Goal: Task Accomplishment & Management: Manage account settings

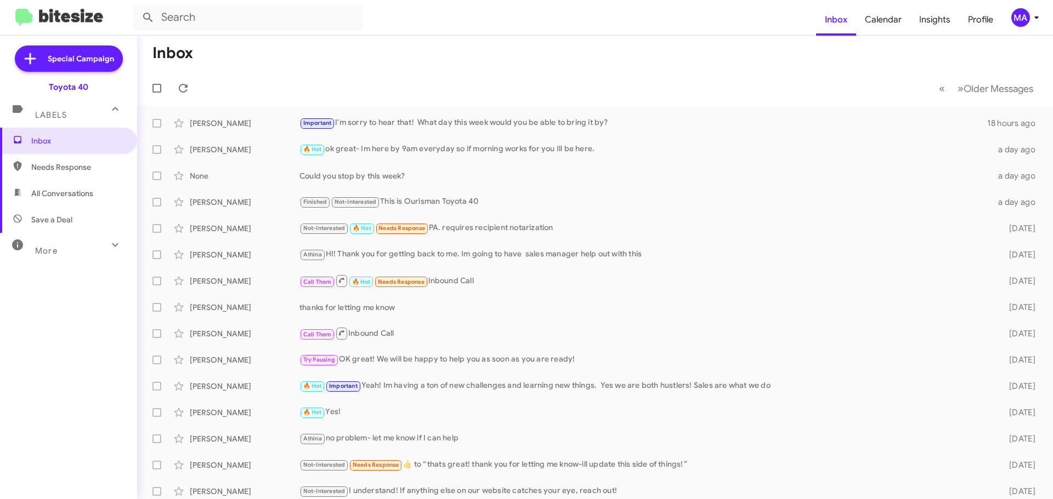
click at [89, 188] on span "All Conversations" at bounding box center [62, 193] width 62 height 11
type input "in:all-conversations"
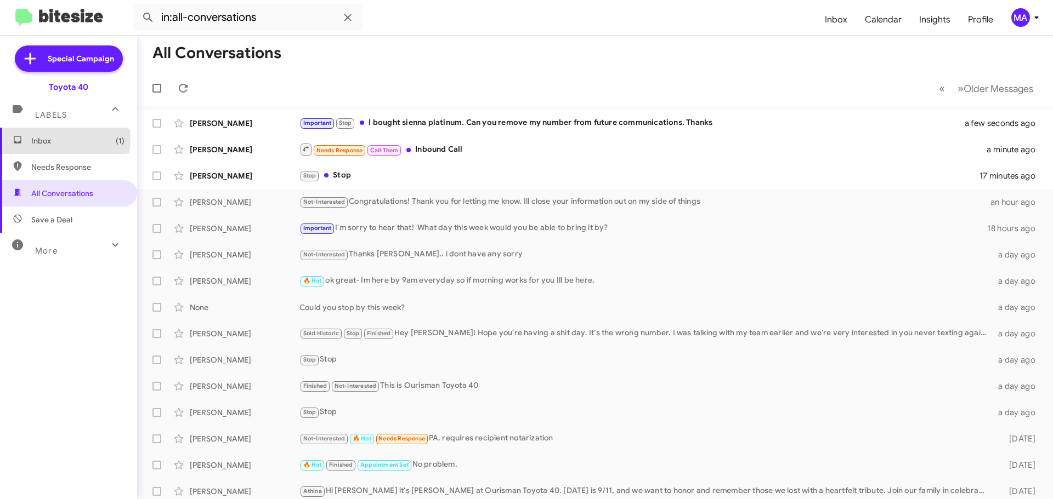
click at [56, 139] on span "Inbox (1)" at bounding box center [77, 140] width 93 height 11
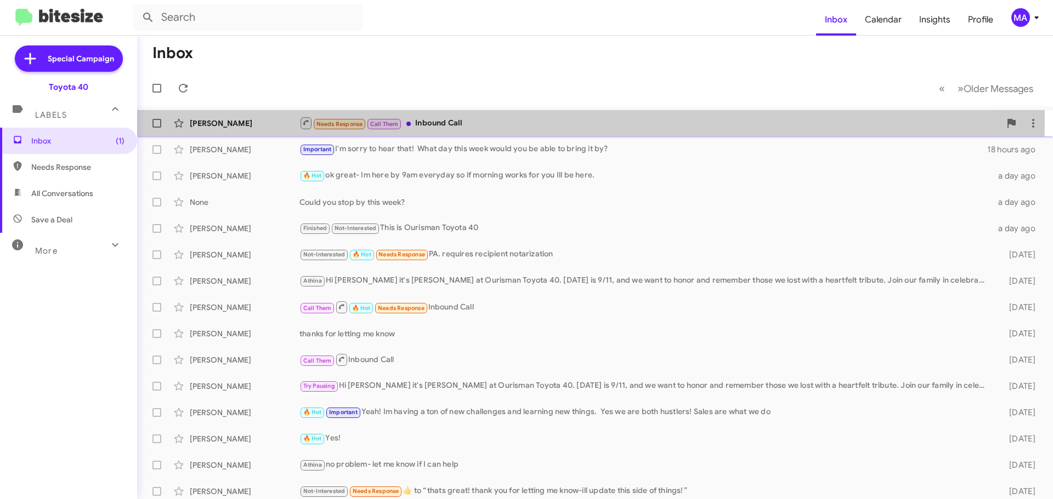
click at [461, 120] on div "Needs Response Call Them Inbound Call" at bounding box center [649, 123] width 701 height 14
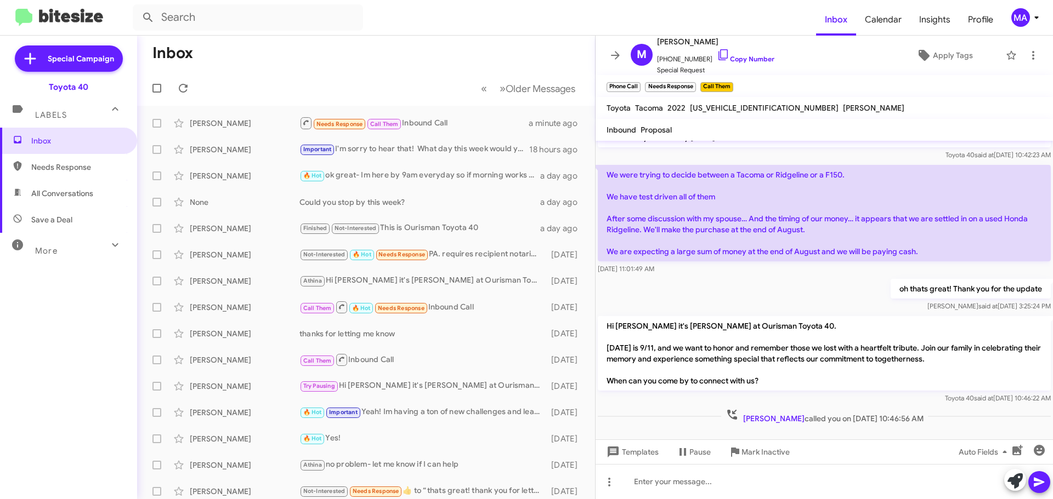
scroll to position [82, 0]
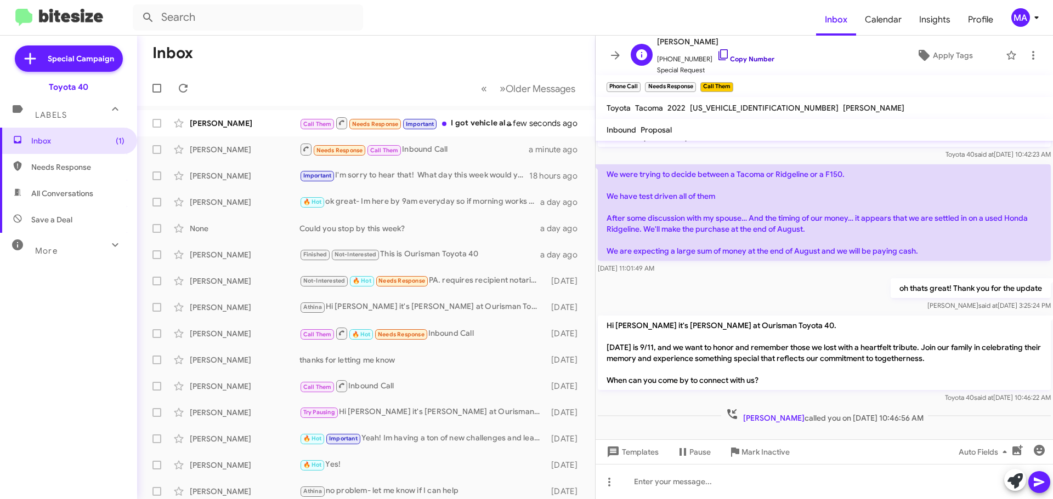
click at [717, 56] on icon at bounding box center [723, 54] width 13 height 13
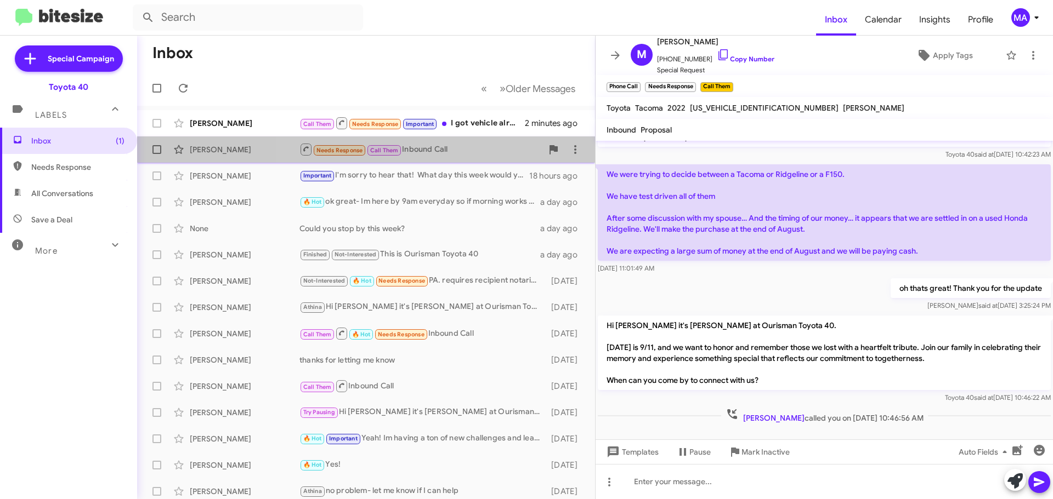
click at [457, 149] on div "Needs Response Call Them Inbound Call" at bounding box center [420, 150] width 243 height 14
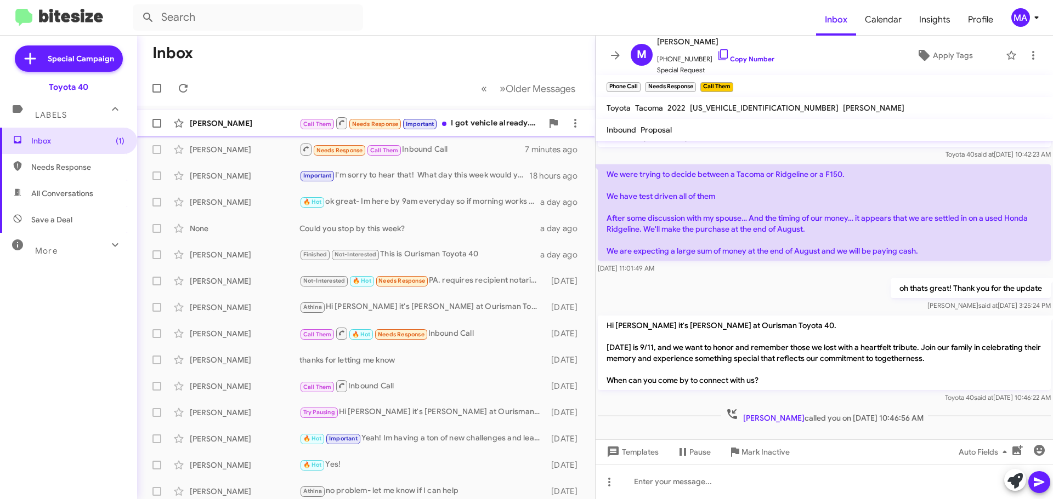
click at [470, 121] on div "Call Them Needs Response Important I got vehicle already. Thank u" at bounding box center [420, 123] width 243 height 14
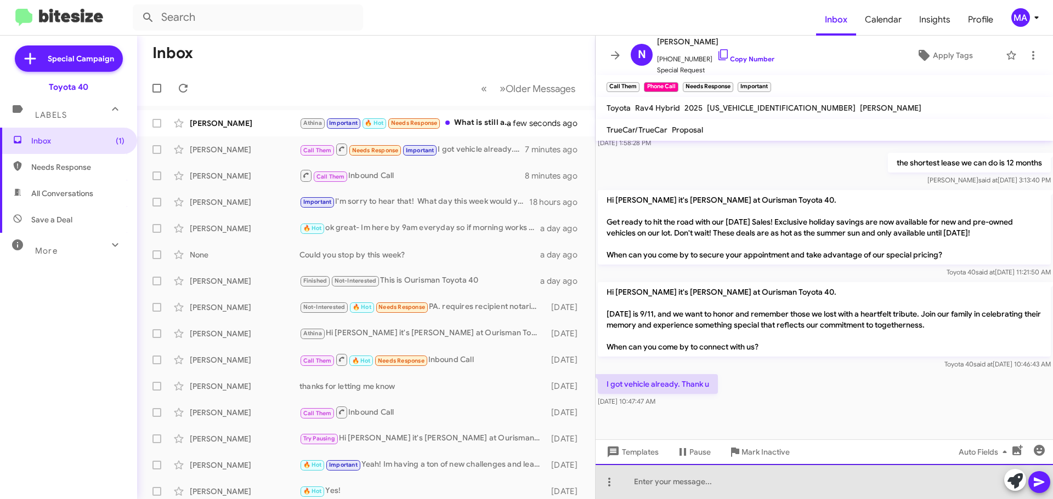
click at [724, 485] on div at bounding box center [823, 481] width 457 height 35
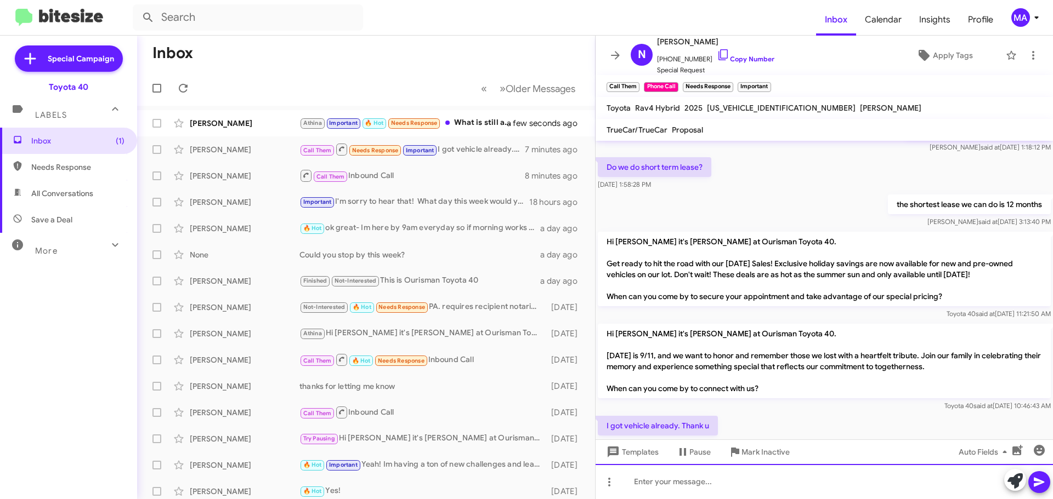
scroll to position [1510, 0]
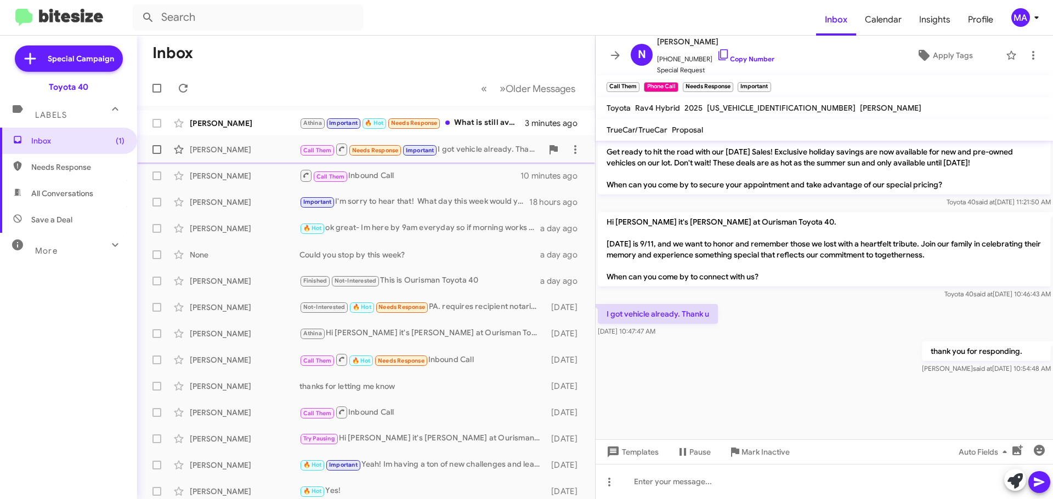
click at [469, 148] on div "Call Them Needs Response Important I got vehicle already. Thank u" at bounding box center [420, 150] width 243 height 14
drag, startPoint x: 757, startPoint y: 456, endPoint x: 714, endPoint y: 304, distance: 157.9
click at [756, 455] on span "Mark Inactive" at bounding box center [765, 452] width 48 height 20
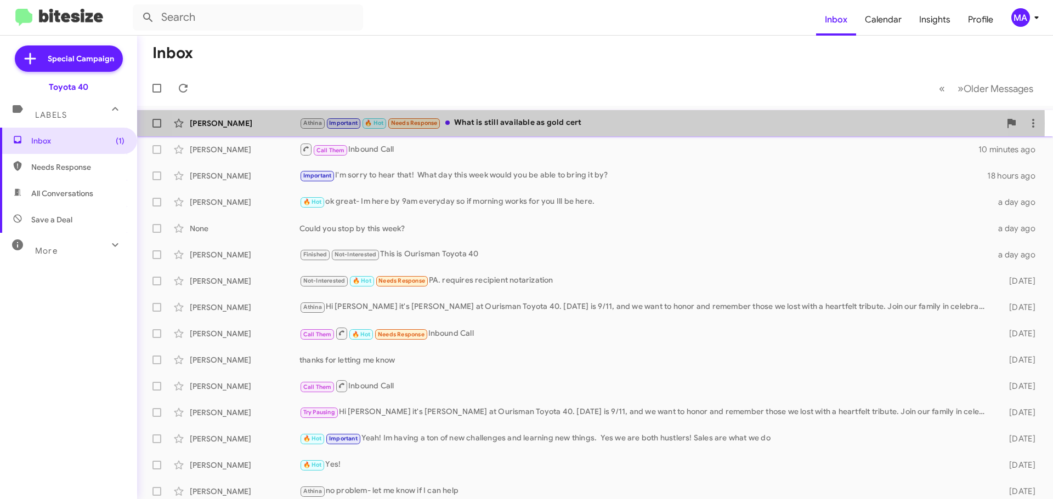
click at [538, 123] on div "Athina Important 🔥 Hot Needs Response What is still available as gold cert" at bounding box center [649, 123] width 701 height 13
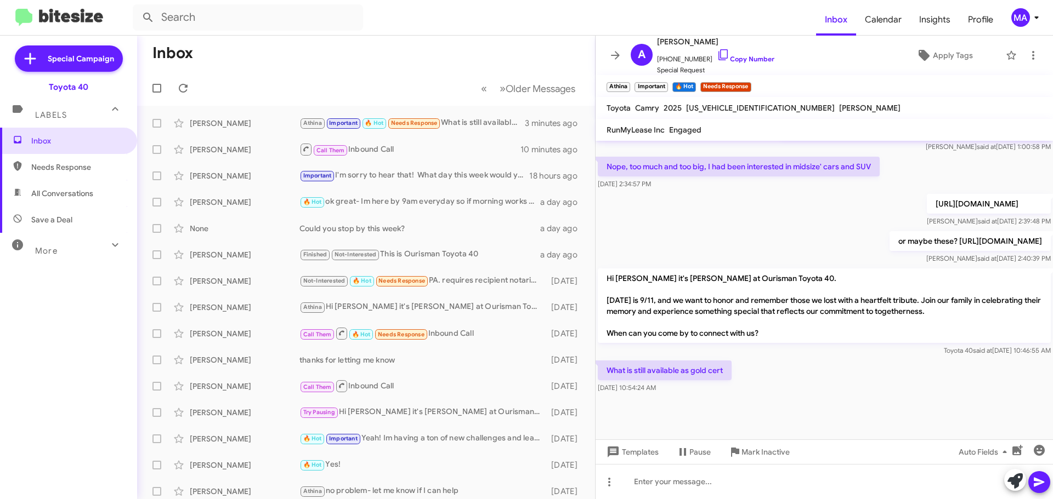
scroll to position [654, 0]
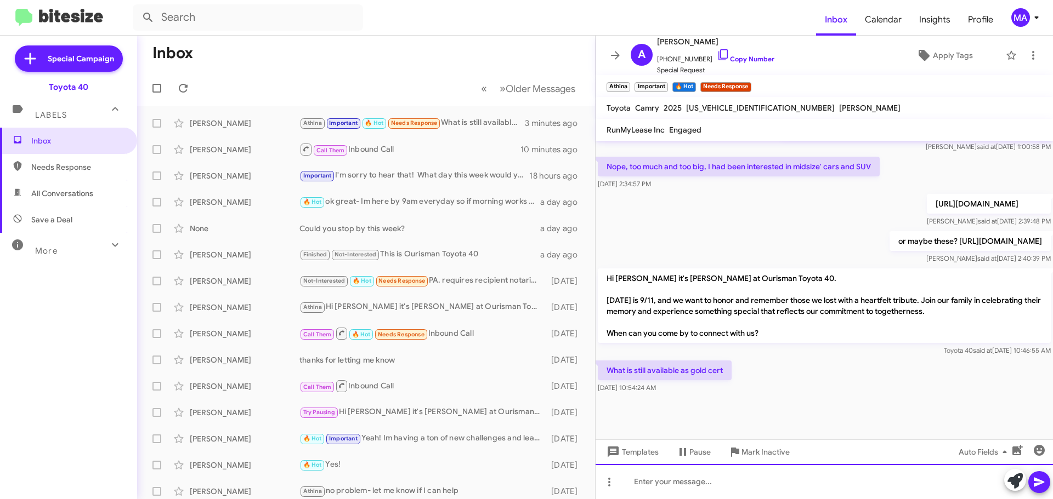
click at [692, 487] on div at bounding box center [823, 481] width 457 height 35
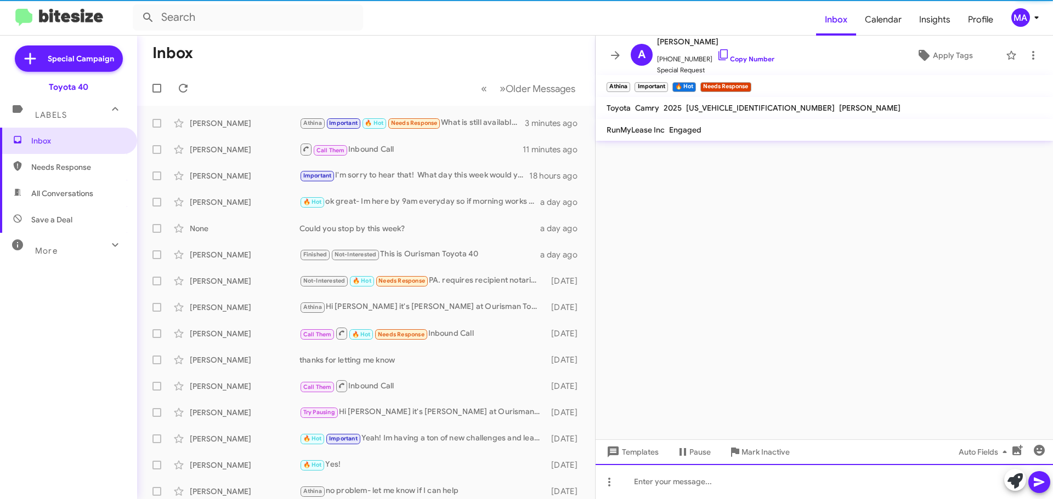
scroll to position [0, 0]
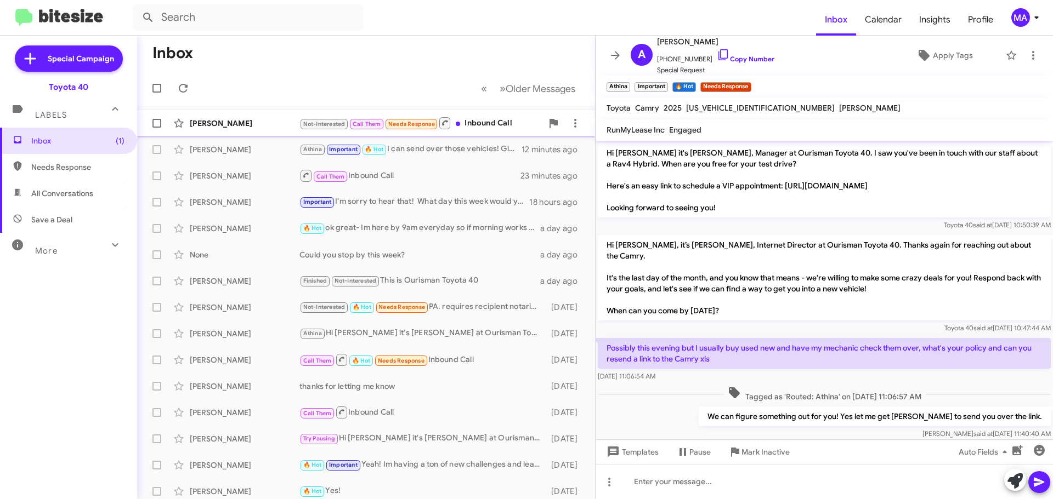
click at [485, 123] on div "Not-Interested Call Them Needs Response Inbound Call" at bounding box center [420, 123] width 243 height 14
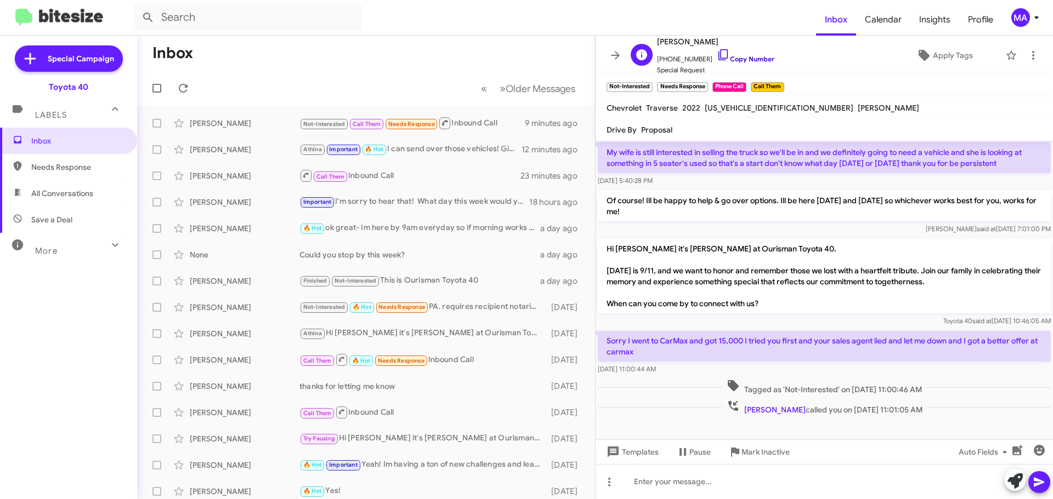
click at [717, 53] on icon at bounding box center [723, 54] width 13 height 13
drag, startPoint x: 677, startPoint y: 372, endPoint x: 607, endPoint y: 332, distance: 80.3
click at [607, 332] on div "Sorry I went to CarMax and got 15,000 I tried you first and your sales agent li…" at bounding box center [824, 353] width 453 height 44
copy div "Sorry I went to CarMax and got 15,000 I tried you first and your sales agent li…"
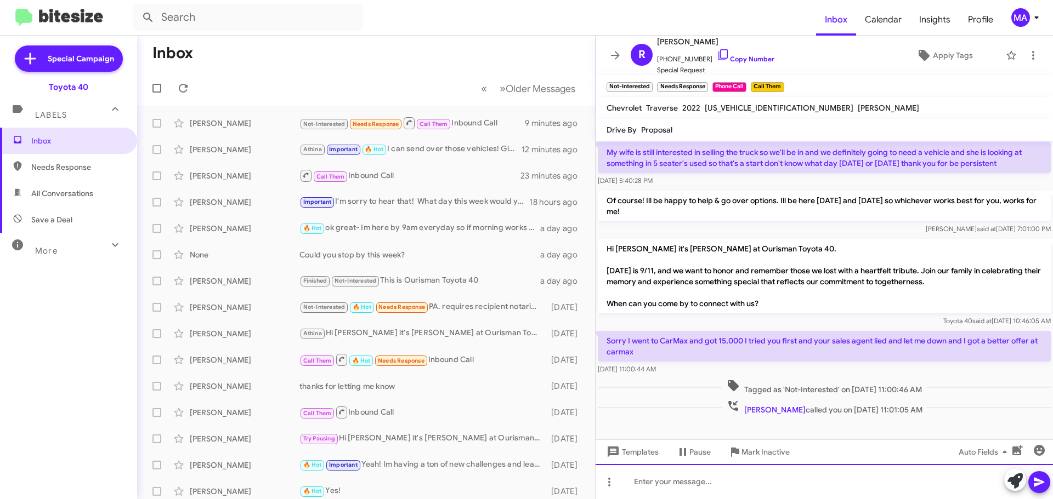
click at [684, 491] on div at bounding box center [823, 481] width 457 height 35
click at [732, 474] on div "Im sorry that we weren't ab;e to make something work for you! Ill update and cl…" at bounding box center [823, 481] width 457 height 35
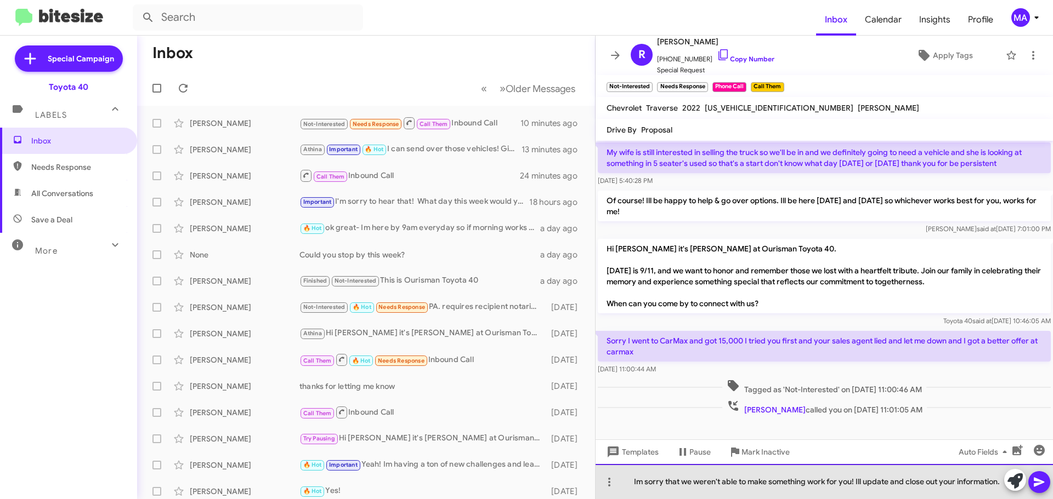
click at [727, 480] on div "Im sorry that we weren't able to make something work for you! Ill update and cl…" at bounding box center [823, 481] width 457 height 35
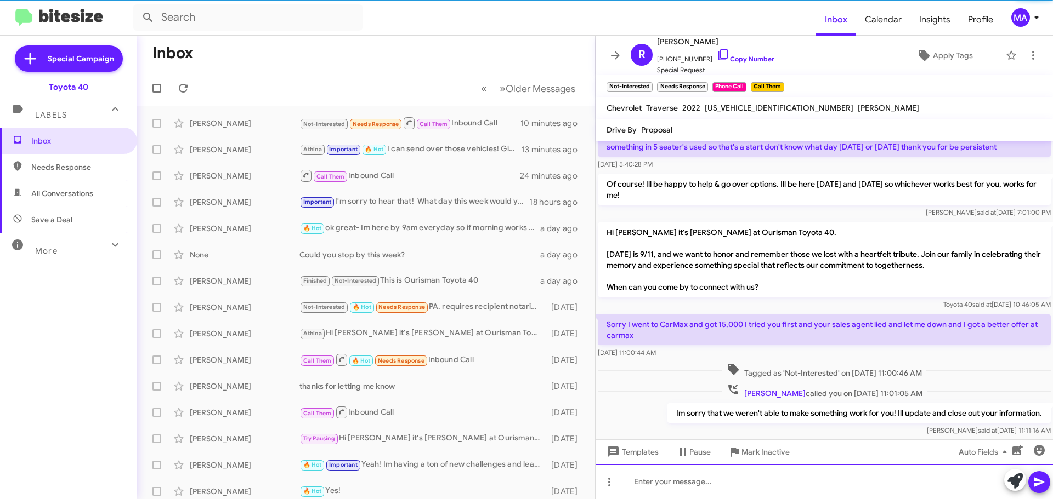
scroll to position [170, 0]
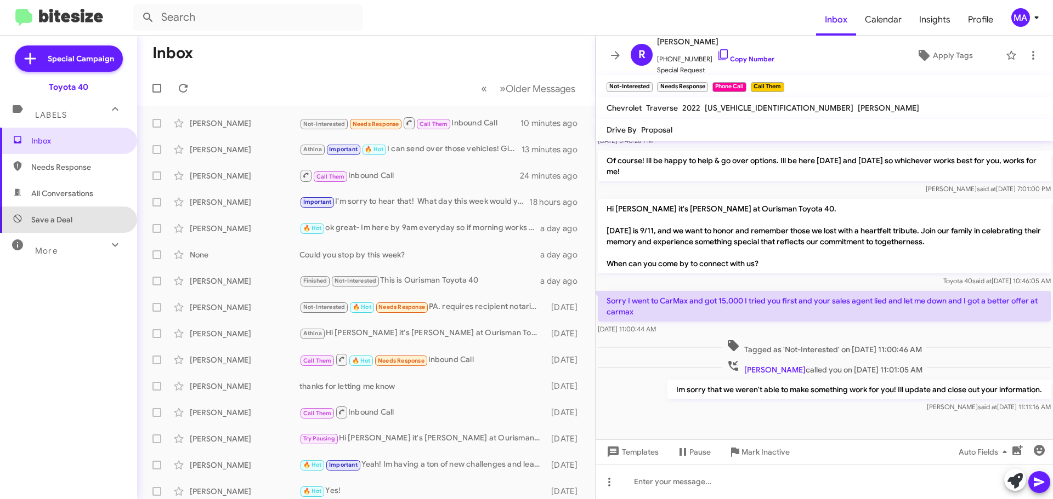
click at [74, 217] on span "Save a Deal" at bounding box center [68, 220] width 137 height 26
type input "in:not-interested"
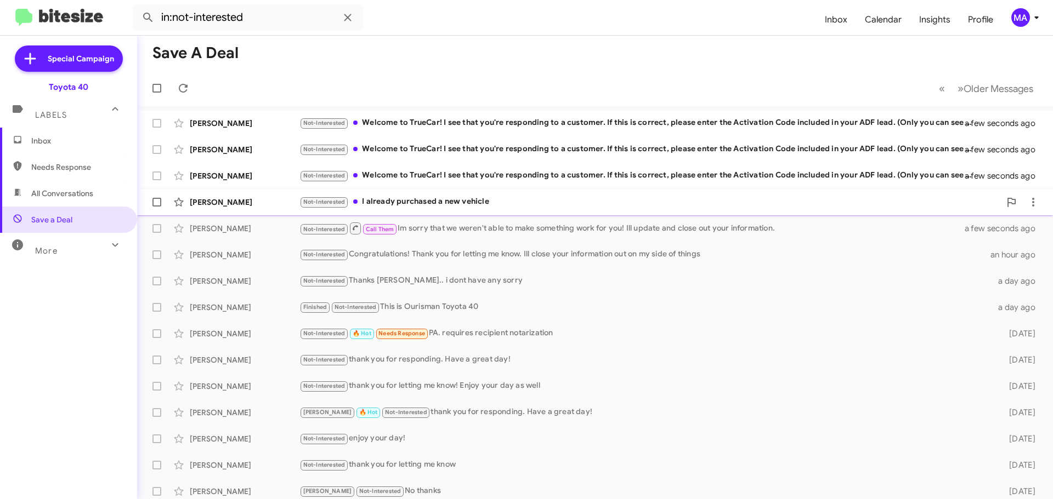
click at [496, 202] on div "Not-Interested I already purchased a new vehicle" at bounding box center [649, 202] width 701 height 13
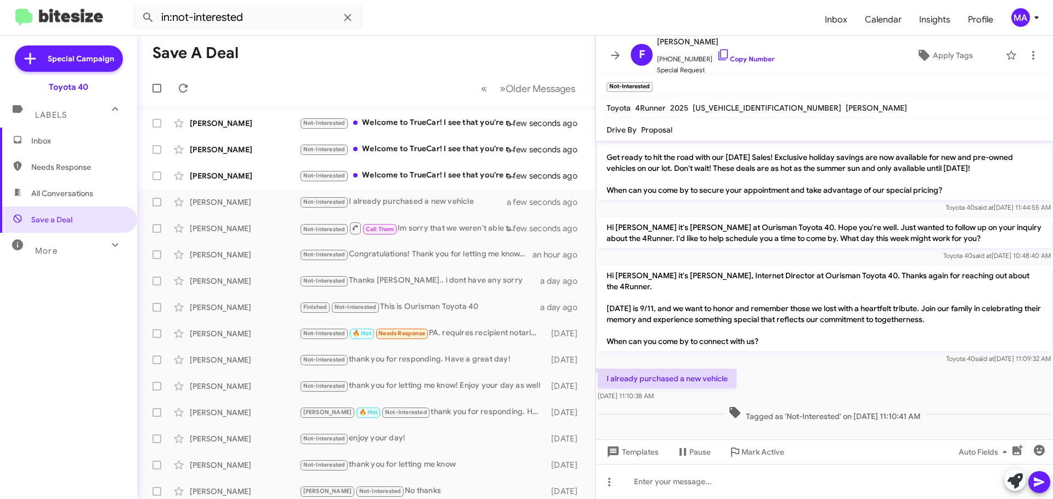
scroll to position [144, 0]
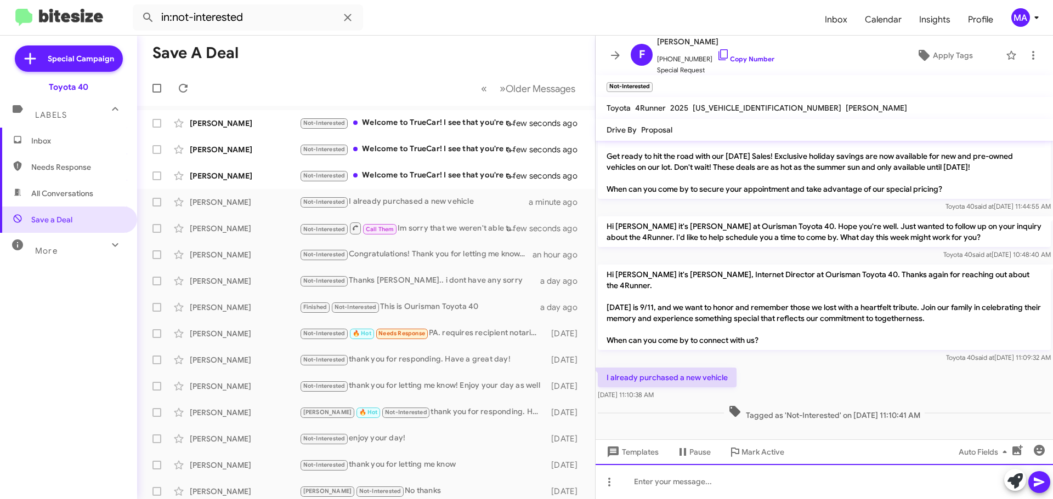
click at [736, 489] on div at bounding box center [823, 481] width 457 height 35
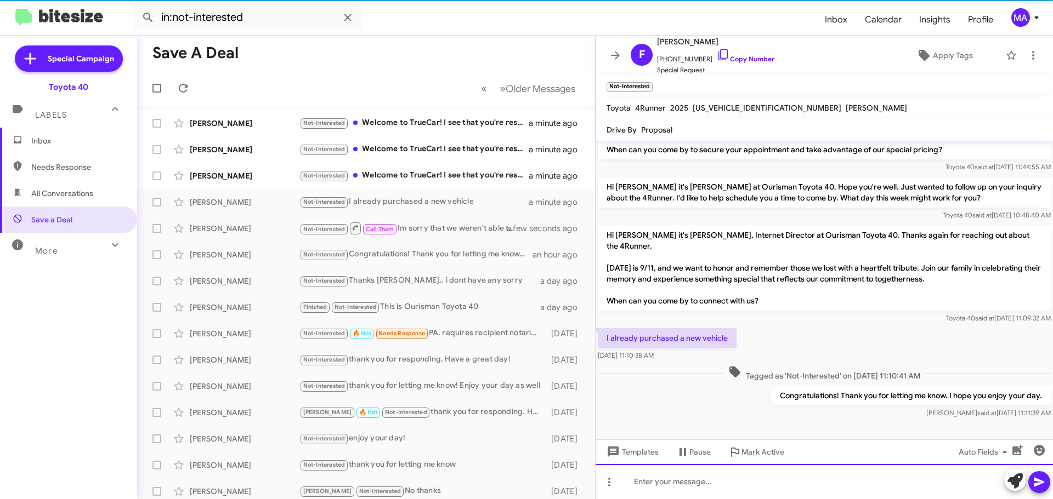
scroll to position [184, 0]
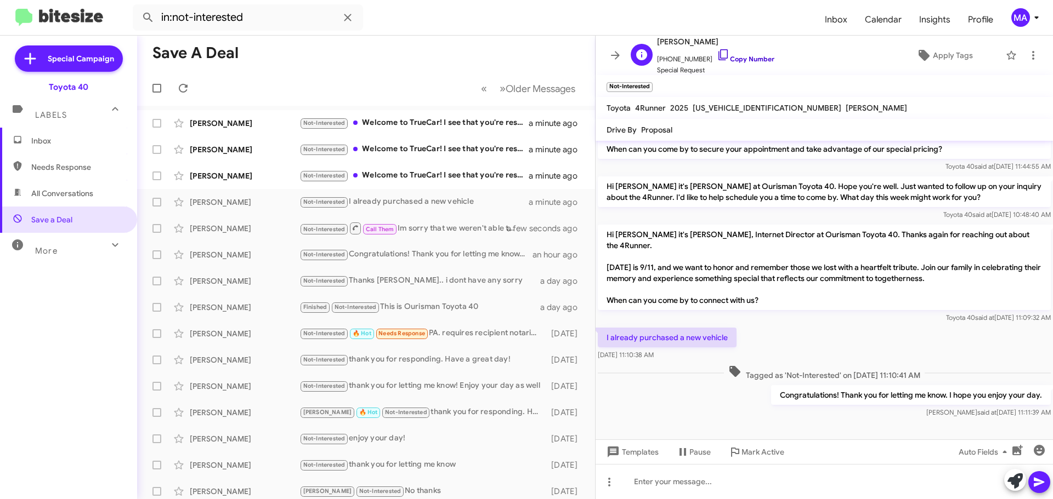
click at [717, 58] on icon at bounding box center [723, 54] width 13 height 13
drag, startPoint x: 674, startPoint y: 357, endPoint x: 605, endPoint y: 336, distance: 71.8
click at [605, 336] on div "I already purchased a new vehicle [DATE] 11:10:38 AM" at bounding box center [667, 344] width 139 height 33
copy div "I already purchased a new vehicle [DATE] 11:10:38 AM"
click at [456, 173] on div "Not-Interested Welcome to TrueCar! I see that you're responding to a customer. …" at bounding box center [420, 175] width 243 height 13
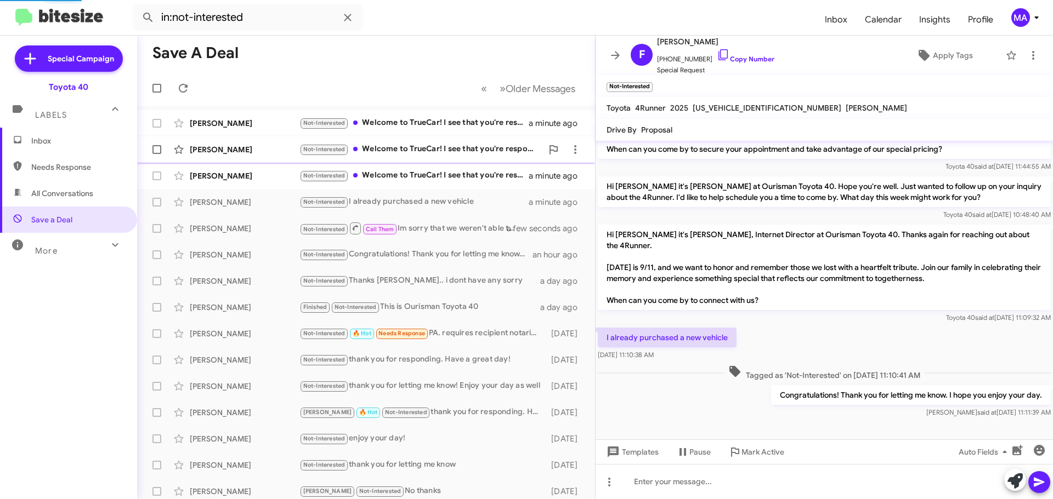
click at [447, 147] on div "Not-Interested Welcome to TrueCar! I see that you're responding to a customer. …" at bounding box center [420, 149] width 243 height 13
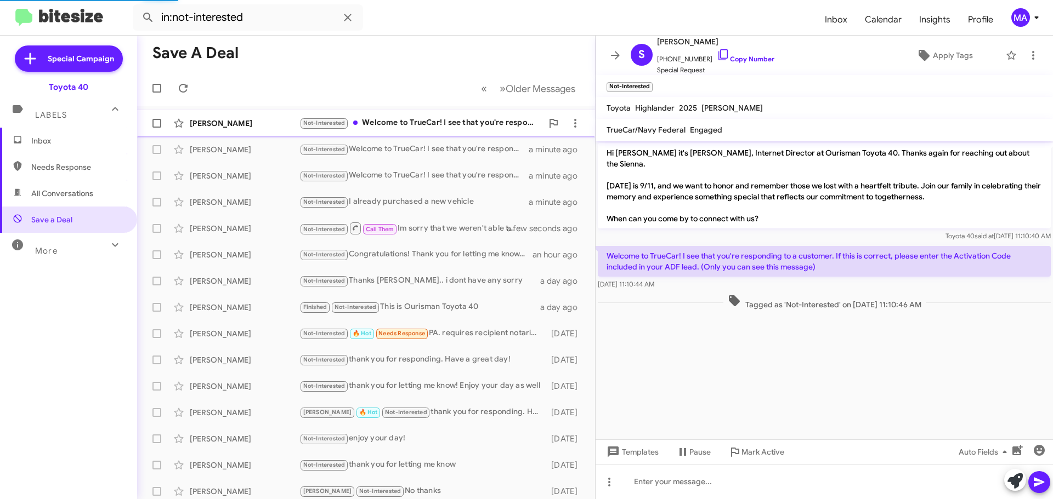
click at [436, 121] on div "Not-Interested Welcome to TrueCar! I see that you're responding to a customer. …" at bounding box center [420, 123] width 243 height 13
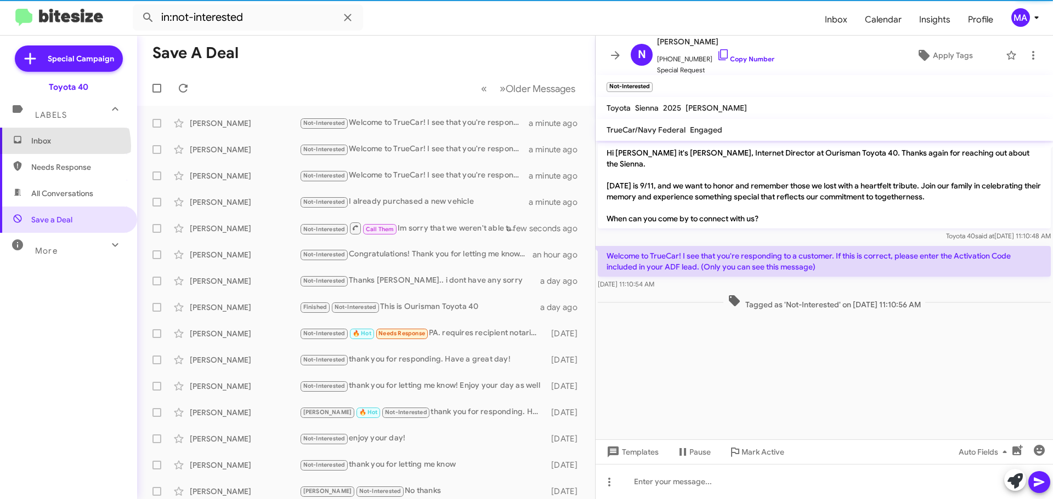
click at [54, 146] on span "Inbox" at bounding box center [68, 141] width 137 height 26
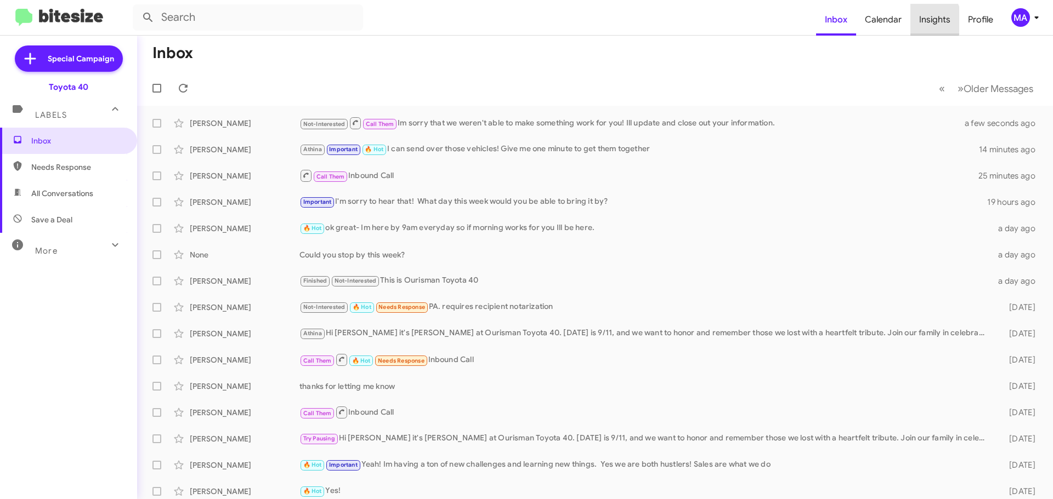
click at [926, 20] on span "Insights" at bounding box center [934, 20] width 49 height 32
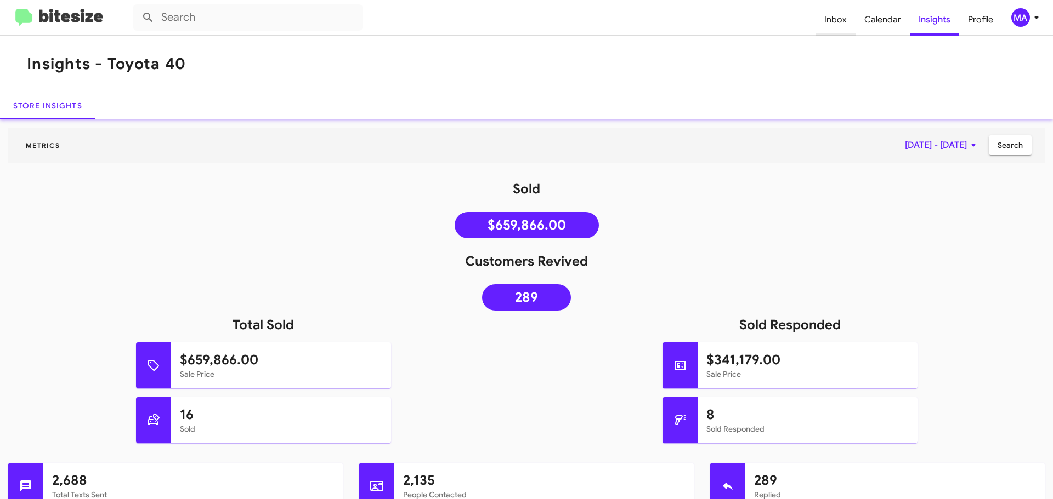
click at [825, 22] on span "Inbox" at bounding box center [835, 20] width 40 height 32
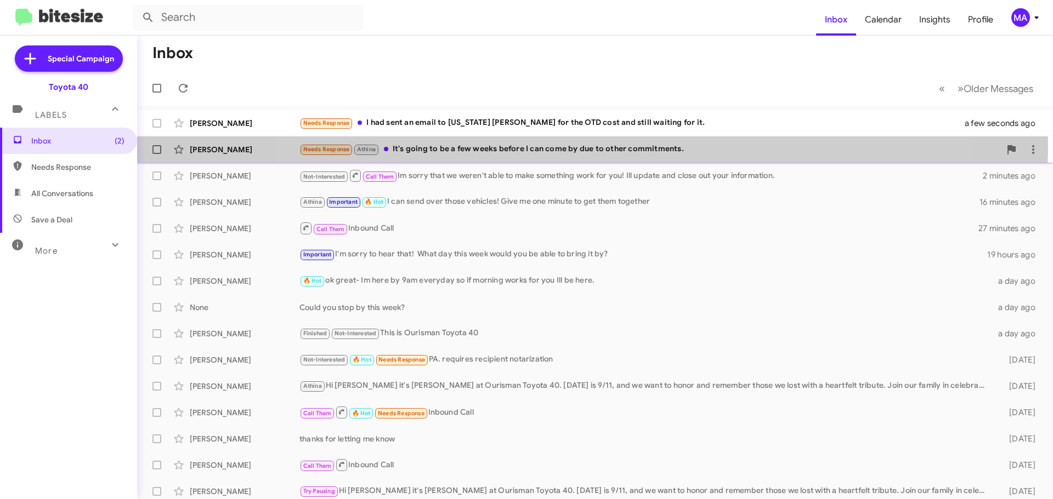
click at [592, 145] on div "Needs Response [PERSON_NAME] It's going to be a few weeks before I can come by …" at bounding box center [649, 149] width 701 height 13
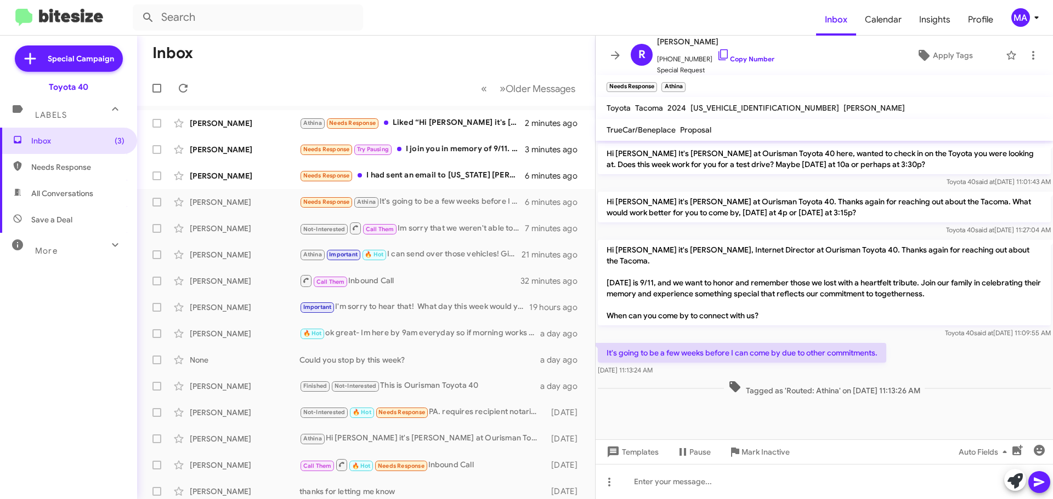
scroll to position [975, 0]
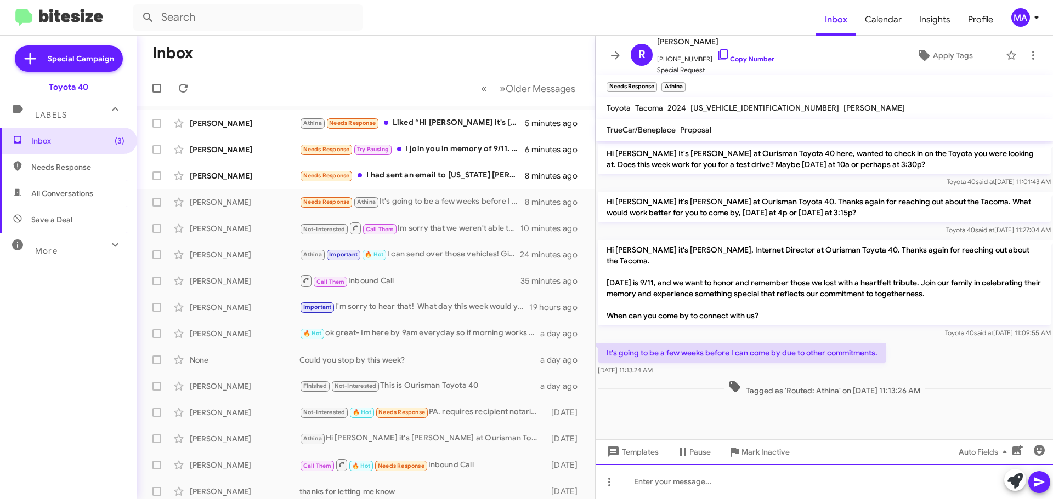
click at [661, 487] on div at bounding box center [823, 481] width 457 height 35
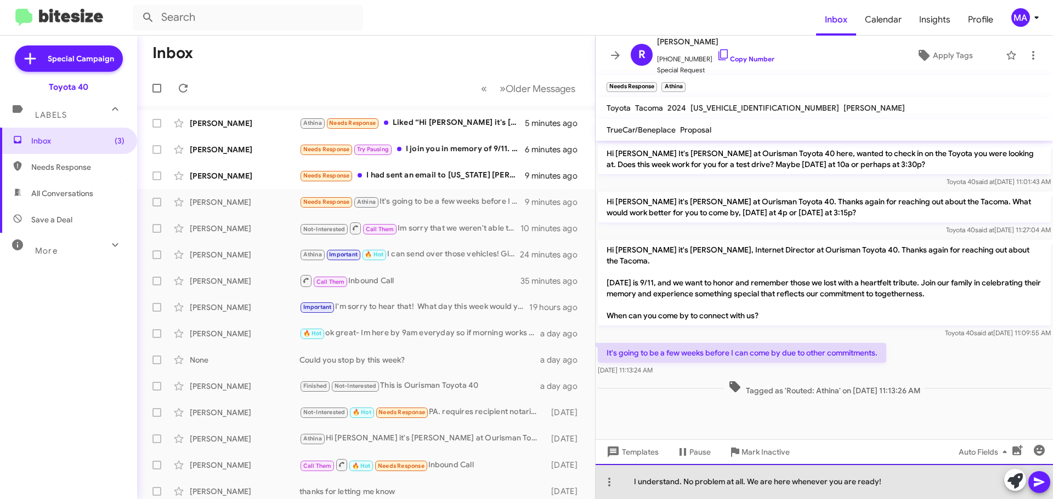
click at [895, 481] on div "I understand. No problem at all. We are here whenever you are ready!" at bounding box center [823, 481] width 457 height 35
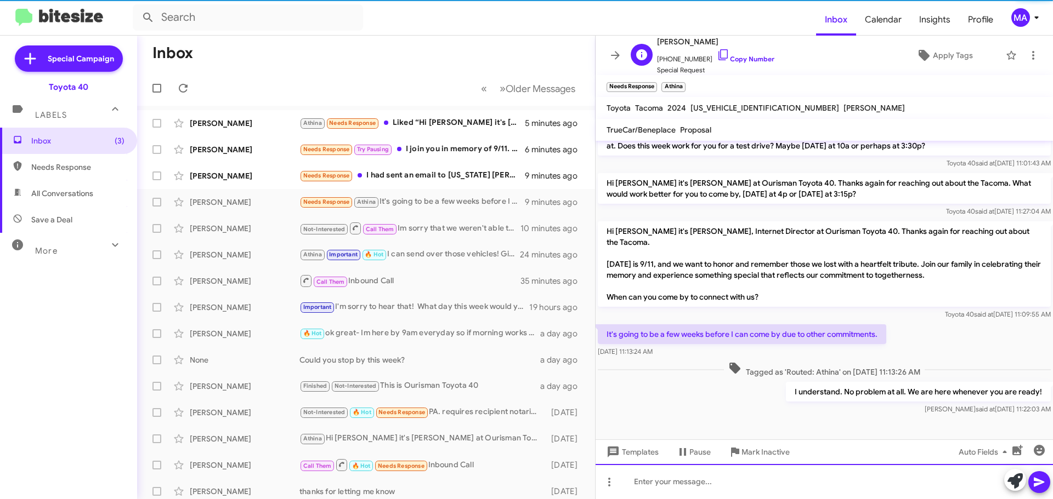
scroll to position [1015, 0]
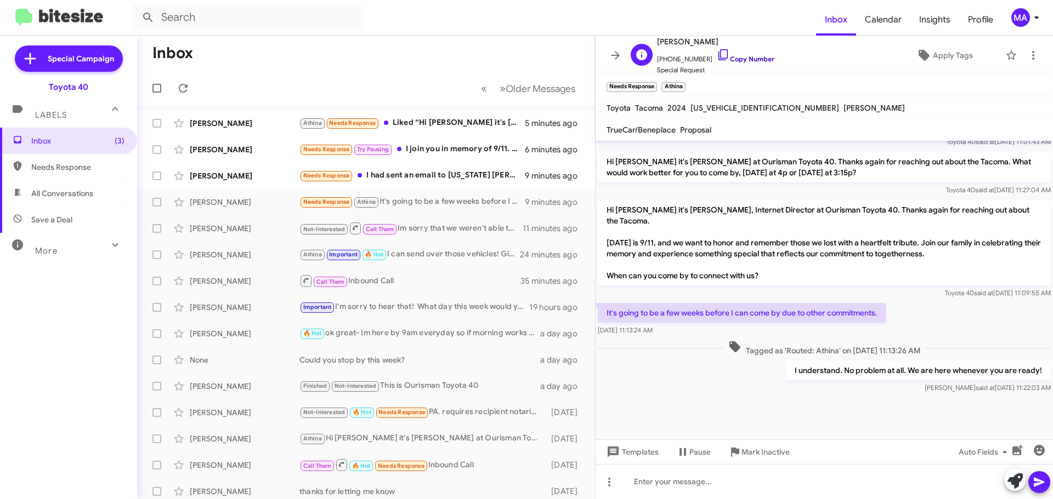
click at [717, 53] on icon at bounding box center [723, 54] width 13 height 13
drag, startPoint x: 681, startPoint y: 333, endPoint x: 600, endPoint y: 311, distance: 84.6
click at [600, 311] on div "It's going to be a few weeks before I can come by due to other commitments. [DA…" at bounding box center [742, 319] width 288 height 33
copy div "It's going to be a few weeks before I can come by due to other commitments. [DA…"
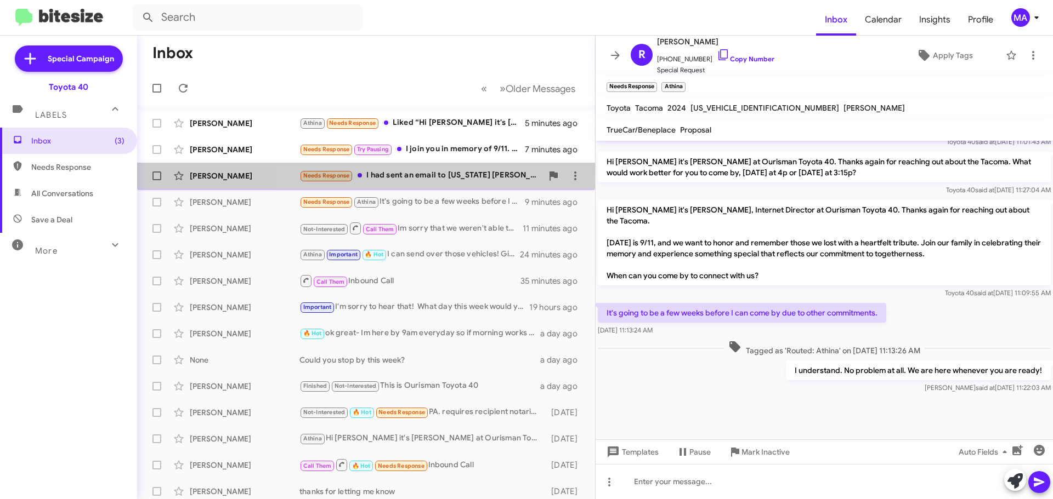
click at [435, 174] on div "Needs Response I had sent an email to [US_STATE] [PERSON_NAME] for the OTD cost…" at bounding box center [420, 175] width 243 height 13
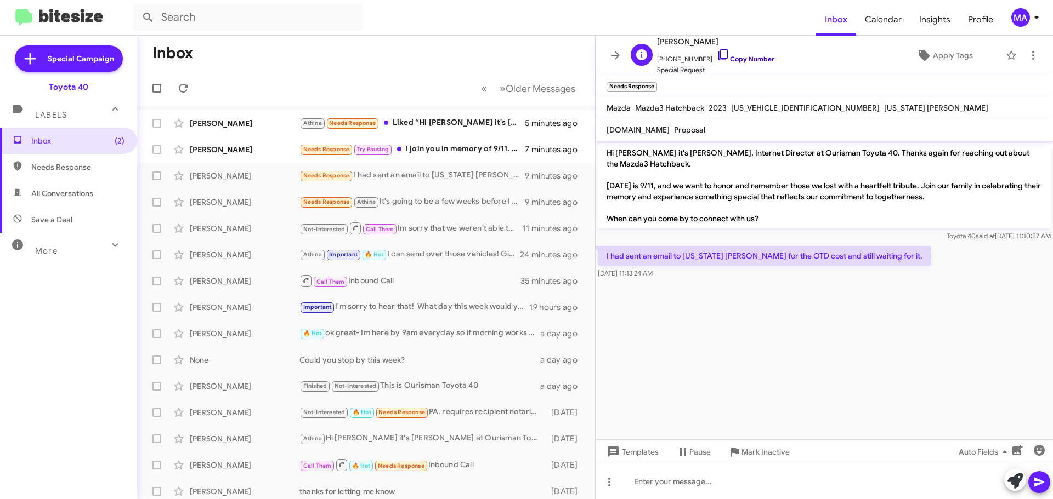
click at [717, 53] on icon at bounding box center [723, 54] width 13 height 13
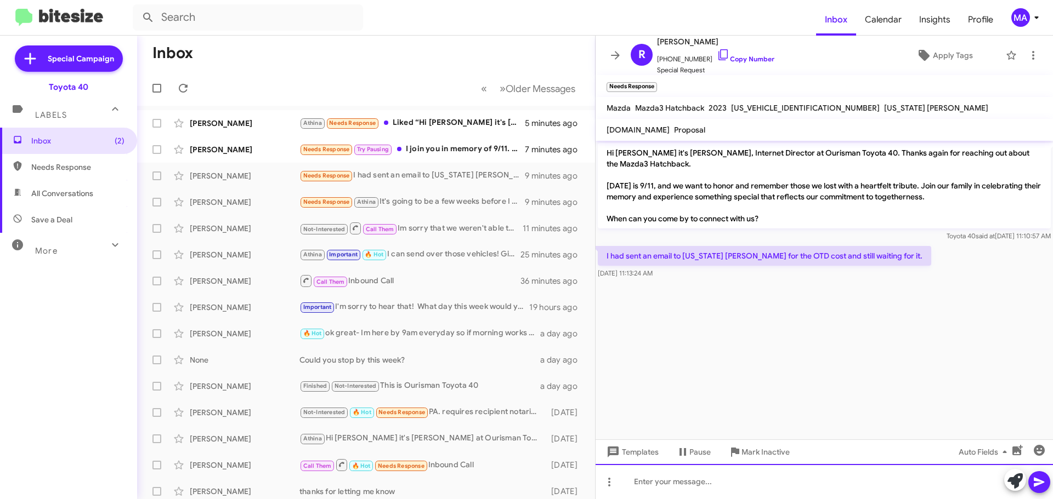
click at [682, 481] on div at bounding box center [823, 481] width 457 height 35
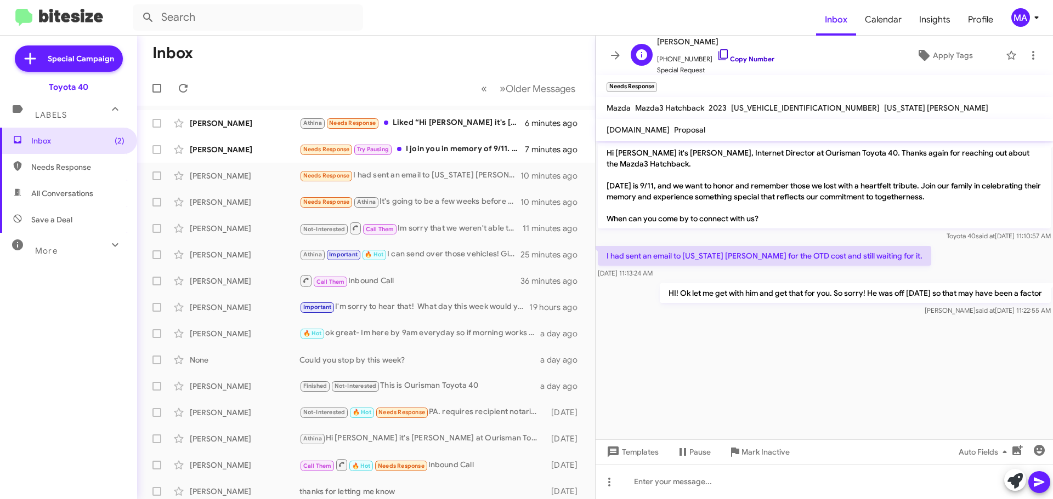
click at [717, 56] on icon at bounding box center [723, 54] width 13 height 13
drag, startPoint x: 618, startPoint y: 236, endPoint x: 869, endPoint y: 272, distance: 253.8
click at [869, 272] on div "Hi [PERSON_NAME] it's [PERSON_NAME], Internet Director at Ourisman Toyota 40. T…" at bounding box center [823, 230] width 457 height 178
copy div "Toyota 40 said at [DATE] 11:10:57 AM I had sent an email to [US_STATE] [PERSON_…"
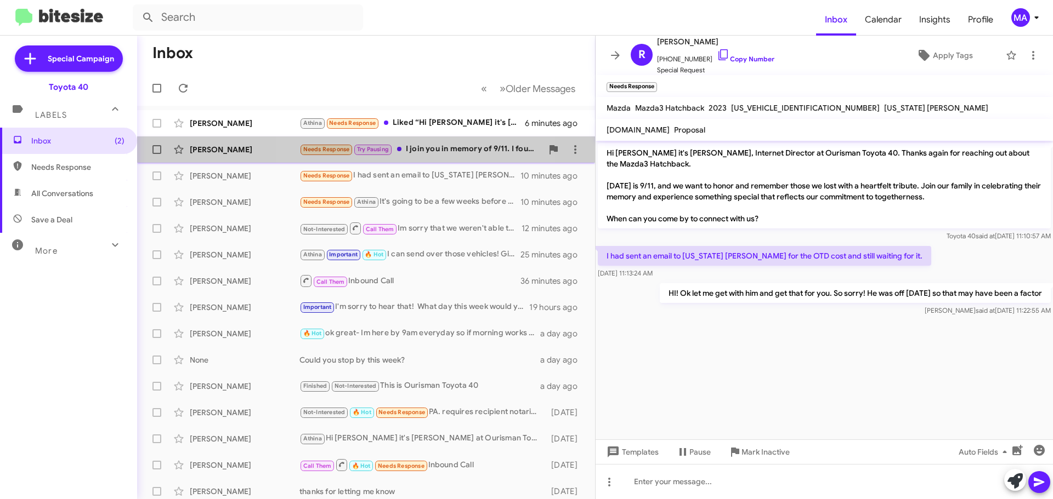
click at [424, 149] on div "Needs Response Try Pausing I join you in memory of 9/11. I found an automobile …" at bounding box center [420, 149] width 243 height 13
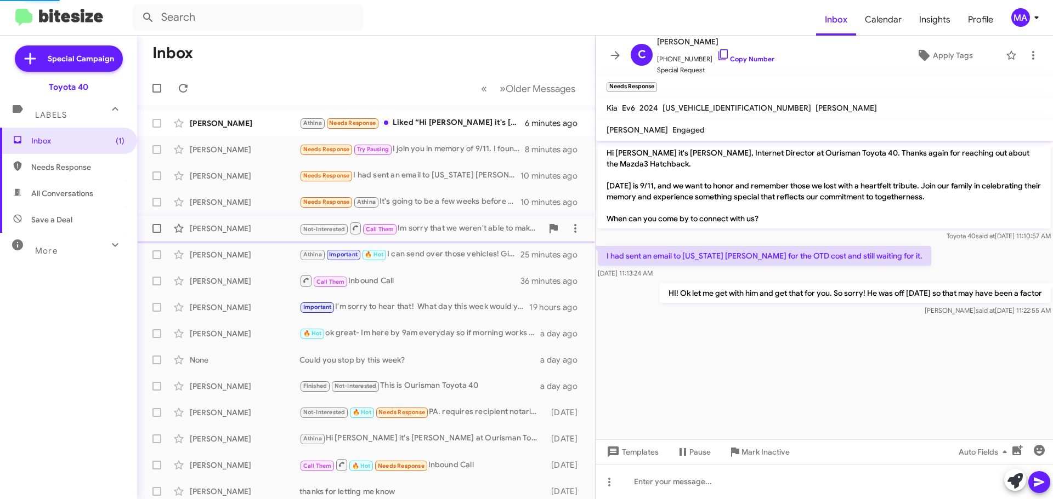
scroll to position [95, 0]
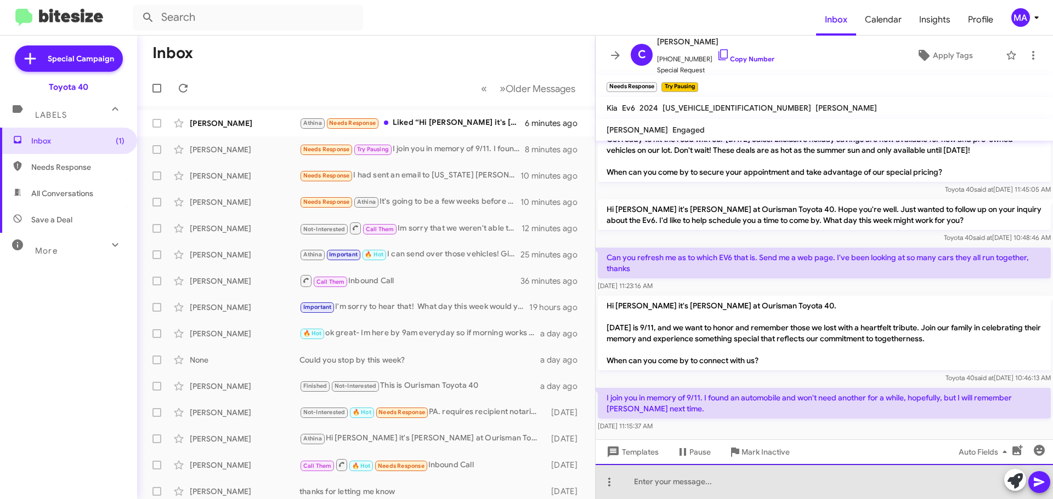
click at [698, 484] on div at bounding box center [823, 481] width 457 height 35
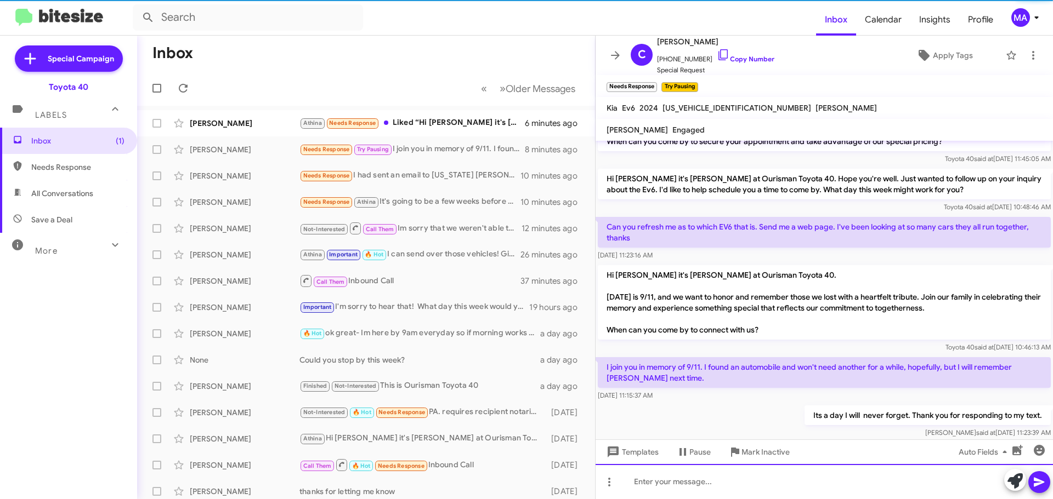
scroll to position [135, 0]
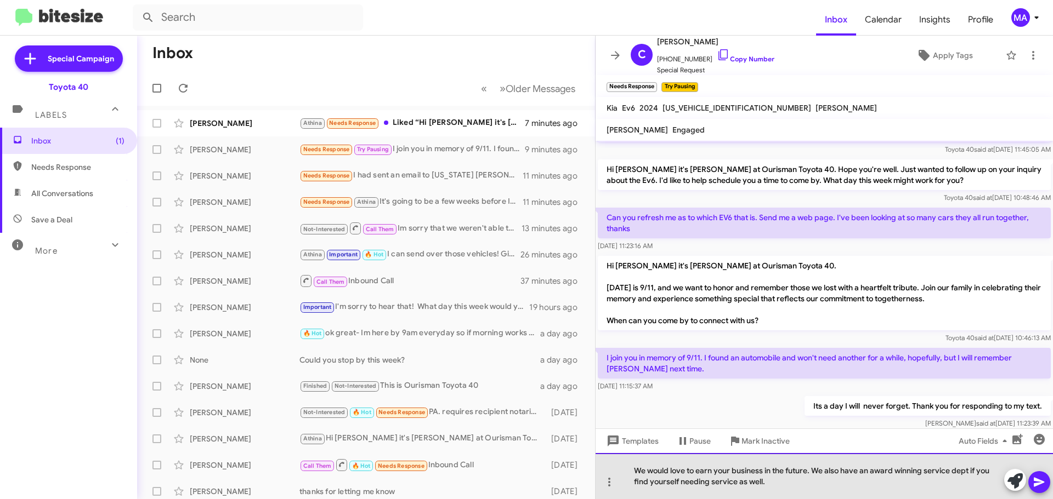
click at [780, 492] on div "We would love to earn your business in the future. We also have an award winnin…" at bounding box center [823, 476] width 457 height 46
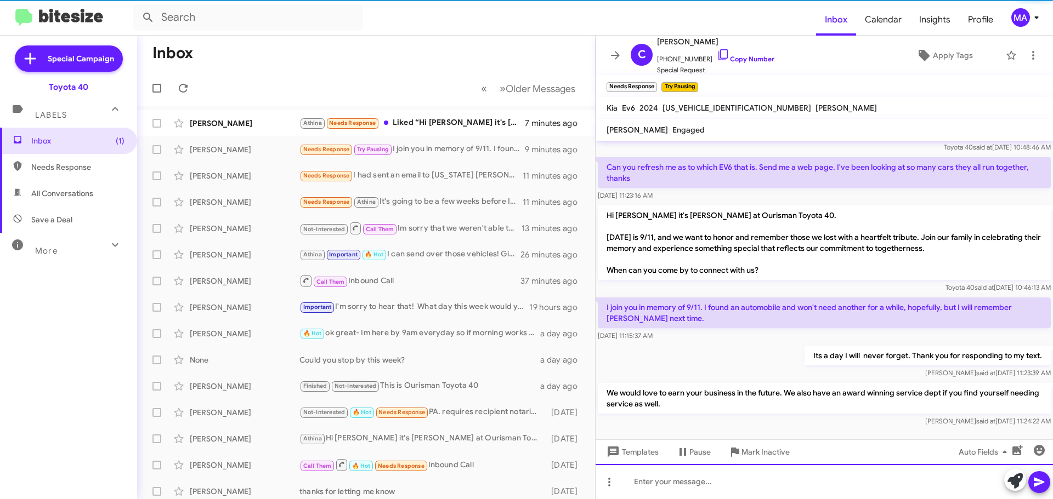
scroll to position [186, 0]
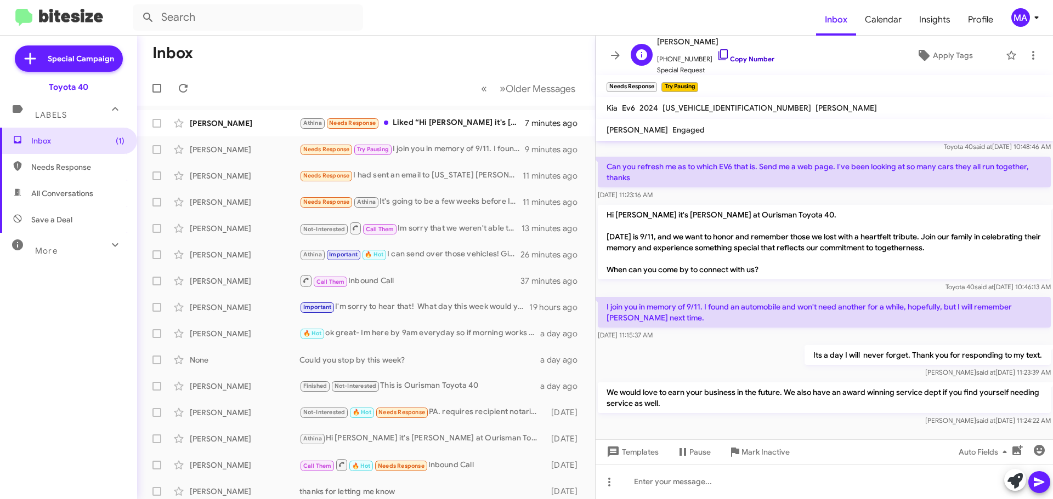
click at [717, 56] on icon at bounding box center [723, 54] width 13 height 13
drag, startPoint x: 706, startPoint y: 397, endPoint x: 600, endPoint y: 284, distance: 155.2
click at [600, 284] on div "Hi [PERSON_NAME] this is [PERSON_NAME], Internet Director at Ourisman Toyota 40…" at bounding box center [823, 192] width 457 height 474
copy div "I join you in memory of 9/11. I found an automobile and won't need another for …"
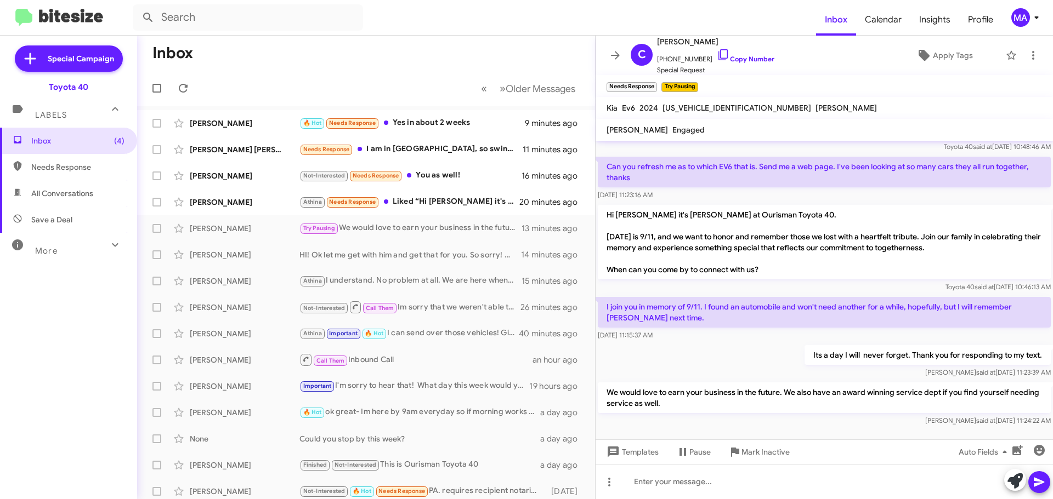
click at [760, 416] on div "[PERSON_NAME] said at [DATE] 11:24:22 AM" at bounding box center [824, 421] width 453 height 11
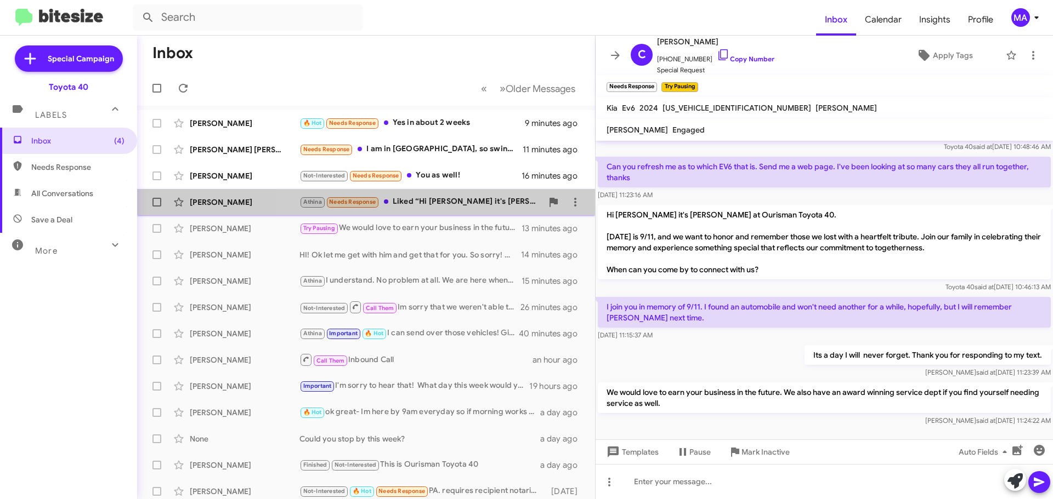
click at [479, 207] on div "Athina Needs Response Liked “Hi [PERSON_NAME] it's [PERSON_NAME], Internet Dire…" at bounding box center [420, 202] width 243 height 13
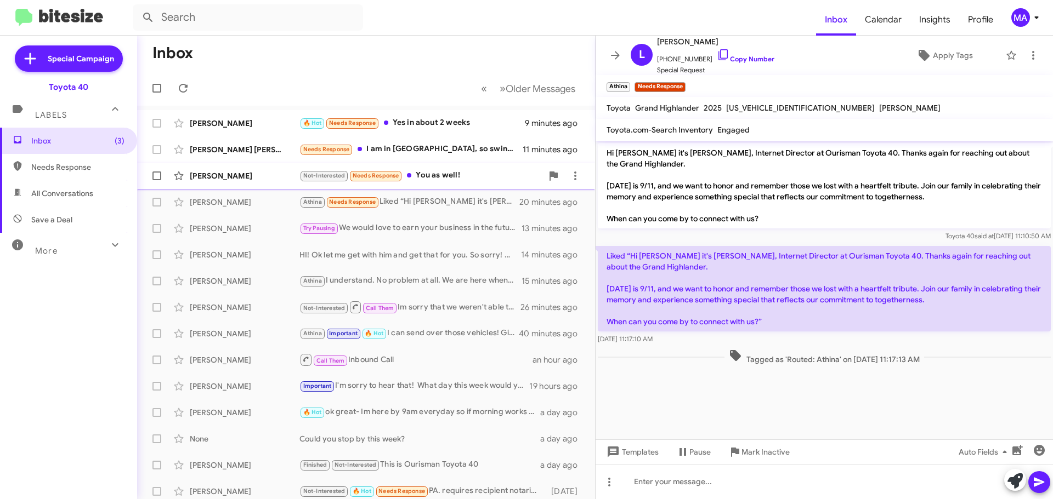
click at [472, 177] on div "Not-Interested Needs Response You as well!" at bounding box center [420, 175] width 243 height 13
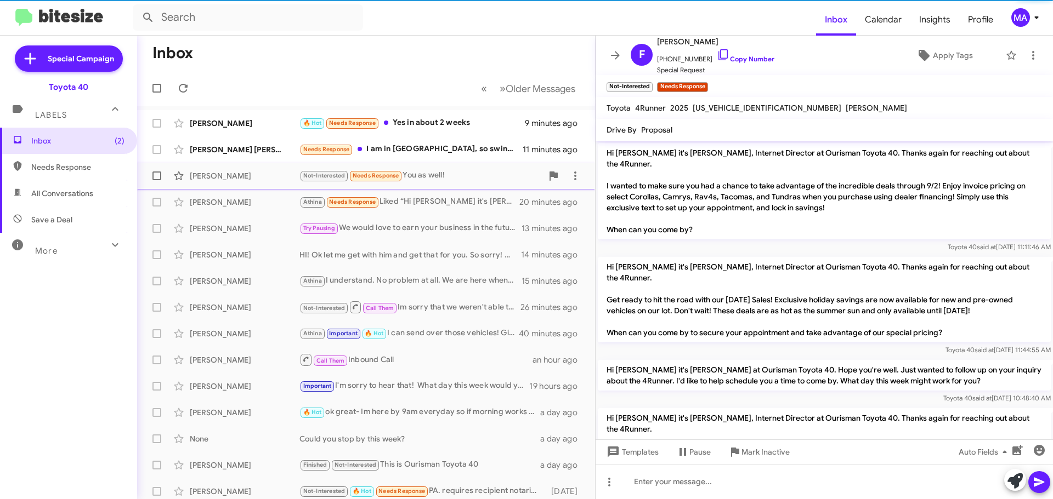
scroll to position [224, 0]
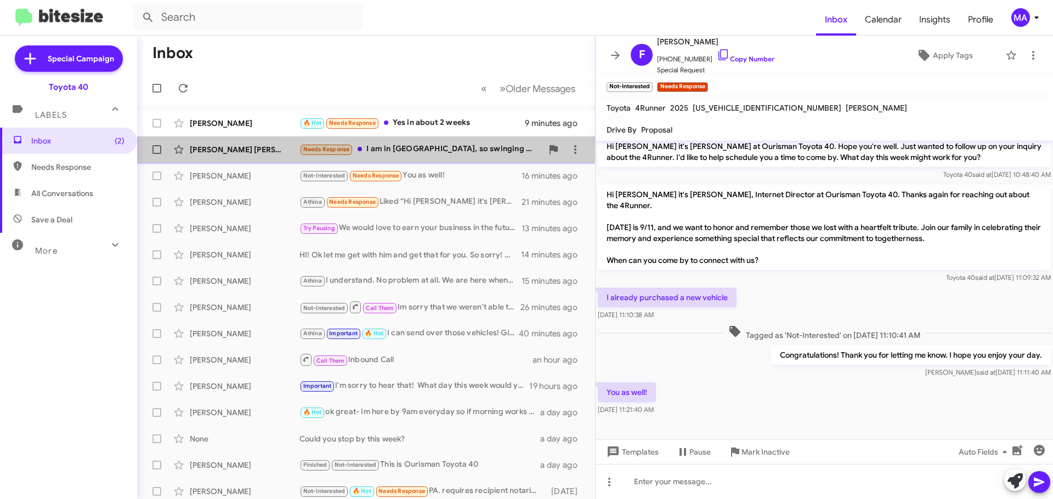
click at [439, 151] on div "Needs Response I am in [GEOGRAPHIC_DATA], so swinging by is not likely an optio…" at bounding box center [420, 149] width 243 height 13
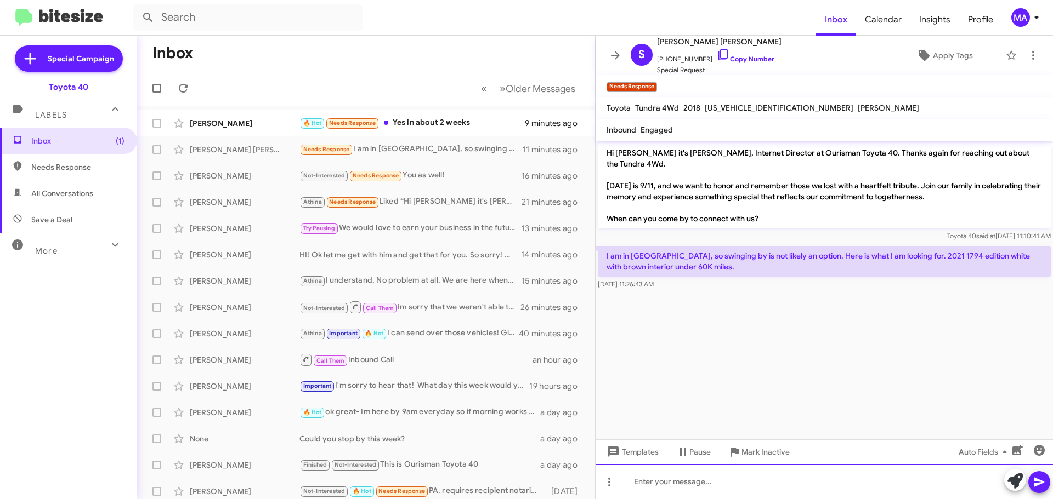
click at [700, 488] on div at bounding box center [823, 481] width 457 height 35
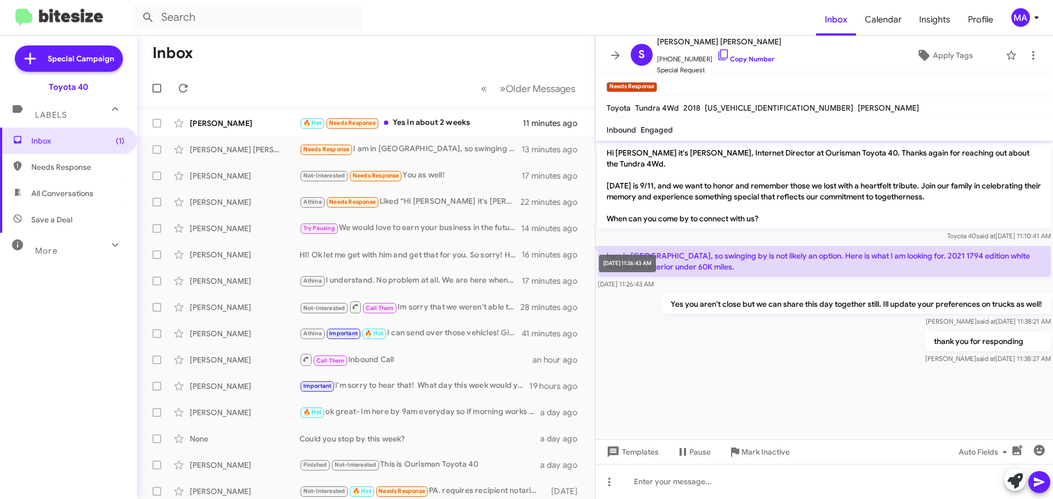
drag, startPoint x: 681, startPoint y: 283, endPoint x: 622, endPoint y: 264, distance: 62.2
click at [622, 264] on body "Inbox Calendar Insights Profile MA Special Campaign Toyota 40 Labels Inbox (1) …" at bounding box center [526, 249] width 1053 height 499
click at [717, 55] on icon at bounding box center [723, 54] width 13 height 13
copy body "Yes you aren't close but we can share this day together still. Ill update your …"
click at [87, 214] on span "Save a Deal" at bounding box center [68, 220] width 137 height 26
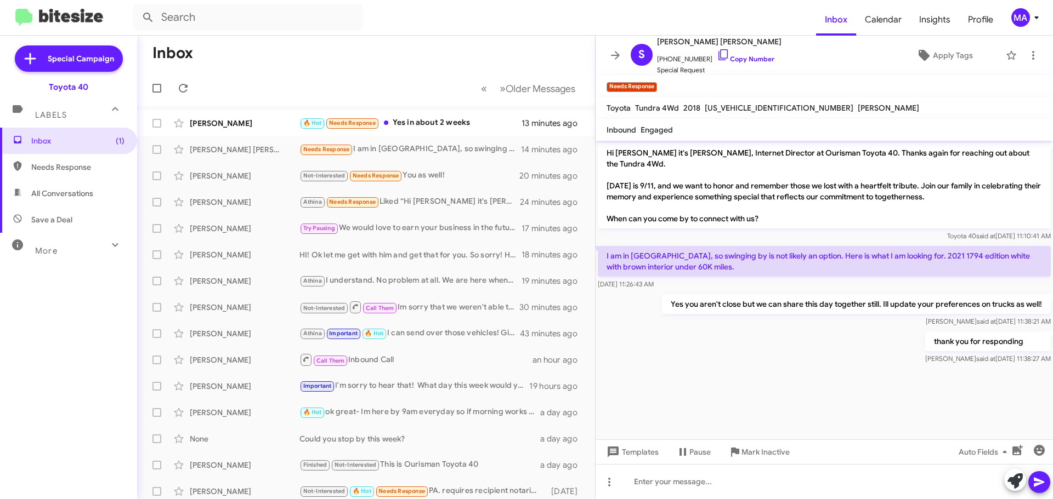
type input "in:not-interested"
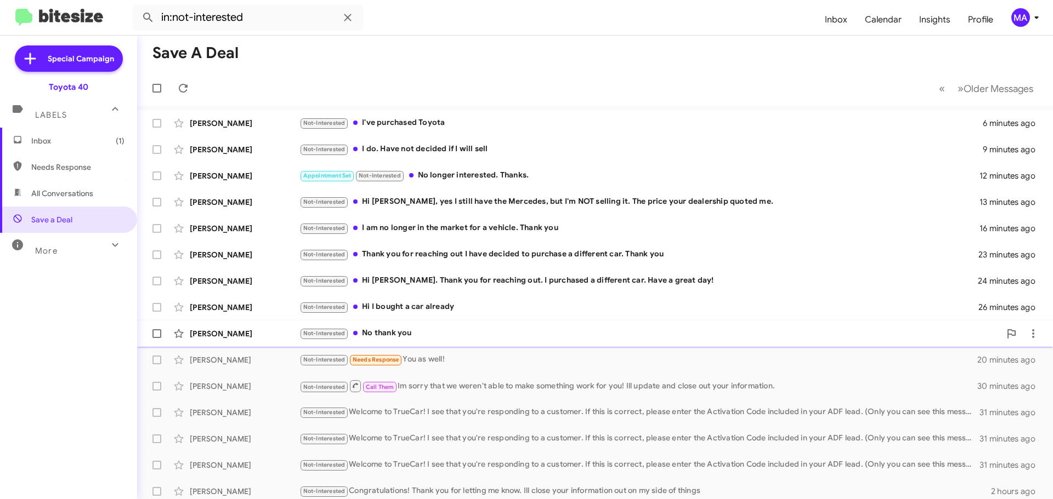
click at [442, 328] on div "Not-Interested No thank you" at bounding box center [649, 333] width 701 height 13
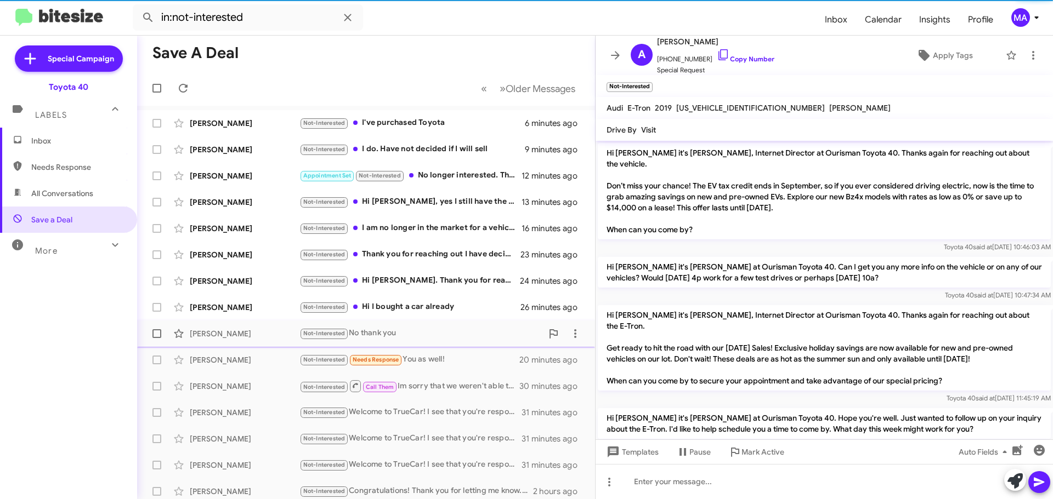
scroll to position [275, 0]
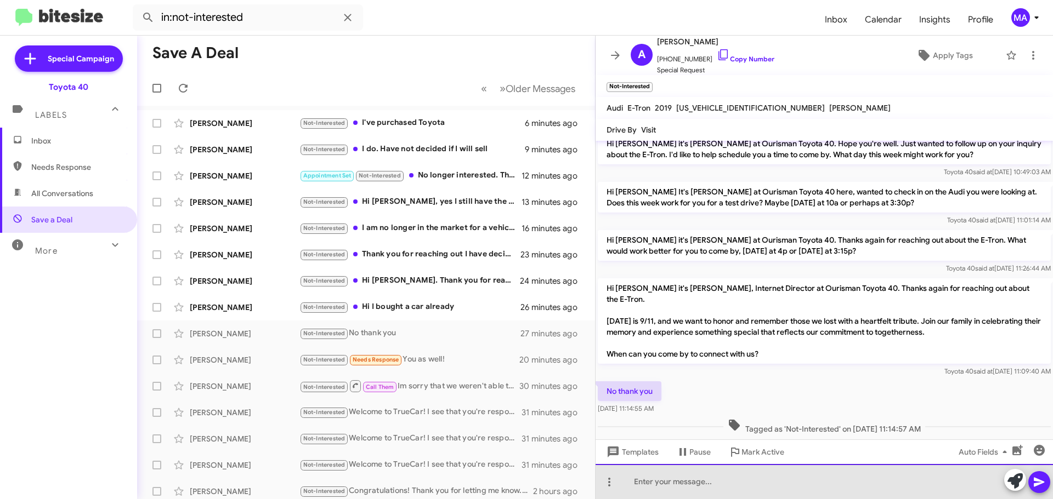
click at [675, 480] on div at bounding box center [823, 481] width 457 height 35
click at [675, 480] on div "I hope you enjoy your day. If you need anything in the future we will be here f…" at bounding box center [823, 481] width 457 height 35
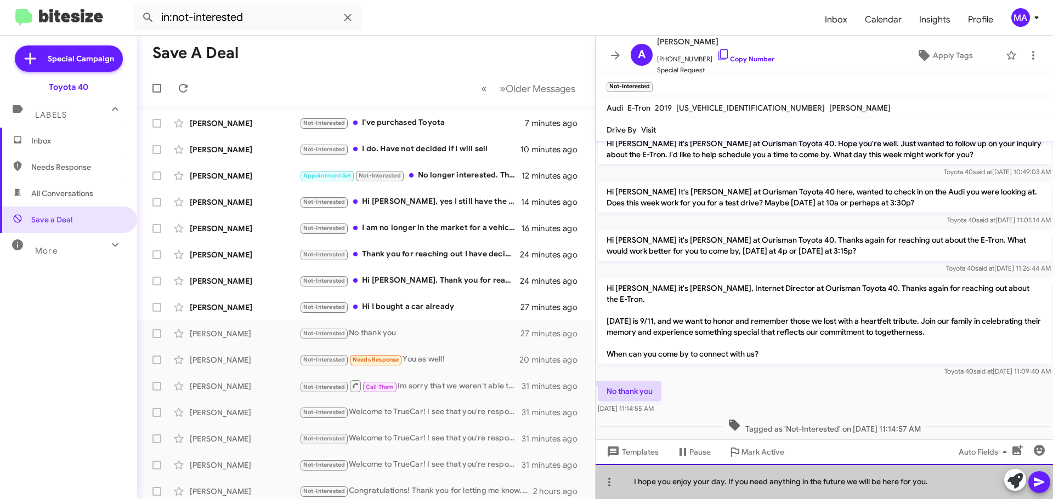
click at [675, 480] on div "I hope you enjoy your day. If you need anything in the future we will be here f…" at bounding box center [823, 481] width 457 height 35
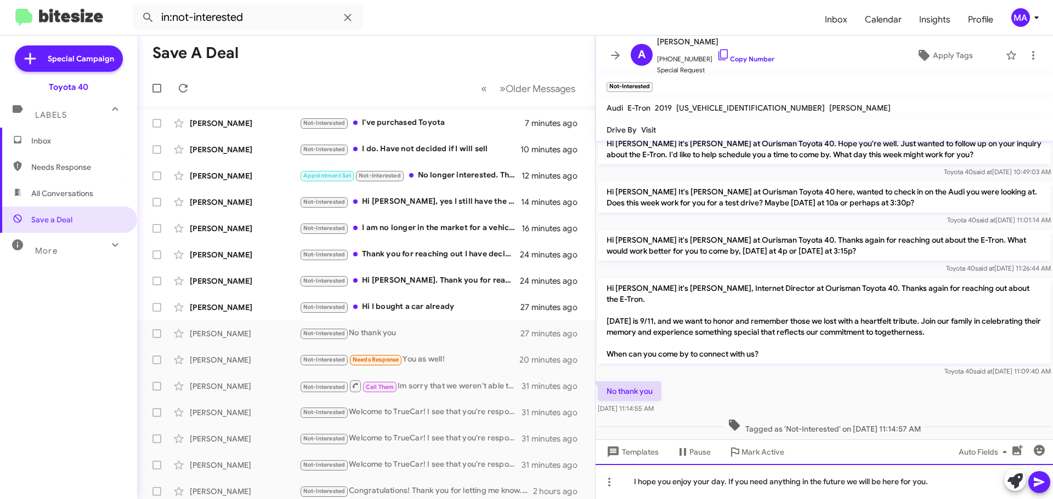
copy div "I hope you enjoy your day. If you need anything in the future we will be here f…"
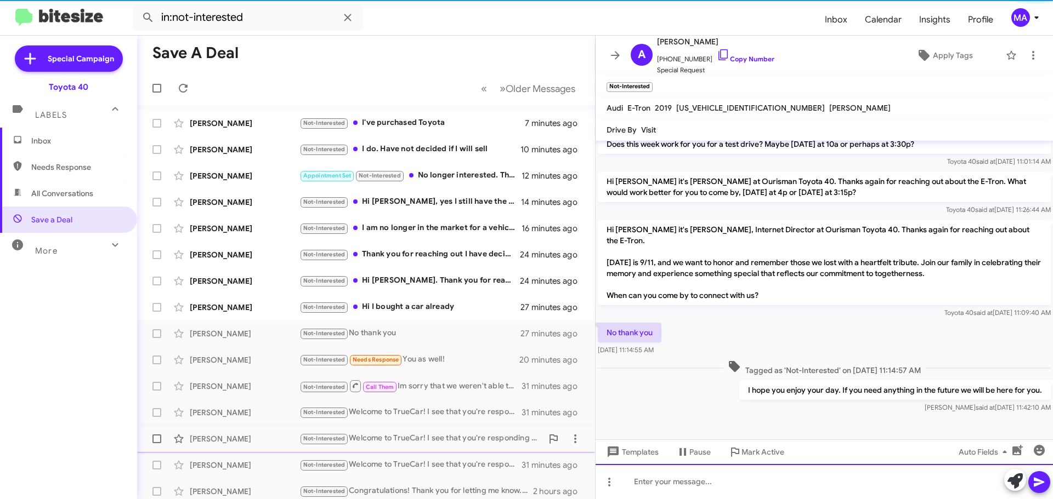
scroll to position [337, 0]
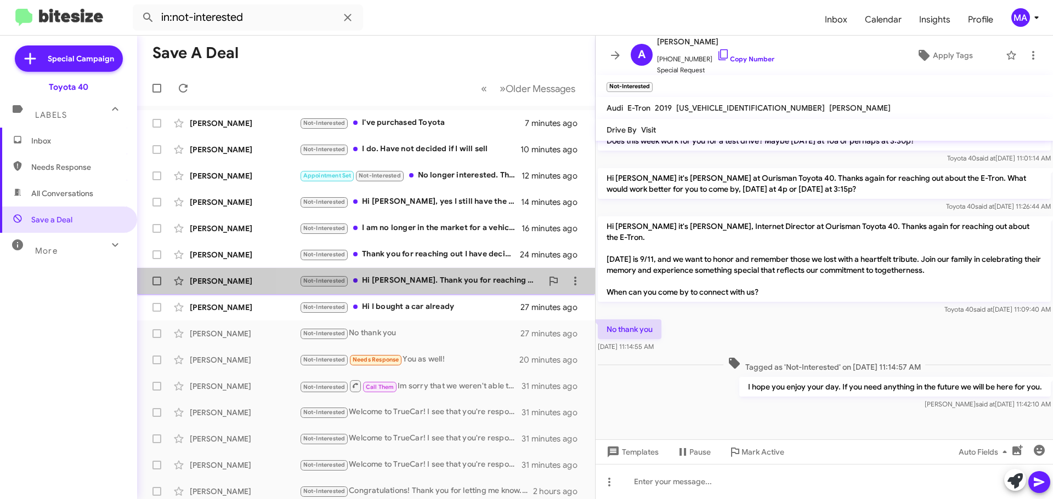
click at [470, 276] on div "Not-Interested Hi [PERSON_NAME]. Thank you for reaching out. I purchased a diff…" at bounding box center [420, 281] width 243 height 13
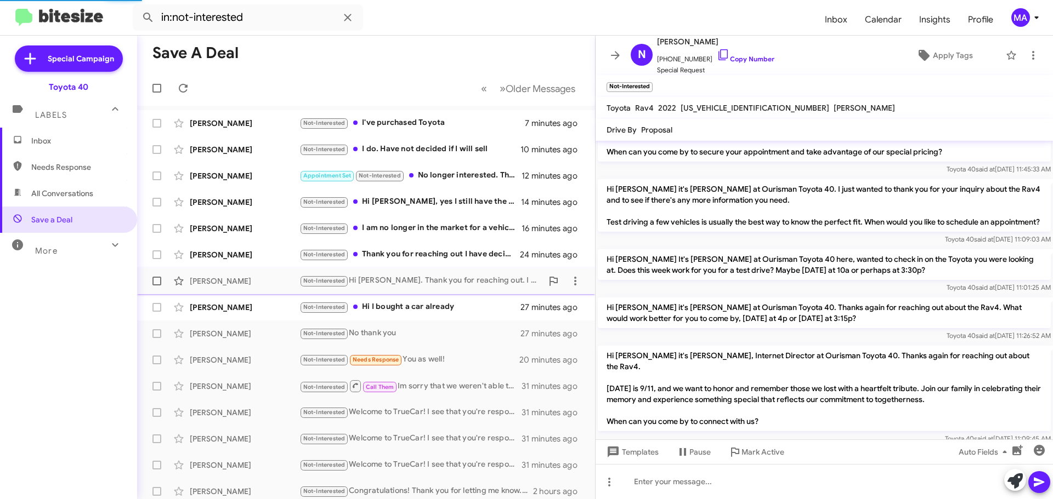
scroll to position [421, 0]
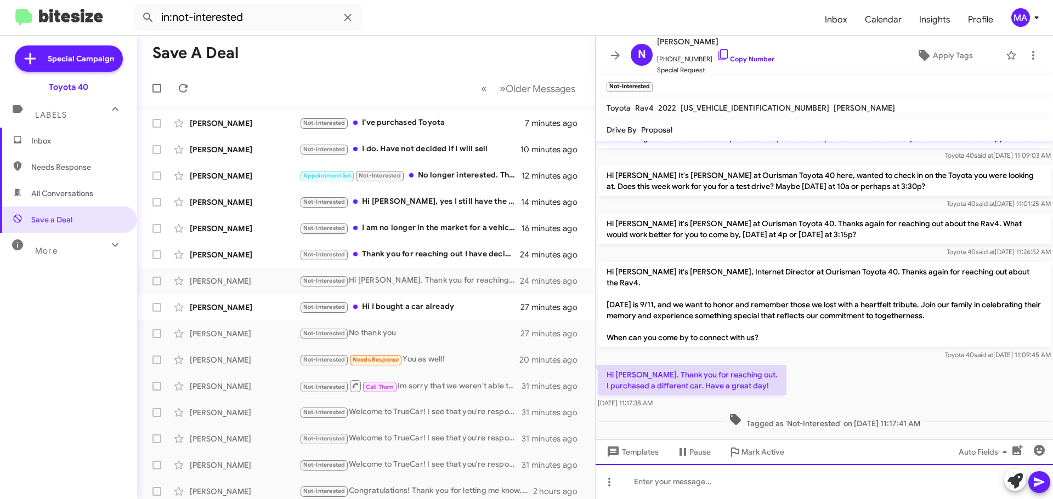
click at [715, 484] on div at bounding box center [823, 481] width 457 height 35
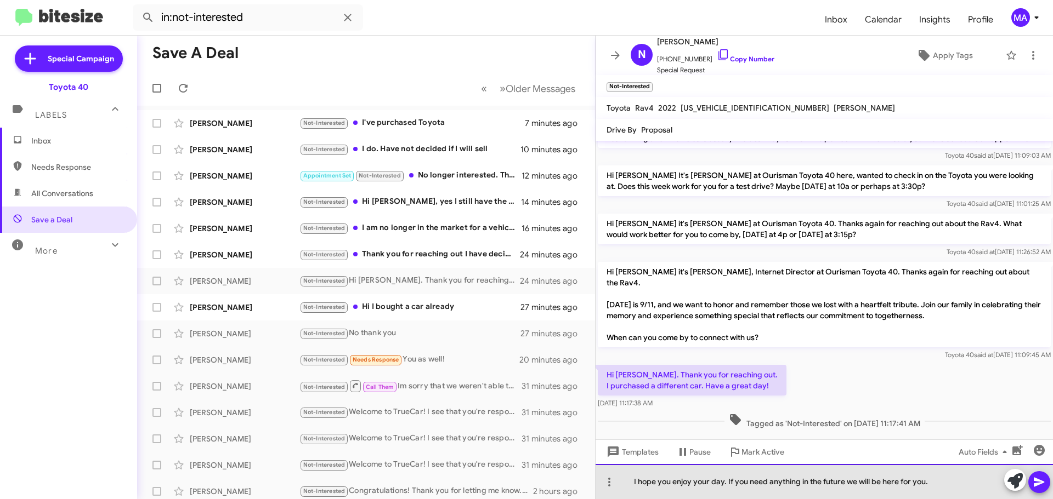
click at [632, 484] on div "I hope you enjoy your day. If you need anything in the future we will be here f…" at bounding box center [823, 481] width 457 height 35
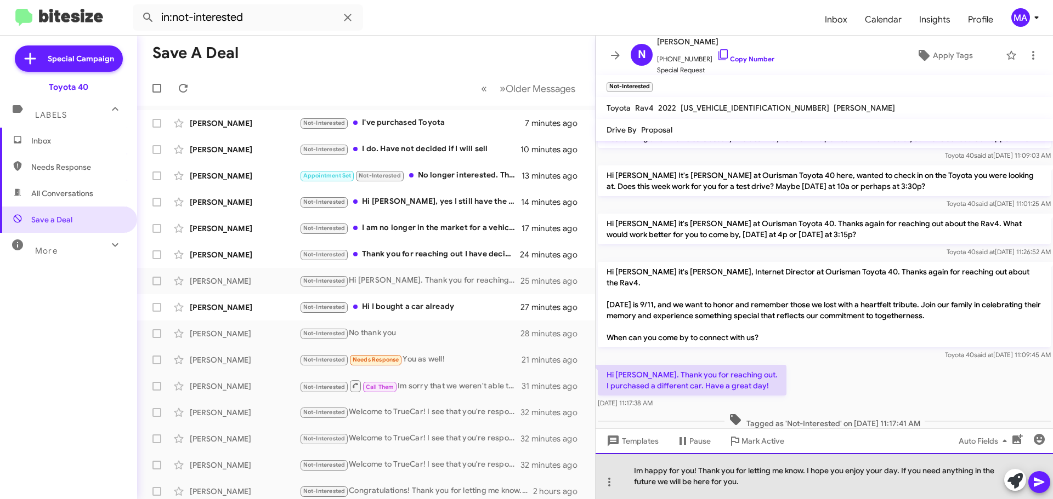
drag, startPoint x: 743, startPoint y: 483, endPoint x: 623, endPoint y: 471, distance: 120.6
click at [623, 471] on div "Im happy for you! Thank you for letting me know. I hope you enjoy your day. If …" at bounding box center [823, 476] width 457 height 46
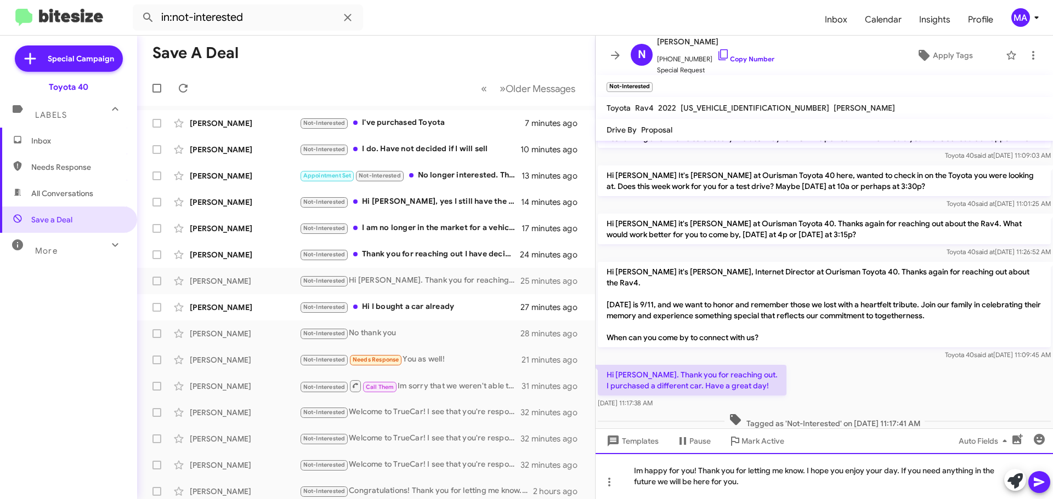
copy div "Im happy for you! Thank you for letting me know. I hope you enjoy your day. If …"
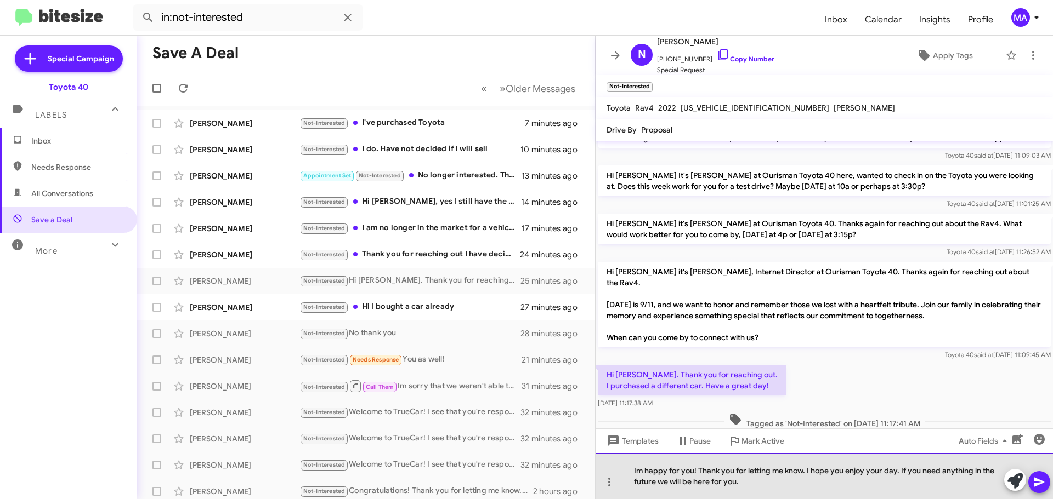
click at [770, 491] on div "Im happy for you! Thank you for letting me know. I hope you enjoy your day. If …" at bounding box center [823, 476] width 457 height 46
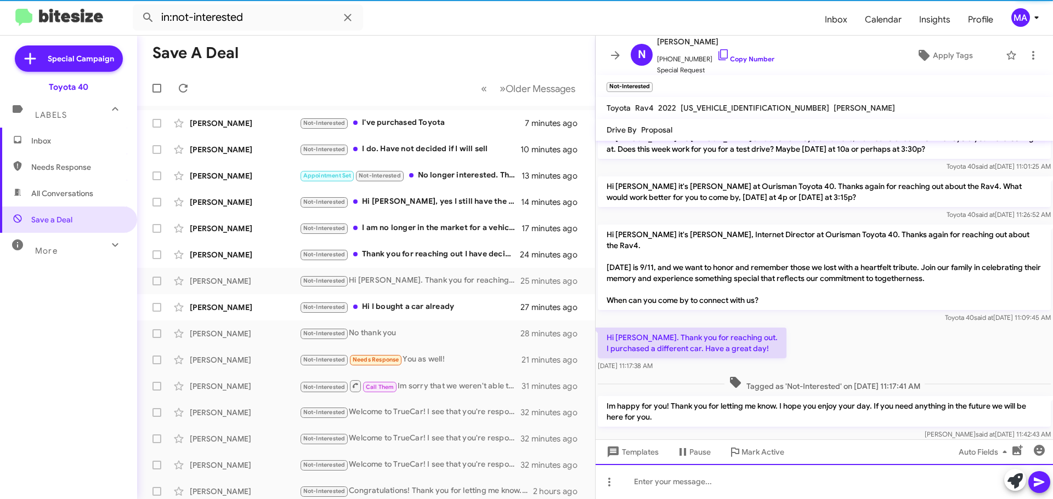
scroll to position [471, 0]
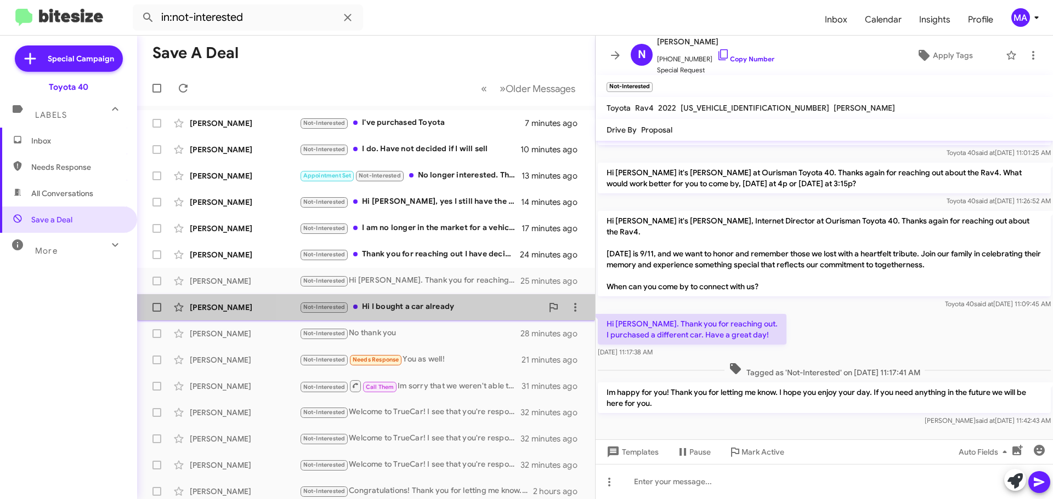
click at [460, 309] on div "Not-Interested Hi I bought a car already" at bounding box center [420, 307] width 243 height 13
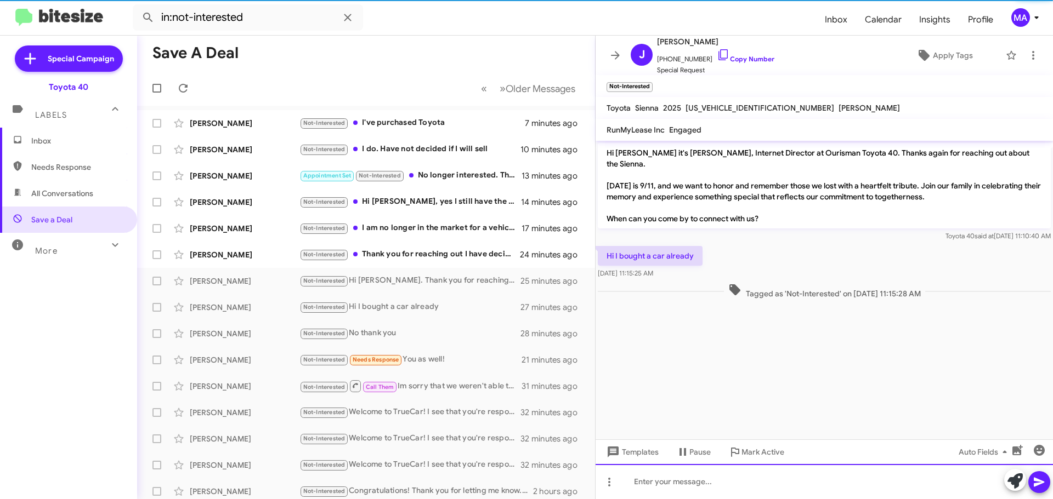
click at [675, 483] on div at bounding box center [823, 481] width 457 height 35
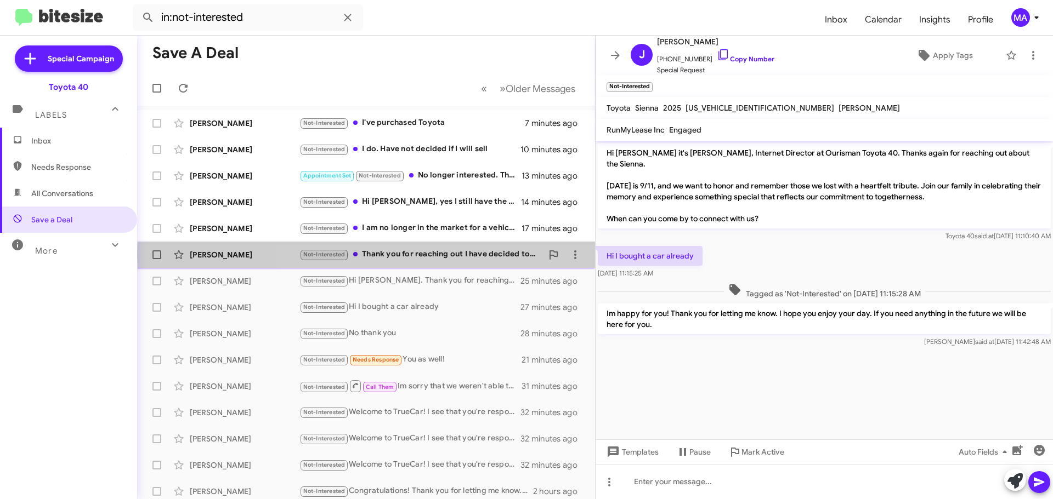
click at [459, 255] on div "Not-Interested Thank you for reaching out I have decided to purchase a differen…" at bounding box center [420, 254] width 243 height 13
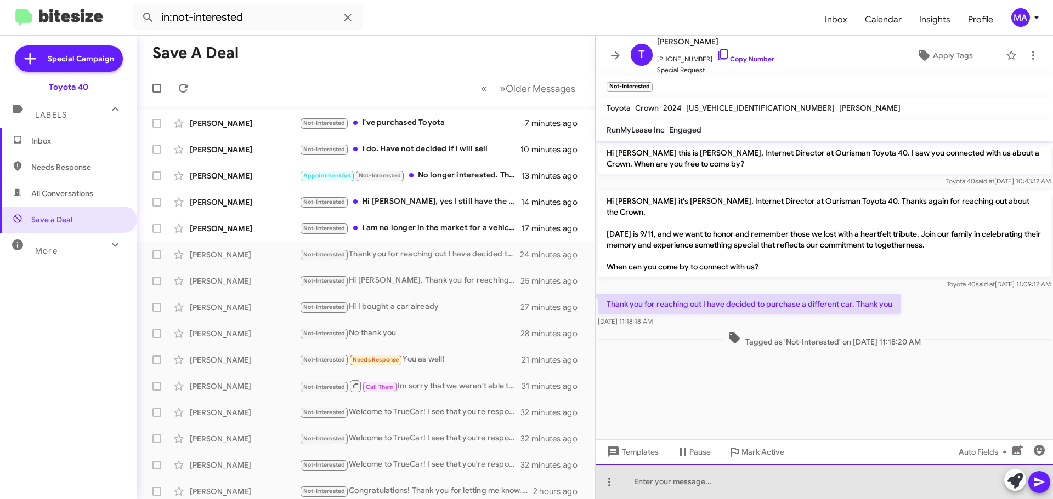
click at [668, 482] on div at bounding box center [823, 481] width 457 height 35
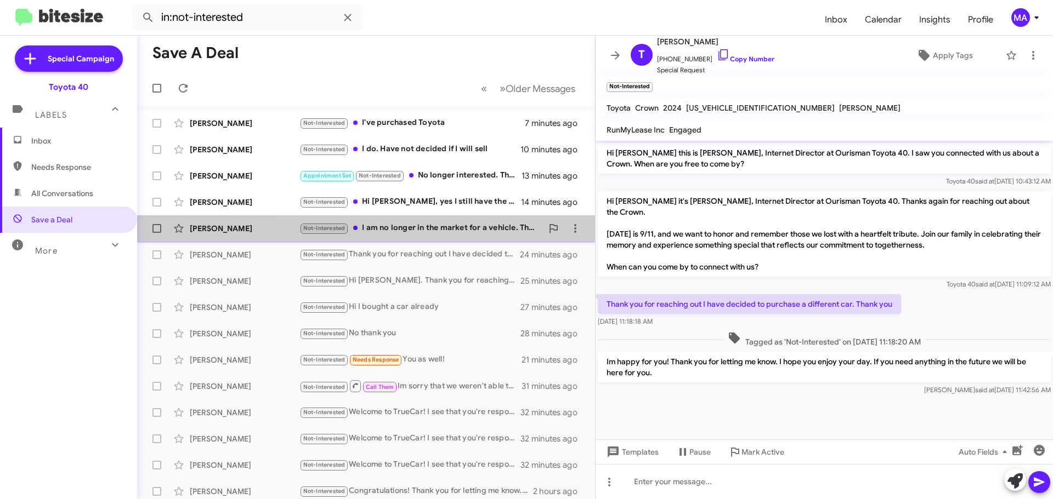
click at [439, 219] on div "[PERSON_NAME] Not-Interested I am no longer in the market for a vehicle. Thank …" at bounding box center [366, 229] width 440 height 22
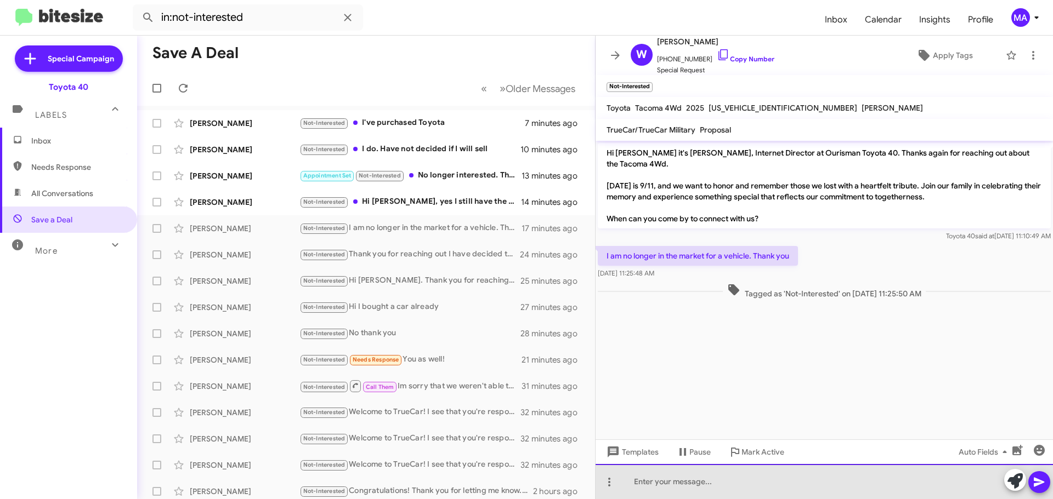
click at [664, 481] on div at bounding box center [823, 481] width 457 height 35
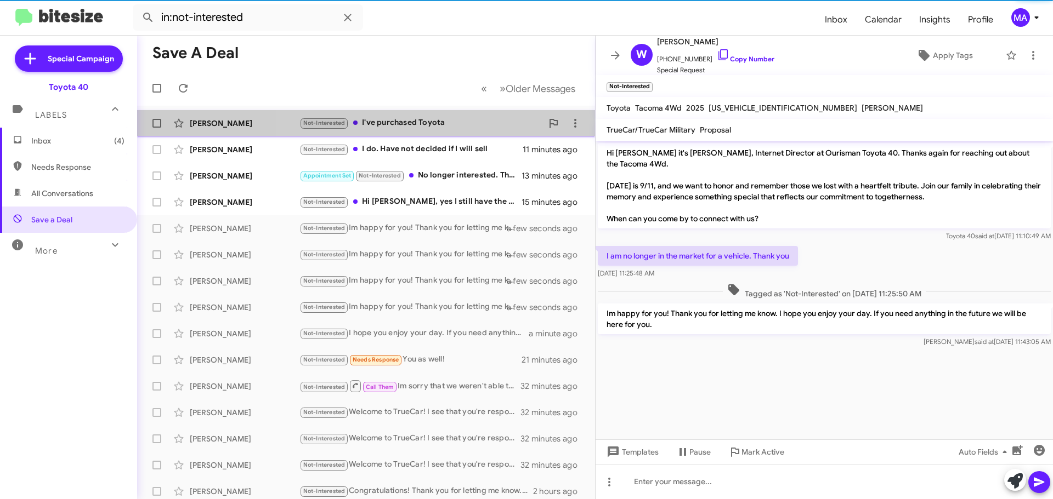
click at [431, 125] on div "Not-Interested I've purchased Toyota" at bounding box center [420, 123] width 243 height 13
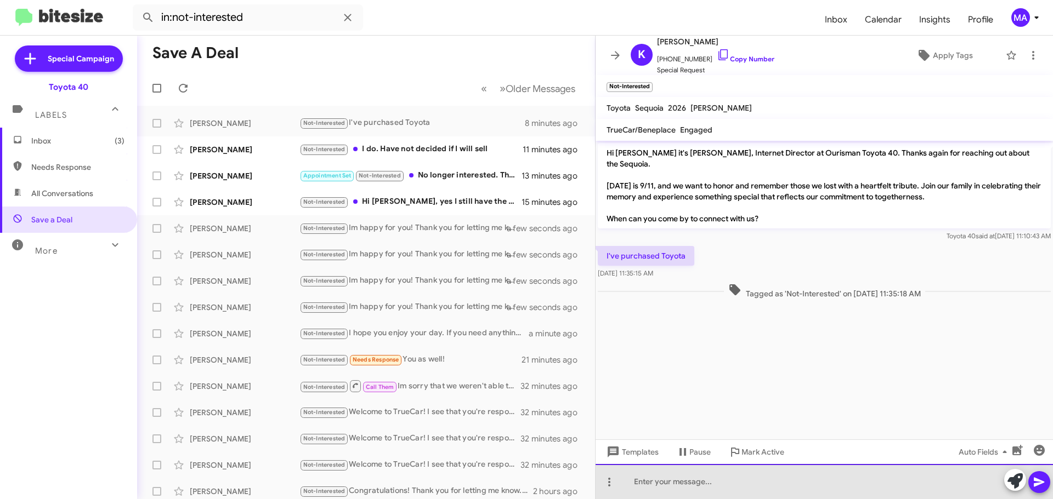
click at [690, 484] on div at bounding box center [823, 481] width 457 height 35
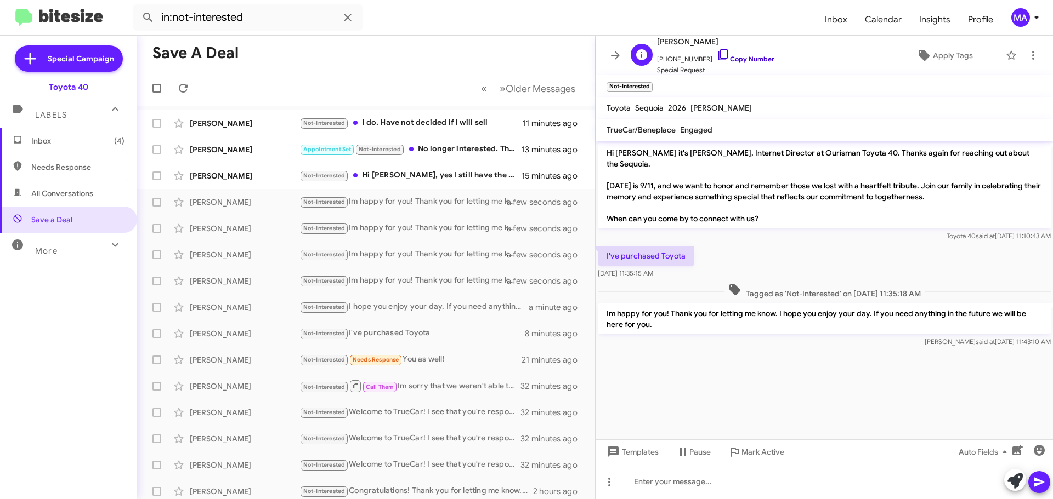
click at [717, 54] on icon at bounding box center [723, 54] width 13 height 13
drag, startPoint x: 663, startPoint y: 311, endPoint x: 606, endPoint y: 248, distance: 85.8
click at [606, 248] on div "Hi [PERSON_NAME] it's [PERSON_NAME], Internet Director at Ourisman Toyota 40. T…" at bounding box center [823, 245] width 457 height 209
copy div "I've purchased Toyota [DATE] 11:35:15 AM Tagged as 'Not-Interested' on [DATE] 1…"
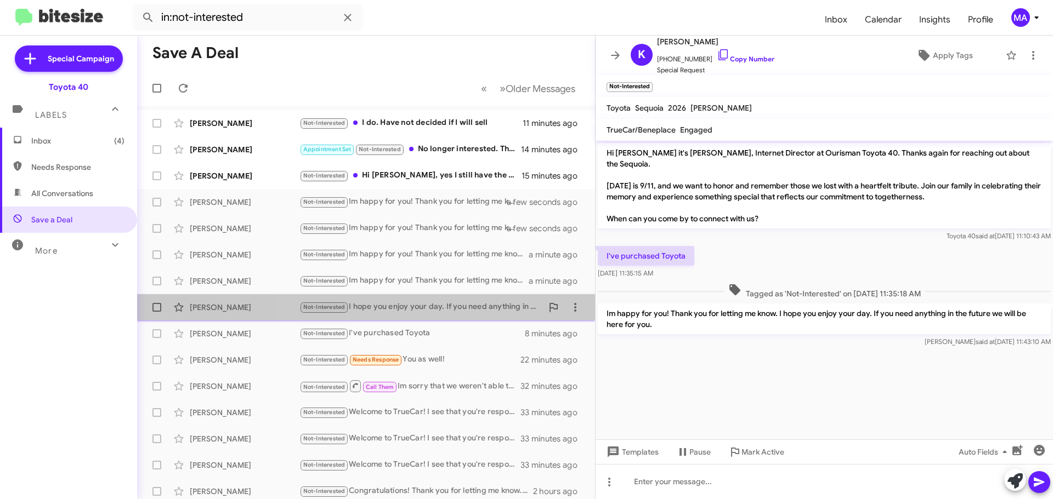
click at [434, 308] on div "Not-Interested I hope you enjoy your day. If you need anything in the future we…" at bounding box center [420, 307] width 243 height 13
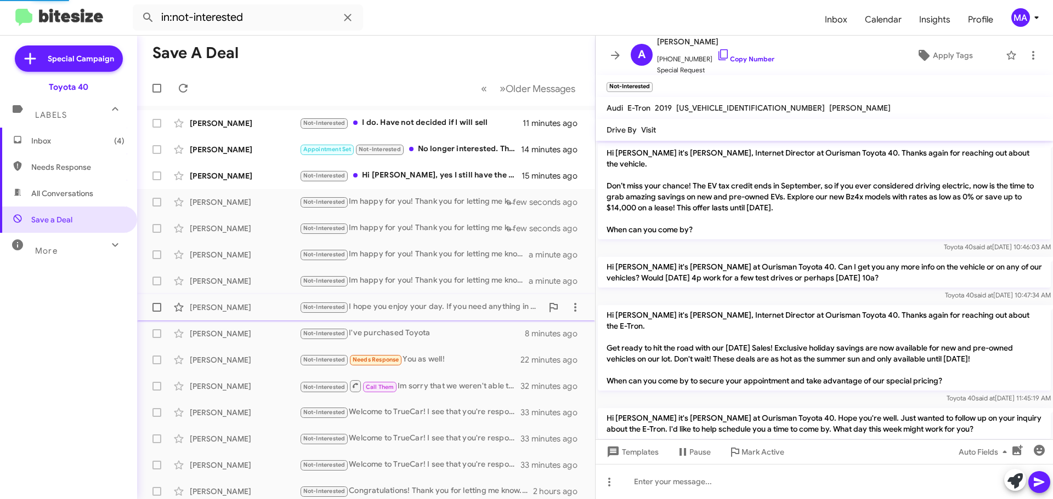
scroll to position [337, 0]
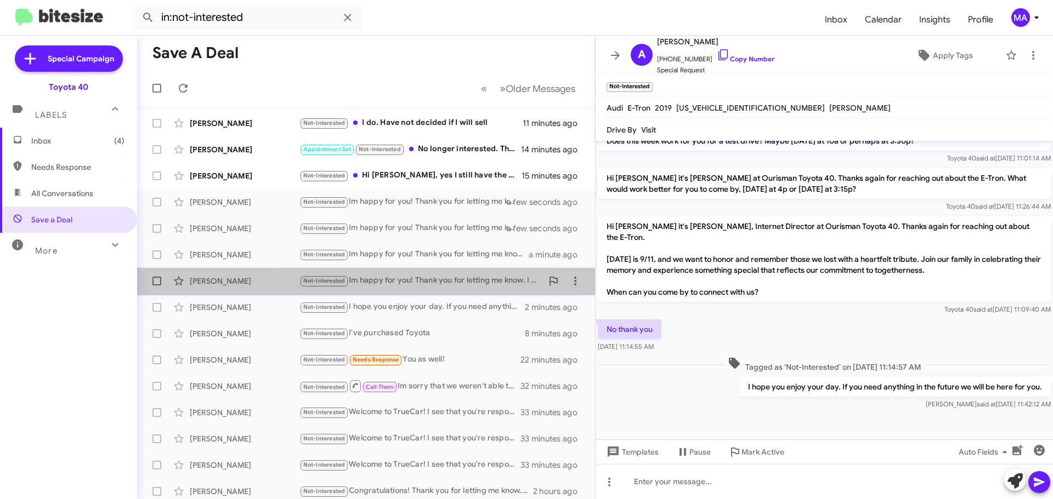
click at [427, 282] on div "Not-Interested Im happy for you! Thank you for letting me know. I hope you enjo…" at bounding box center [420, 281] width 243 height 13
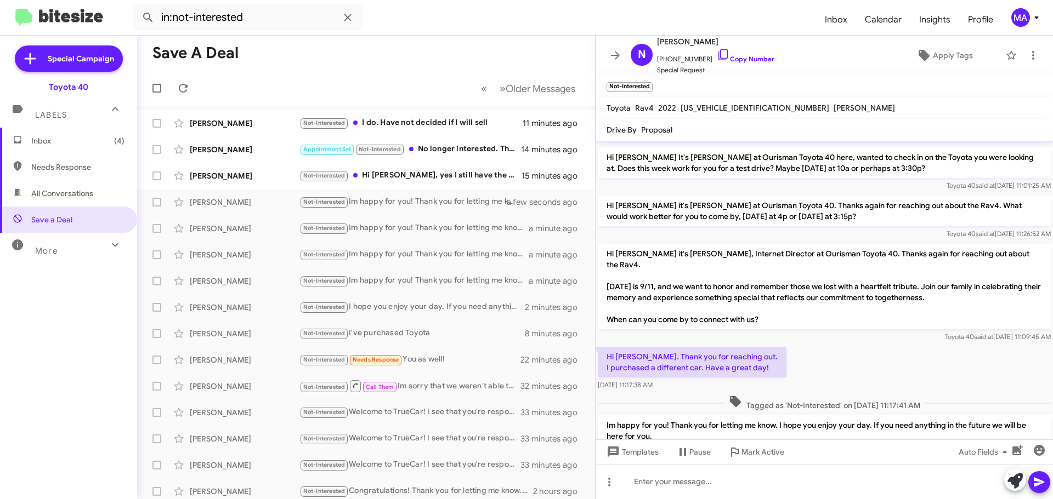
scroll to position [471, 0]
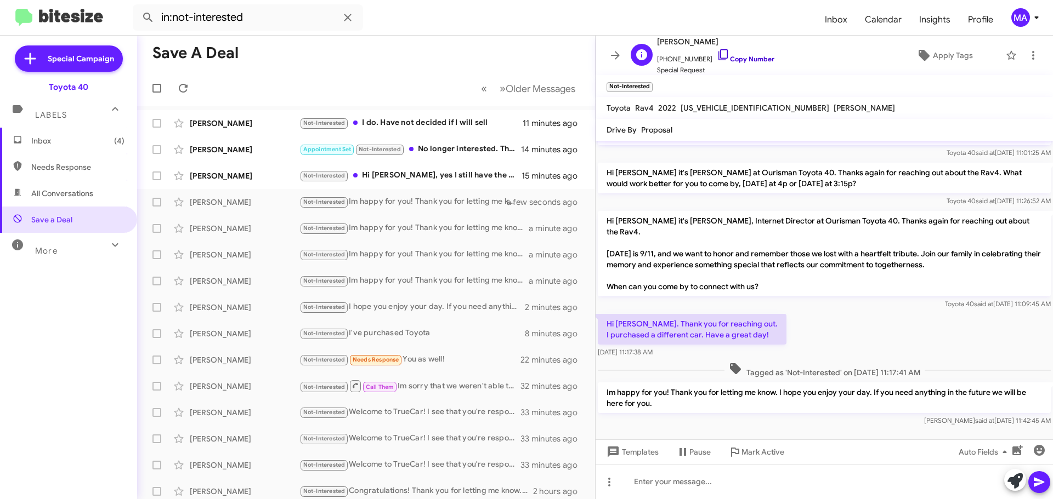
click at [717, 55] on icon at bounding box center [723, 54] width 13 height 13
drag, startPoint x: 670, startPoint y: 333, endPoint x: 605, endPoint y: 301, distance: 72.6
click at [605, 314] on div "Hi [PERSON_NAME]. Thank you for reaching out. I purchased a different car. Have…" at bounding box center [692, 336] width 189 height 44
copy div "Hi [PERSON_NAME]. Thank you for reaching out. I purchased a different car. Have…"
click at [777, 429] on div at bounding box center [823, 445] width 457 height 33
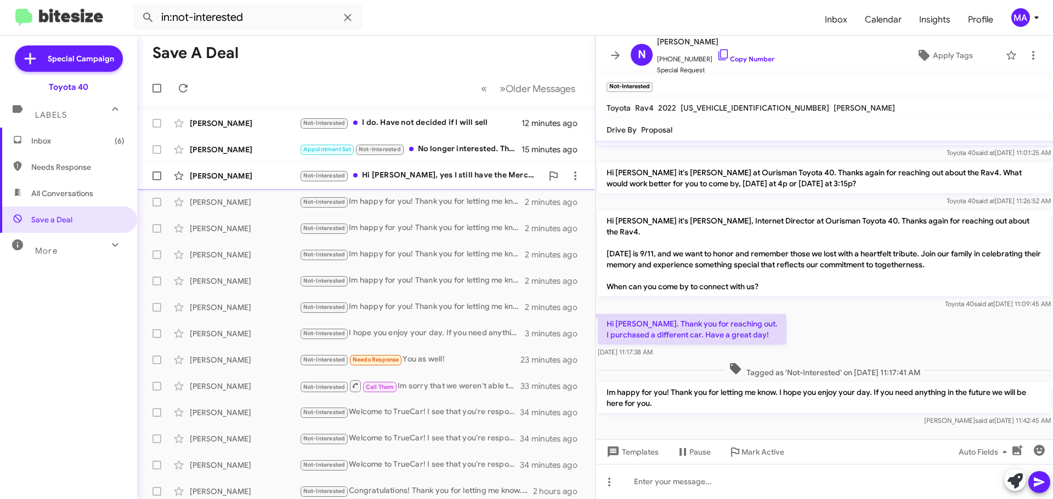
click at [434, 179] on div "Not-Interested Hi [PERSON_NAME], yes I still have the Mercedes, but I'm NOT sel…" at bounding box center [420, 175] width 243 height 13
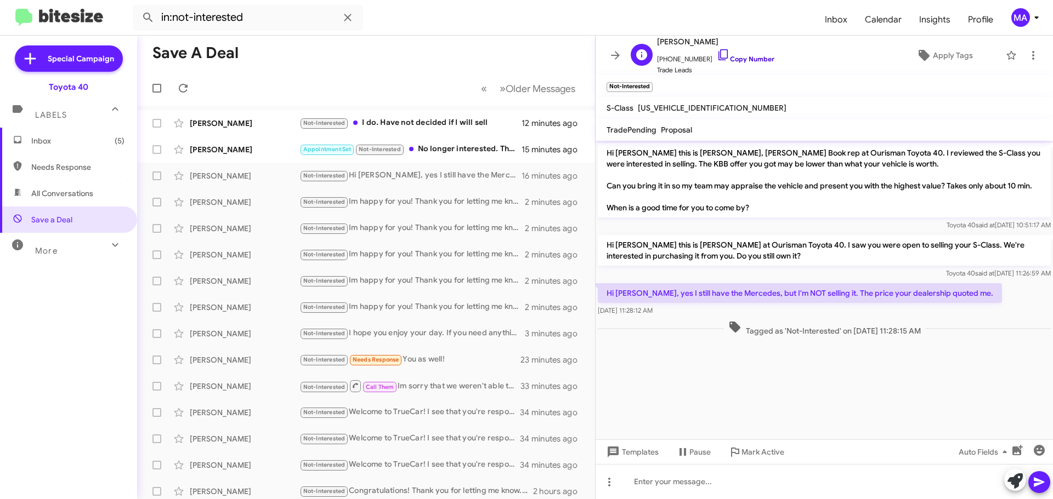
click at [717, 56] on icon at bounding box center [723, 54] width 13 height 13
drag, startPoint x: 691, startPoint y: 315, endPoint x: 605, endPoint y: 293, distance: 88.8
click at [605, 293] on div "Hi [PERSON_NAME], yes I still have the Mercedes, but I'm NOT selling it. The pr…" at bounding box center [800, 299] width 404 height 33
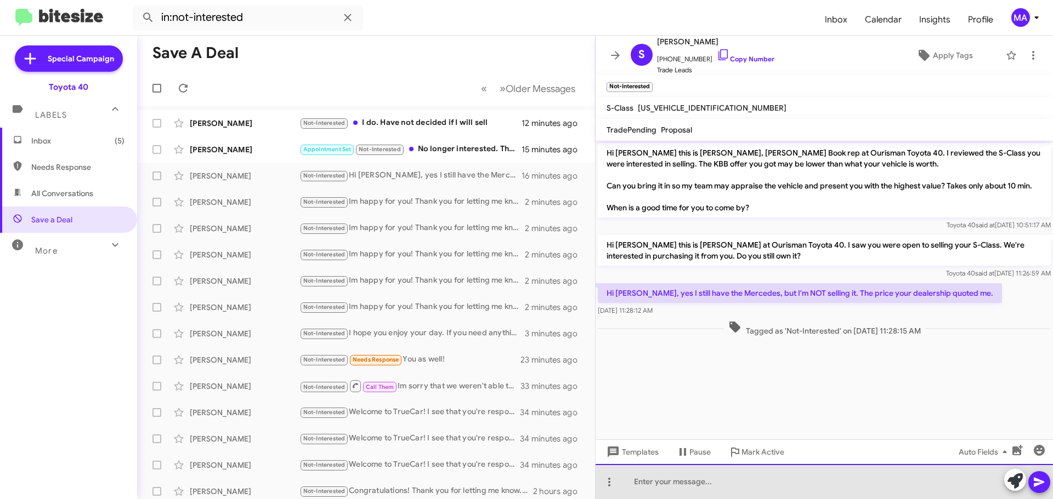
click at [696, 480] on div at bounding box center [823, 481] width 457 height 35
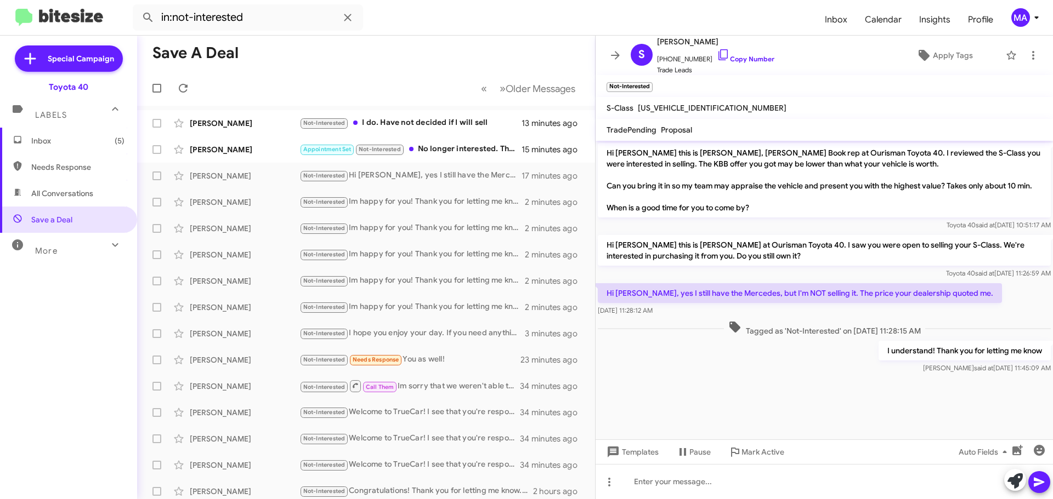
drag, startPoint x: 1043, startPoint y: 351, endPoint x: 885, endPoint y: 351, distance: 158.4
click at [885, 351] on p "I understand! Thank you for letting me know" at bounding box center [964, 351] width 172 height 20
click at [985, 354] on p "I understand! Thank you for letting me know" at bounding box center [964, 351] width 172 height 20
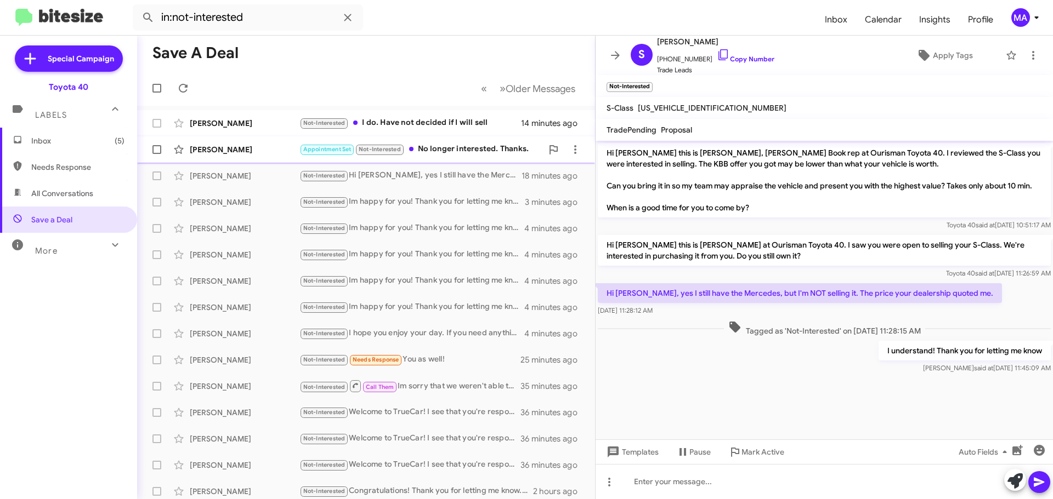
click at [442, 142] on div "[PERSON_NAME] Appointment Set Not-Interested No longer interested. Thanks. 17 m…" at bounding box center [366, 150] width 440 height 22
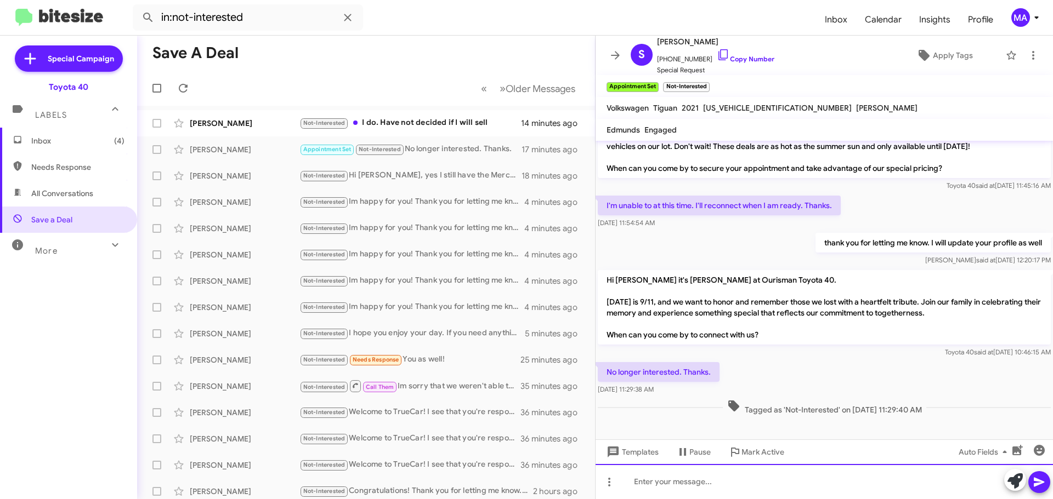
click at [663, 481] on div at bounding box center [823, 481] width 457 height 35
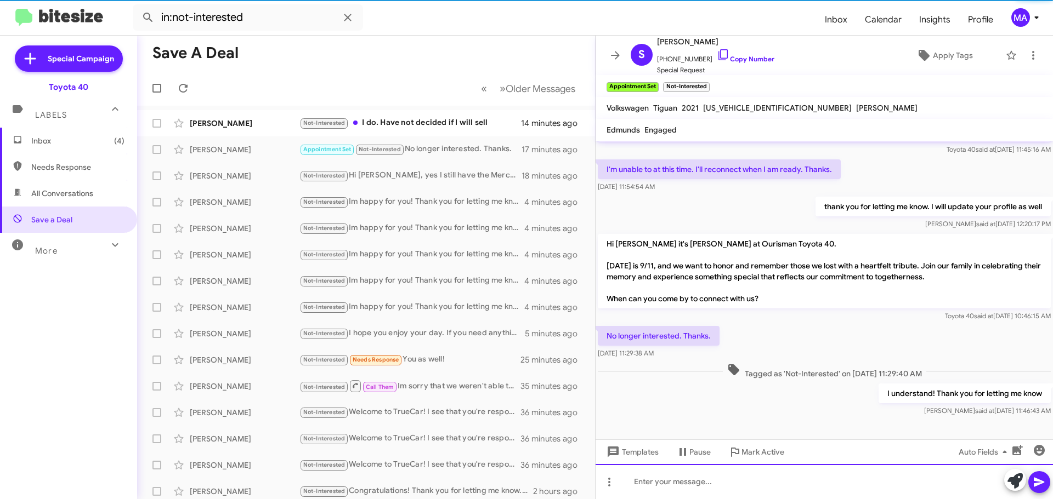
scroll to position [225, 0]
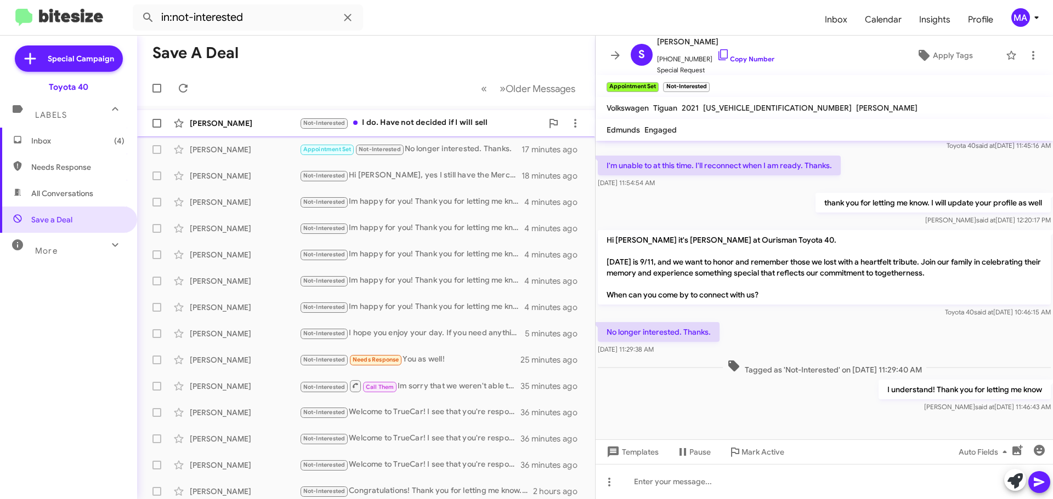
click at [438, 123] on div "Not-Interested I do. Have not decided if I will sell" at bounding box center [420, 123] width 243 height 13
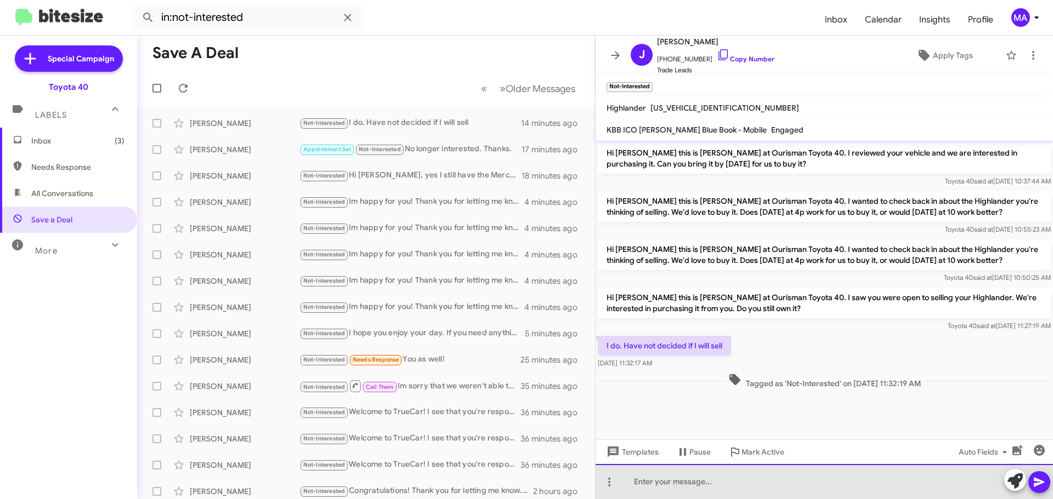
click at [658, 484] on div at bounding box center [823, 481] width 457 height 35
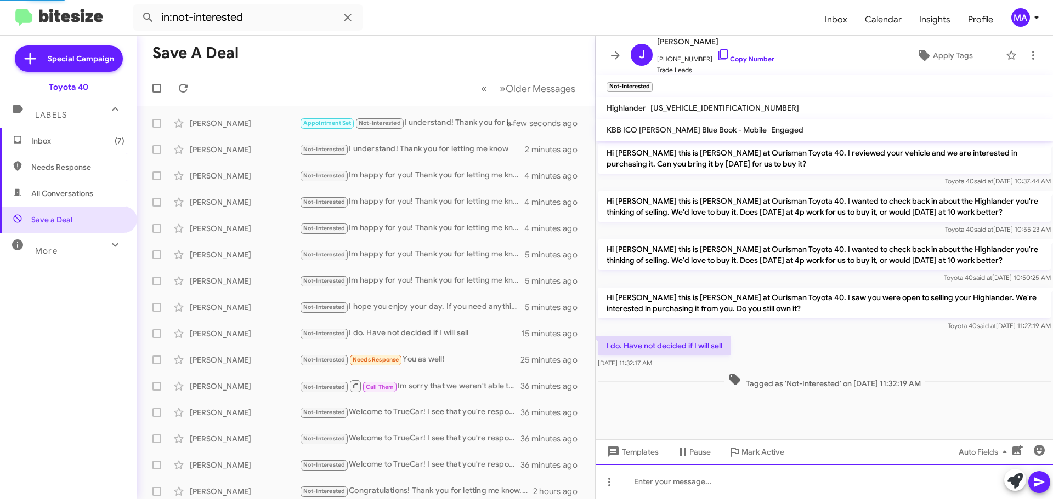
scroll to position [19, 0]
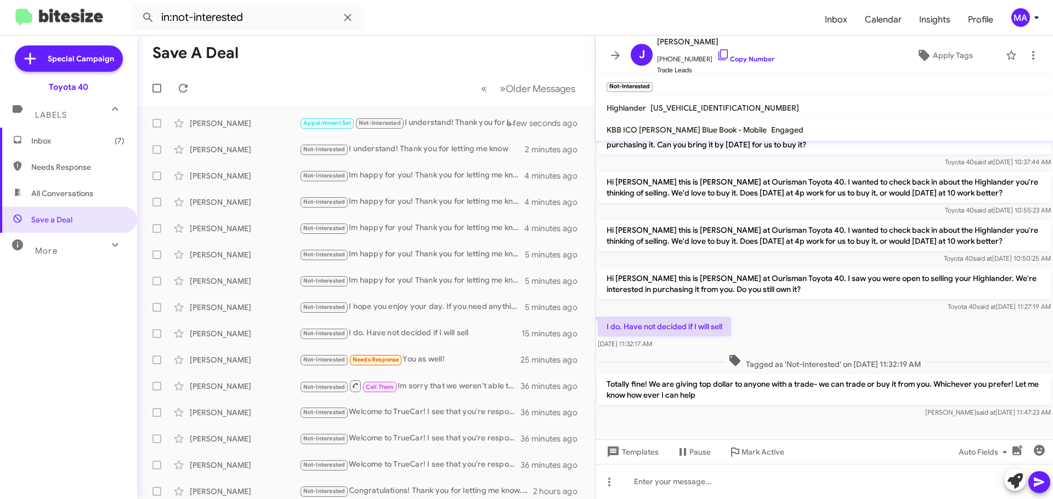
click at [52, 133] on span "Inbox (7)" at bounding box center [68, 141] width 137 height 26
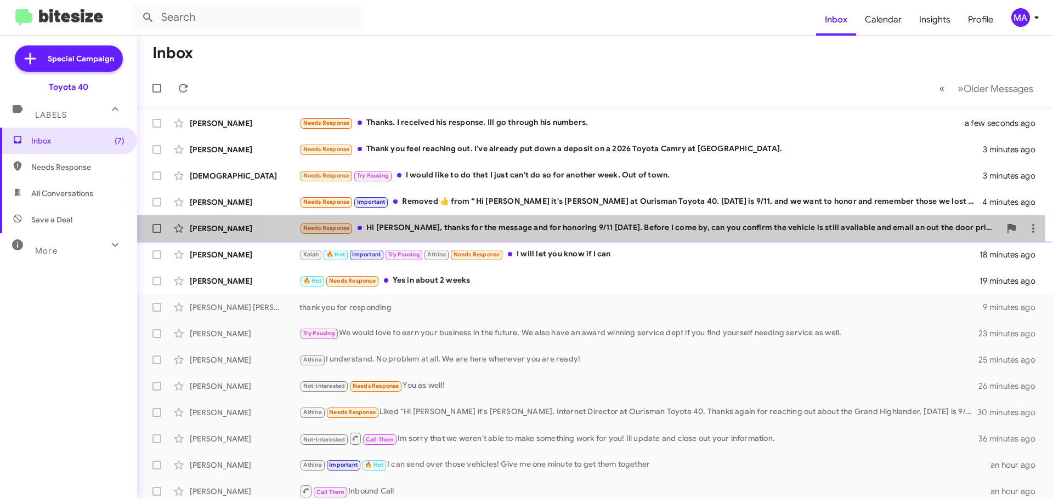
click at [585, 225] on div "Needs Response Hi [PERSON_NAME], thanks for the message and for honoring 9/11 […" at bounding box center [649, 228] width 701 height 13
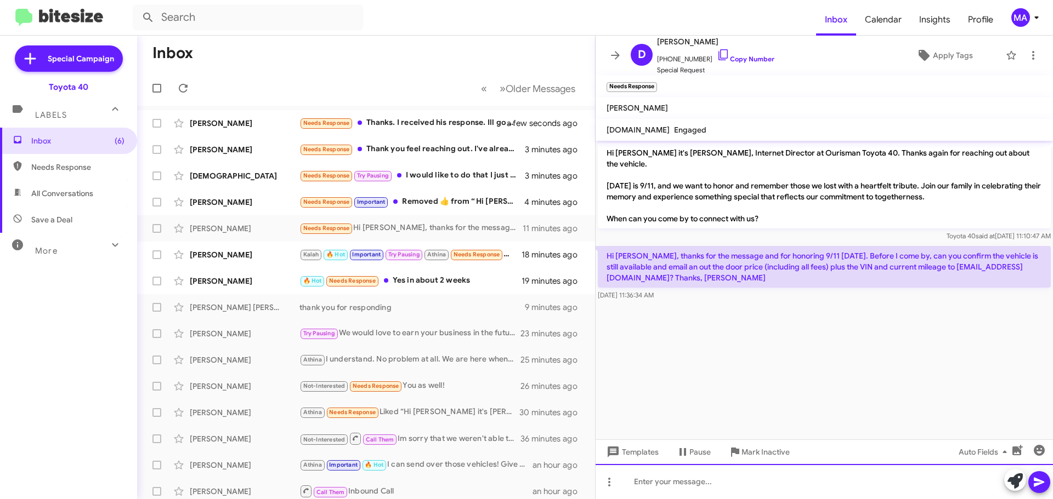
click at [718, 486] on div at bounding box center [823, 481] width 457 height 35
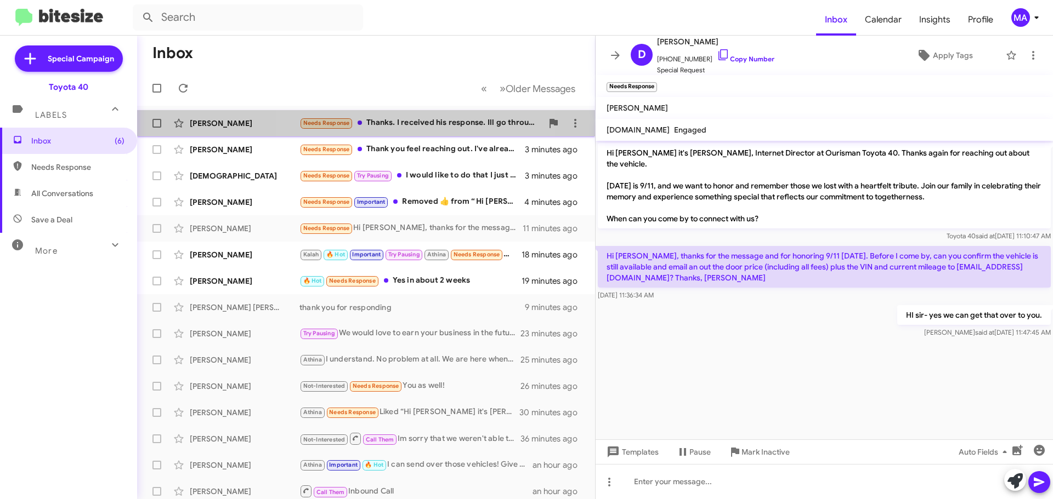
click at [415, 123] on div "Needs Response Thanks. I received his response. Ill go through his numbers." at bounding box center [420, 123] width 243 height 13
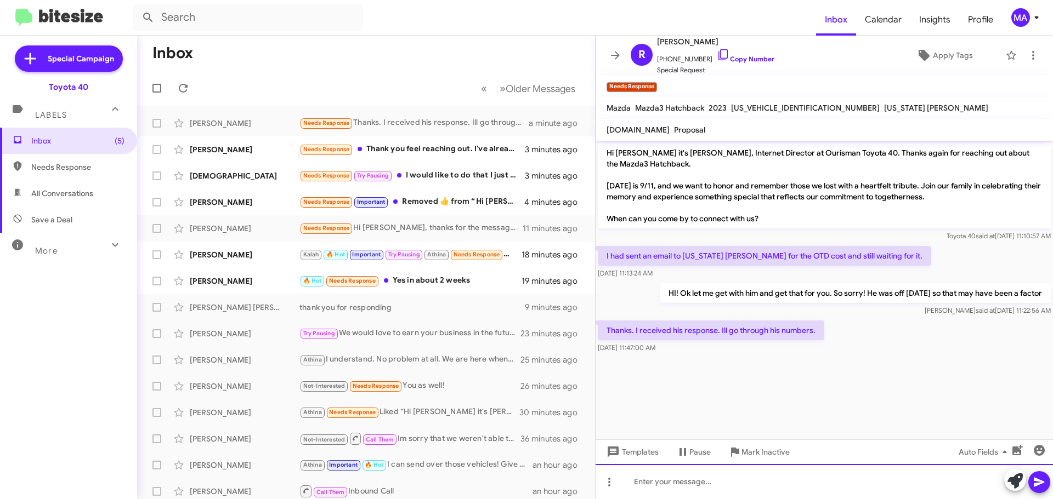
click at [717, 486] on div at bounding box center [823, 481] width 457 height 35
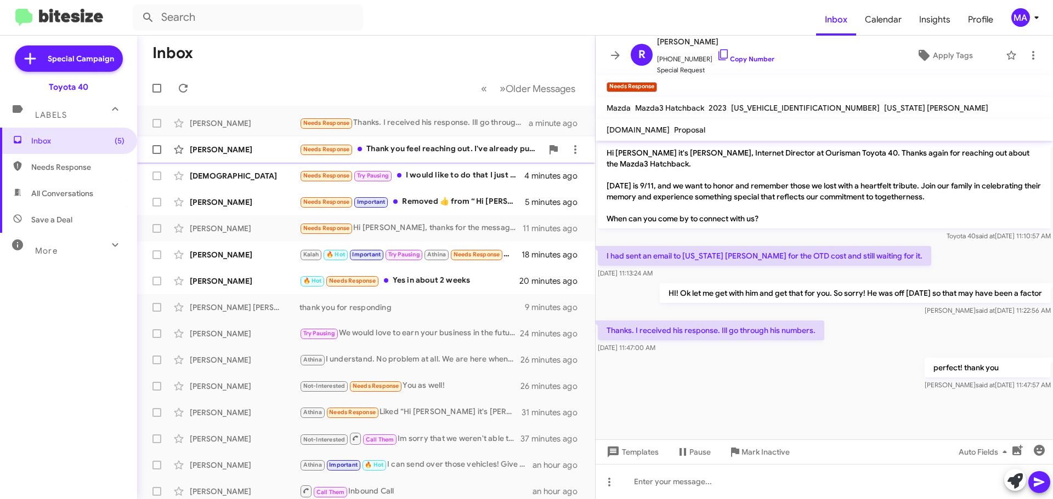
click at [473, 141] on div "[PERSON_NAME] Needs Response Thank you feel reaching out. I've already put down…" at bounding box center [366, 150] width 440 height 22
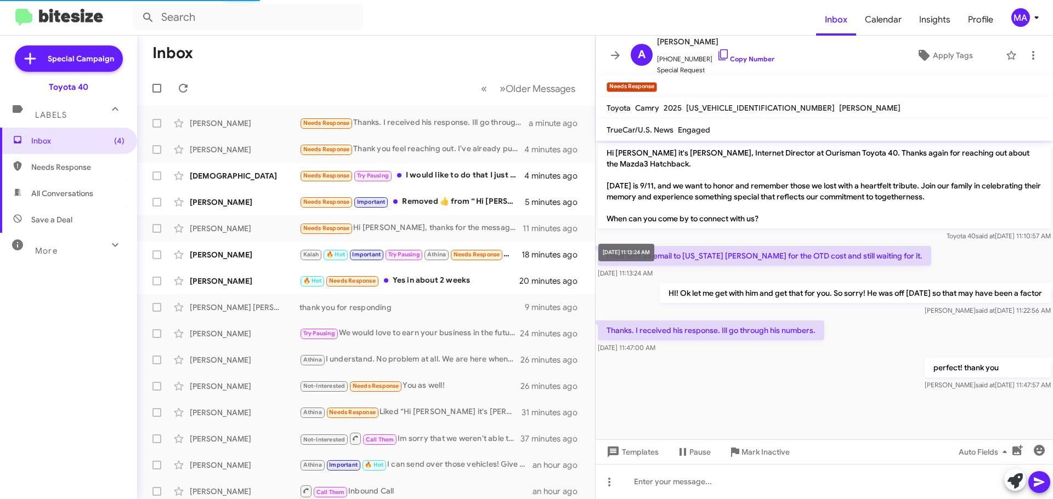
scroll to position [128, 0]
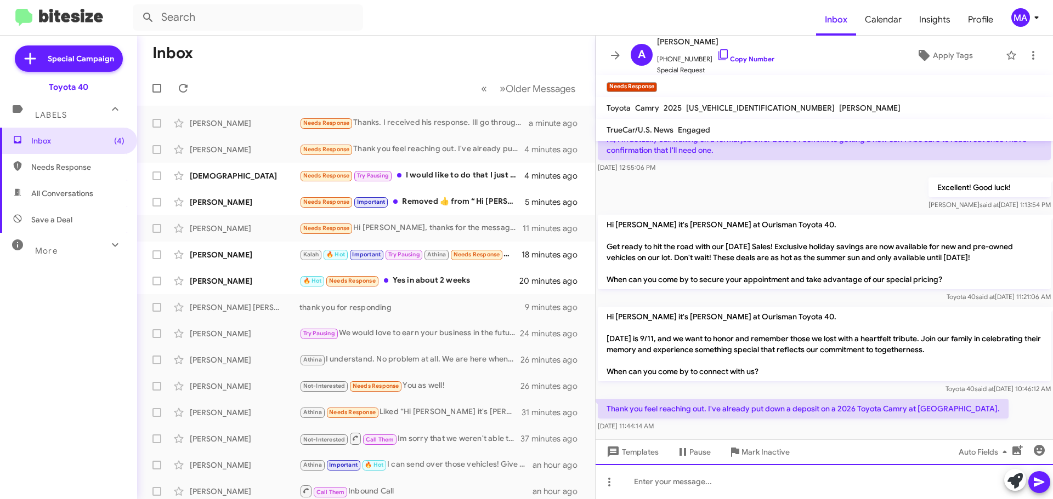
click at [709, 485] on div at bounding box center [823, 481] width 457 height 35
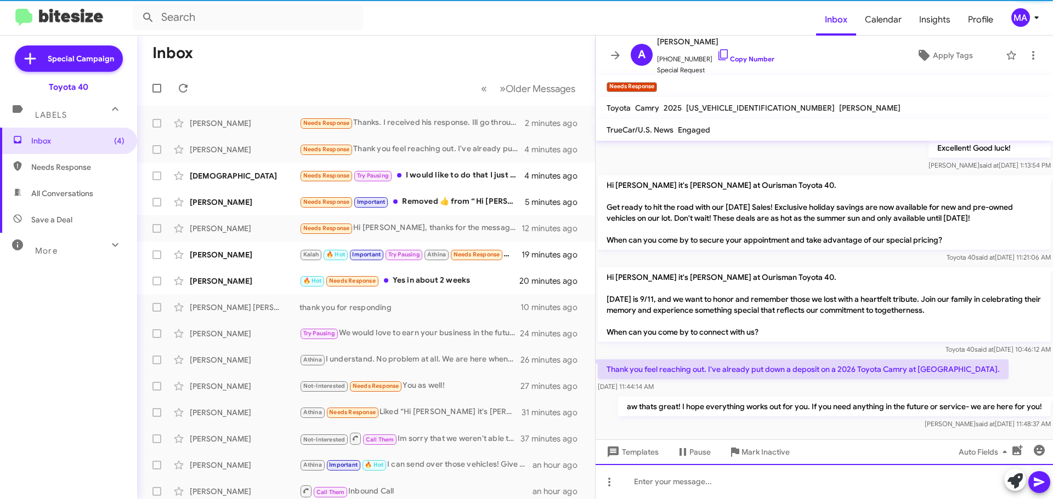
scroll to position [168, 0]
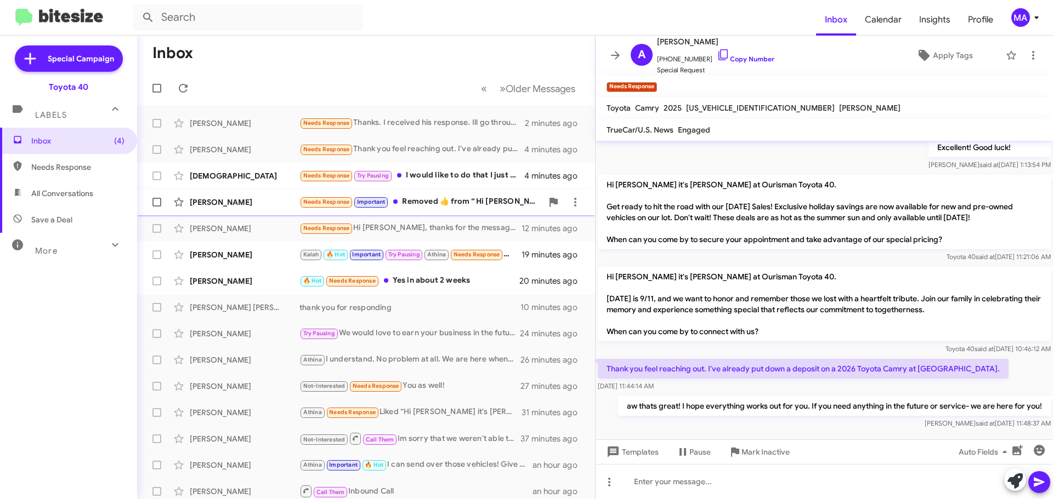
click at [428, 196] on div "Needs Response Important Removed ‌👍‌ from “ Hi [PERSON_NAME] it's [PERSON_NAME]…" at bounding box center [420, 202] width 243 height 13
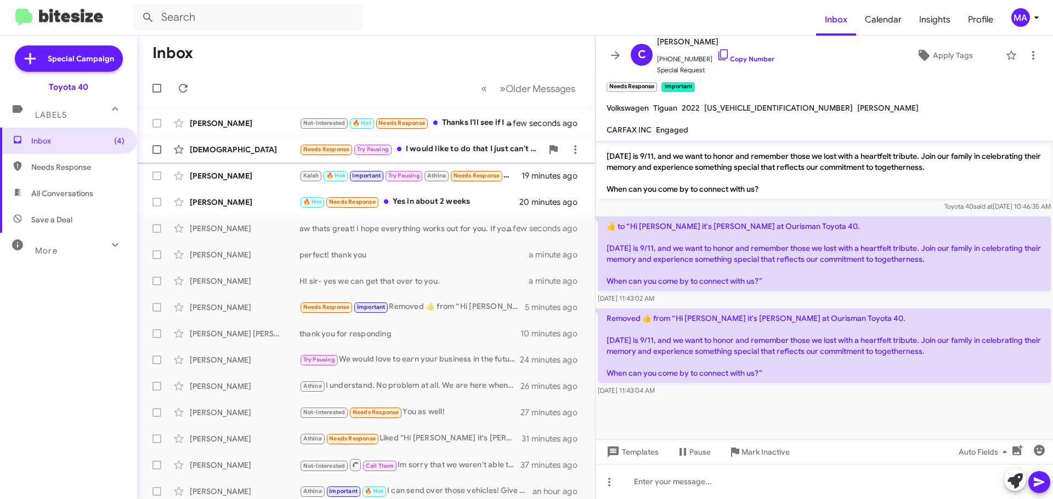
click at [442, 151] on div "Needs Response Try Pausing I would like to do that I just can't do so for anoth…" at bounding box center [420, 149] width 243 height 13
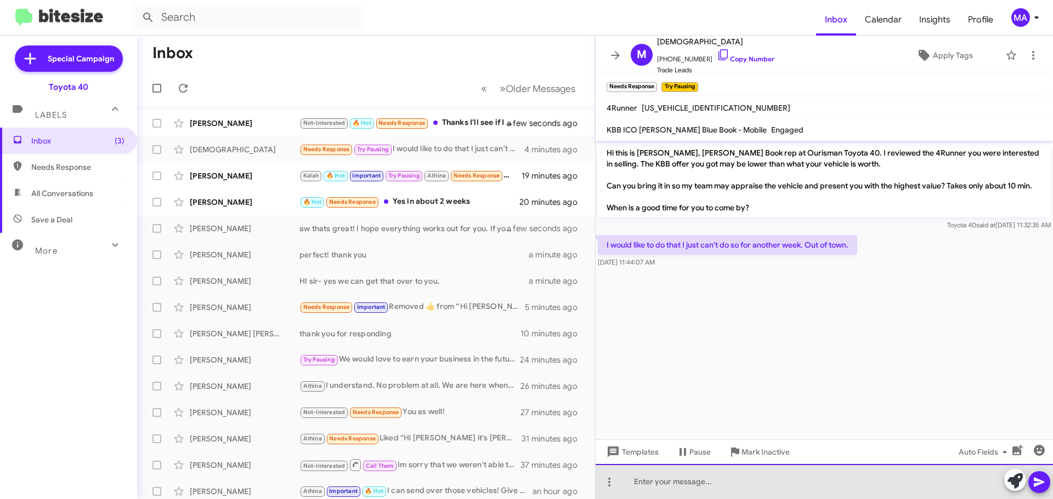
click at [695, 481] on div at bounding box center [823, 481] width 457 height 35
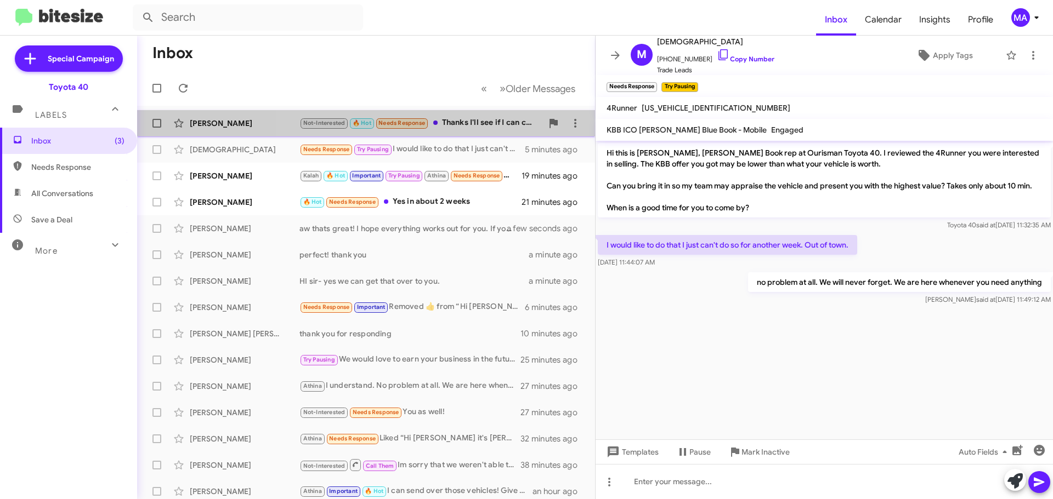
click at [452, 123] on div "Not-Interested 🔥 Hot Needs Response Thanks I'll see if I can come by [DATE] or …" at bounding box center [420, 123] width 243 height 13
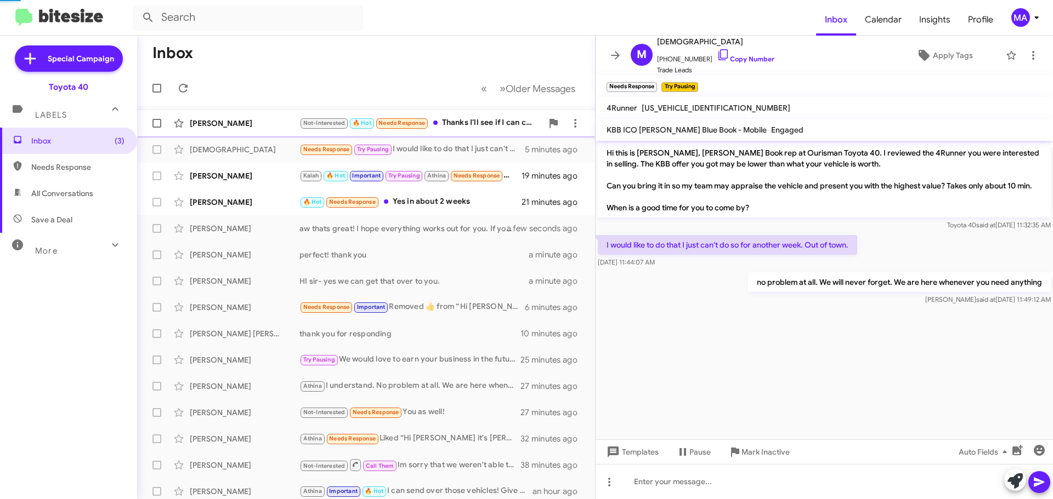
scroll to position [70, 0]
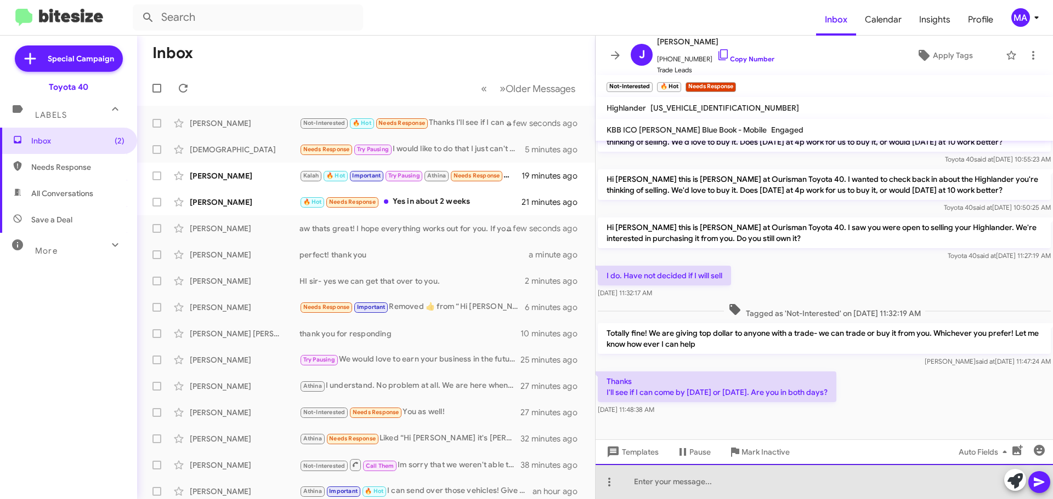
click at [718, 485] on div at bounding box center [823, 481] width 457 height 35
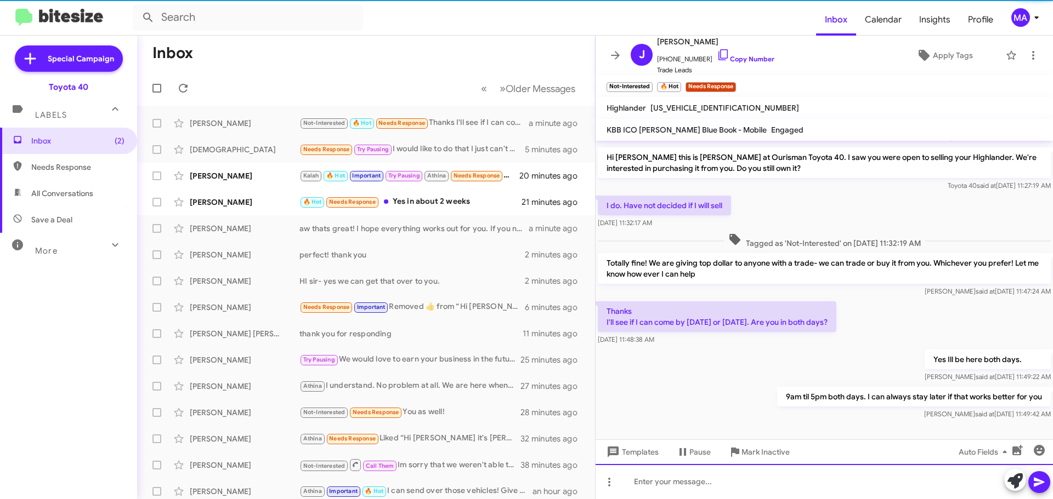
scroll to position [150, 0]
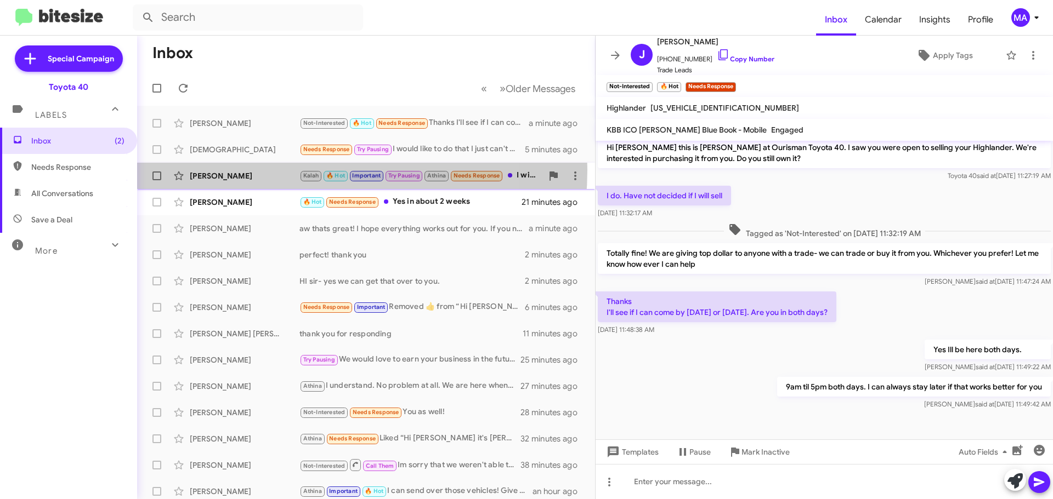
click at [274, 170] on div "Rajindralal [PERSON_NAME] 🔥 Hot Important Try Pausing Athina Needs Response I w…" at bounding box center [366, 176] width 440 height 22
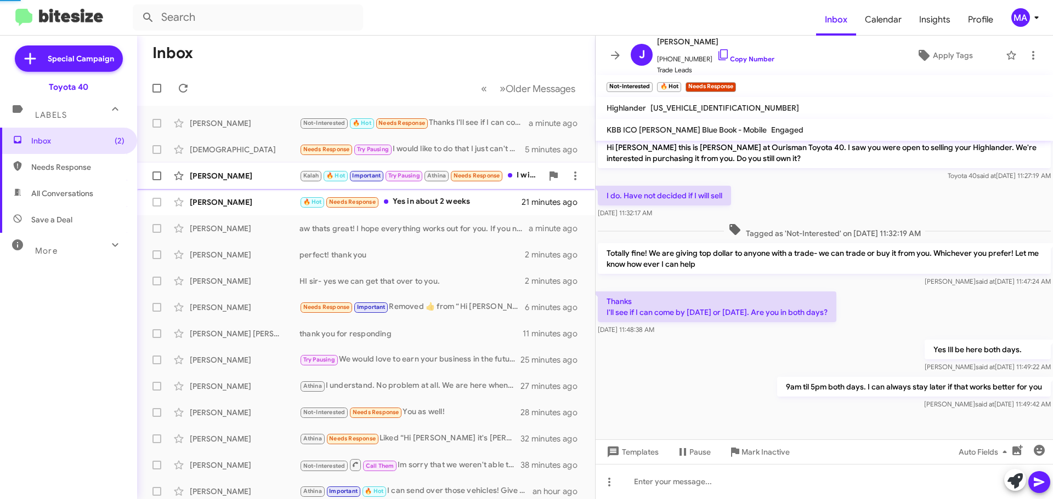
scroll to position [850, 0]
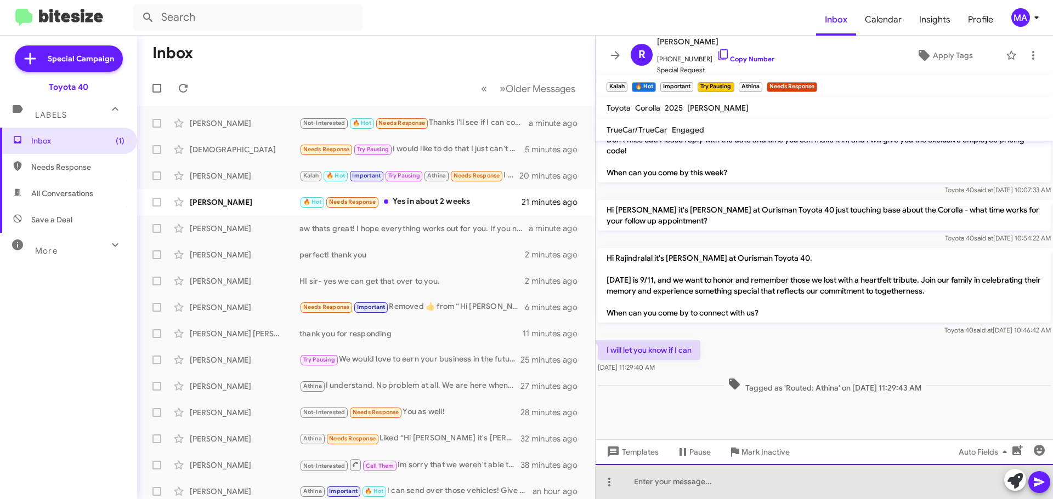
click at [736, 490] on div at bounding box center [823, 481] width 457 height 35
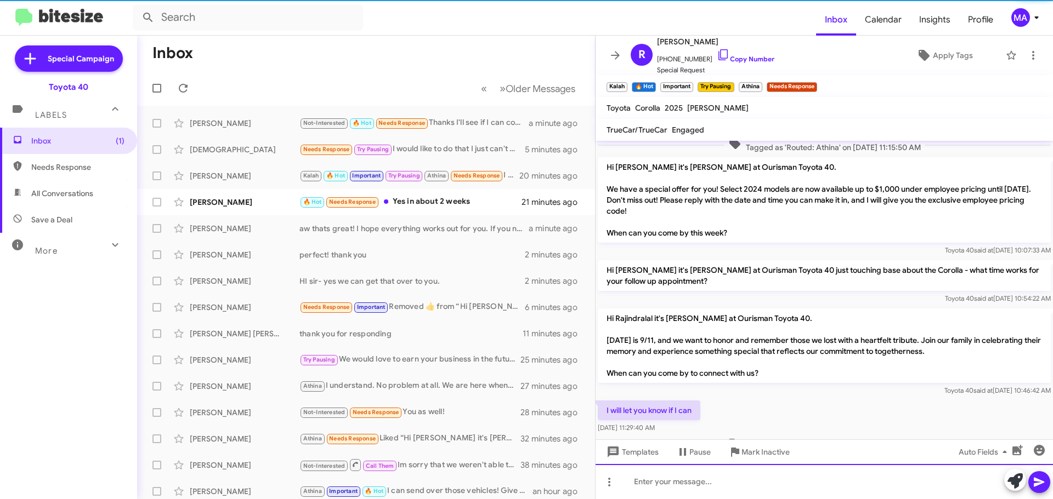
scroll to position [0, 0]
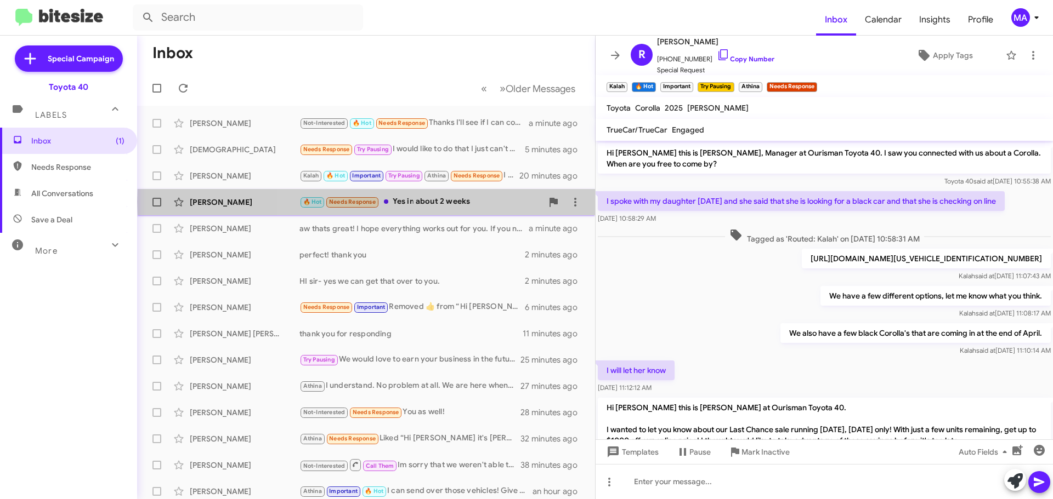
click at [473, 202] on div "🔥 Hot Needs Response Yes in about 2 weeks" at bounding box center [420, 202] width 243 height 13
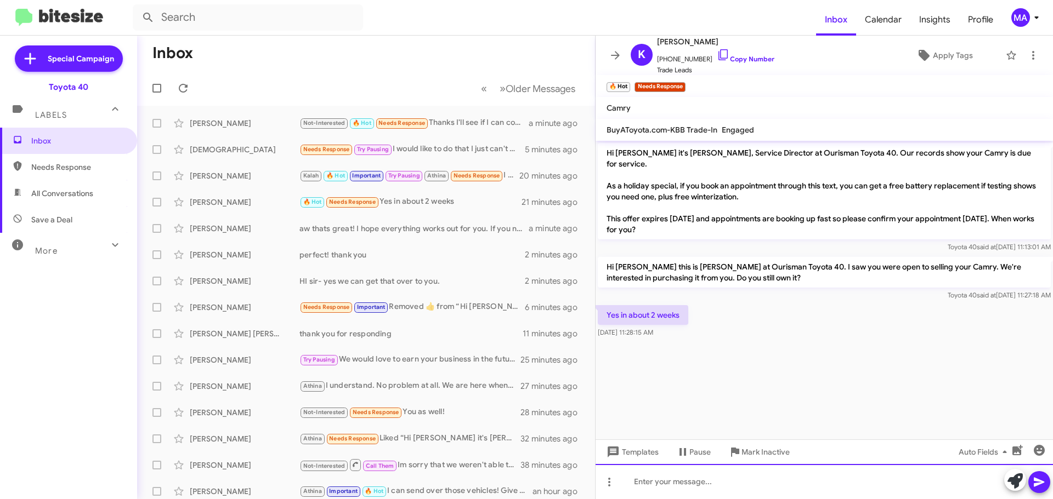
click at [711, 486] on div at bounding box center [823, 481] width 457 height 35
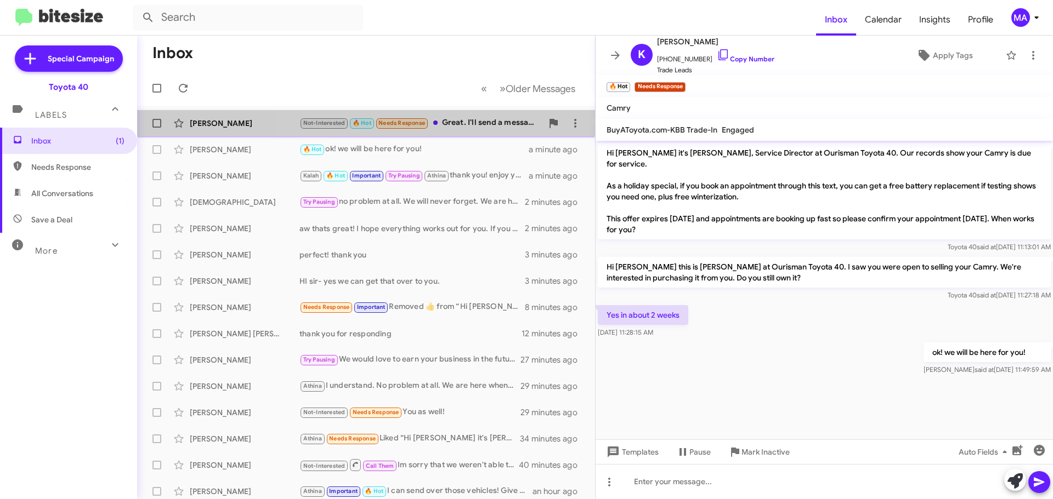
click at [484, 122] on div "Not-Interested 🔥 Hot Needs Response Great. I'll send a message if I'm coming by" at bounding box center [420, 123] width 243 height 13
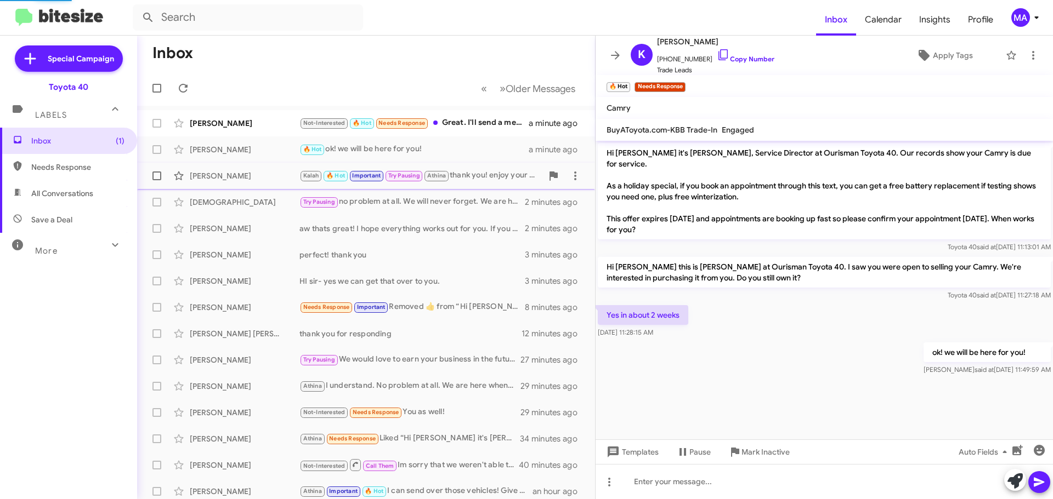
scroll to position [190, 0]
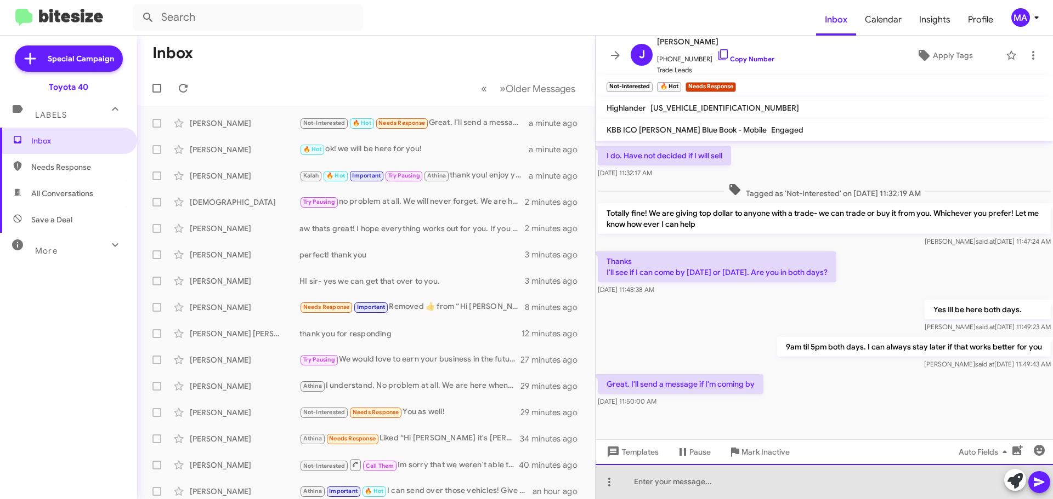
click at [715, 484] on div at bounding box center [823, 481] width 457 height 35
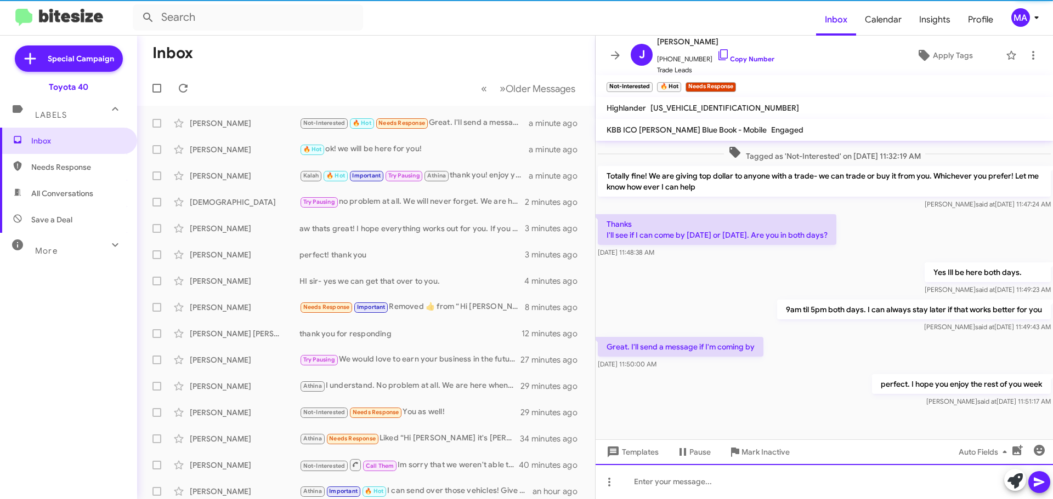
scroll to position [230, 0]
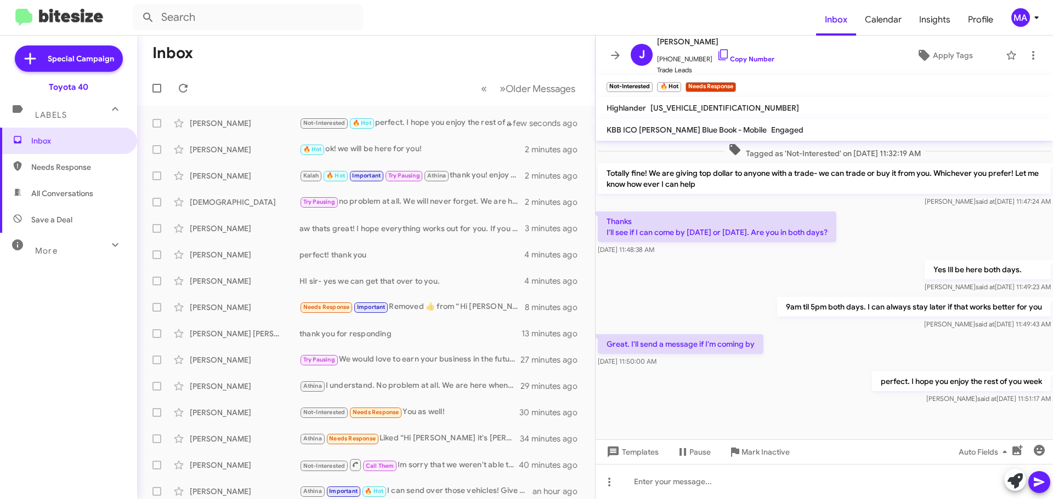
click at [75, 212] on span "Save a Deal" at bounding box center [68, 220] width 137 height 26
type input "in:not-interested"
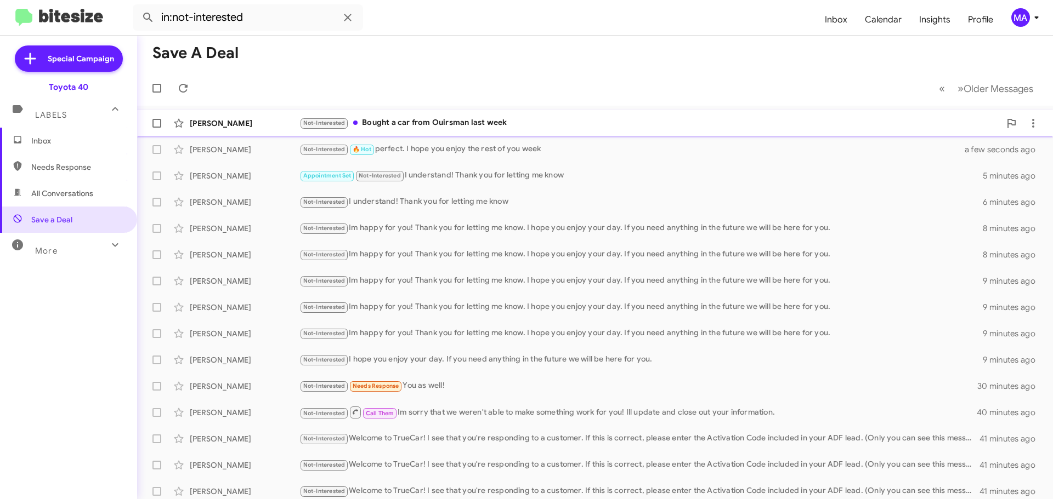
click at [464, 123] on div "Not-Interested Bought a car from [PERSON_NAME] last week" at bounding box center [649, 123] width 701 height 13
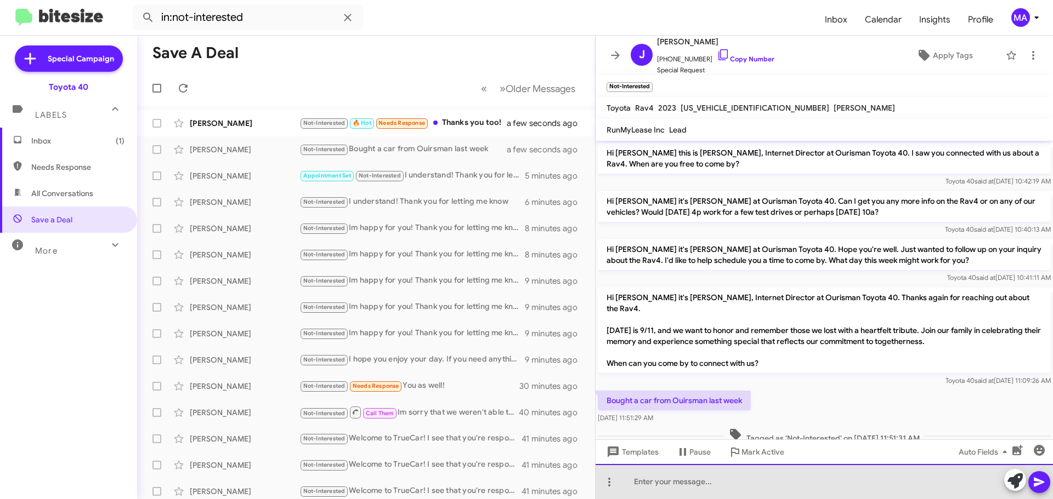
click at [695, 479] on div at bounding box center [823, 481] width 457 height 35
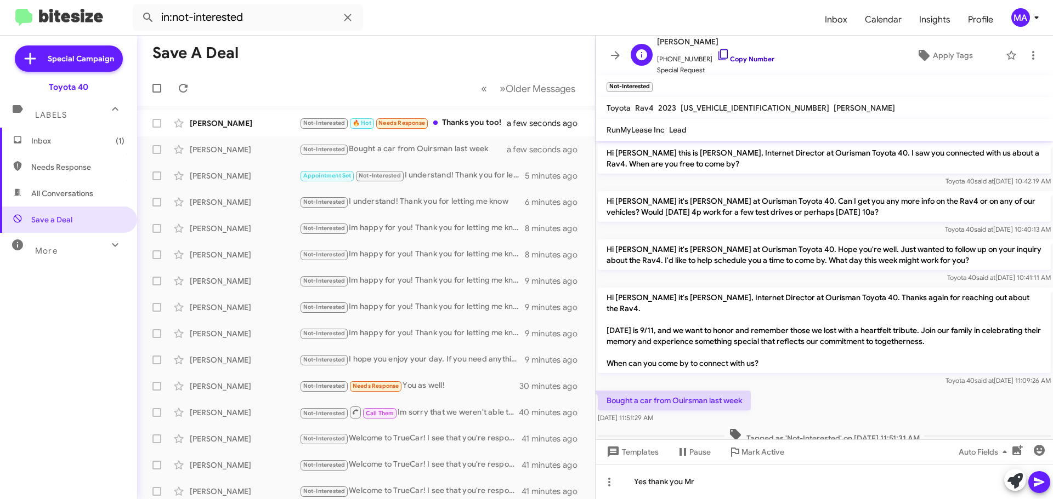
click at [717, 50] on icon at bounding box center [723, 54] width 13 height 13
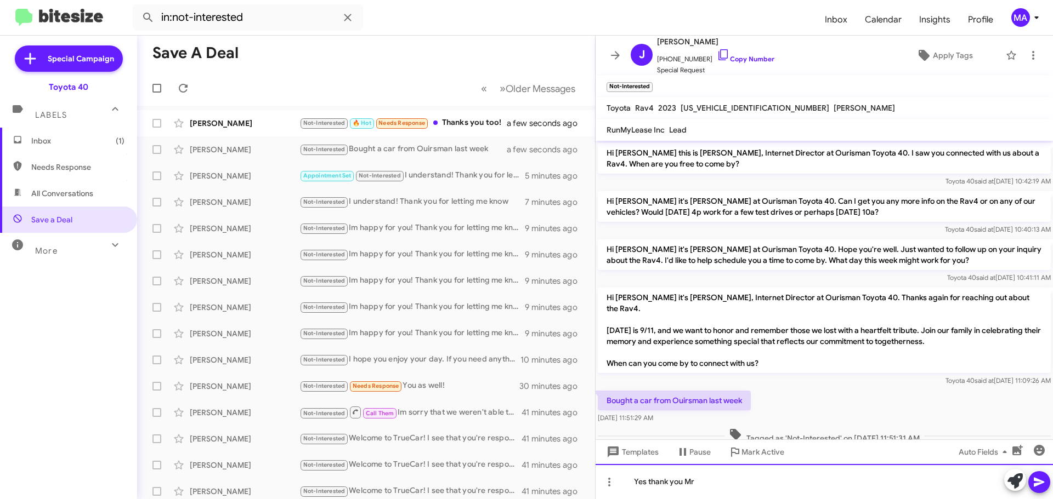
click at [713, 488] on div "Yes thank you Mr" at bounding box center [823, 481] width 457 height 35
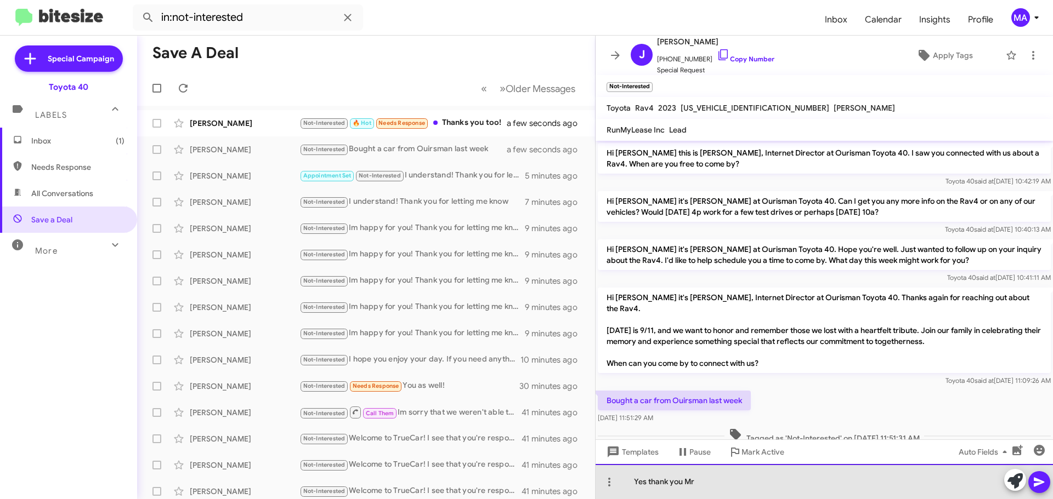
click at [713, 488] on div "Yes thank you Mr" at bounding box center [823, 481] width 457 height 35
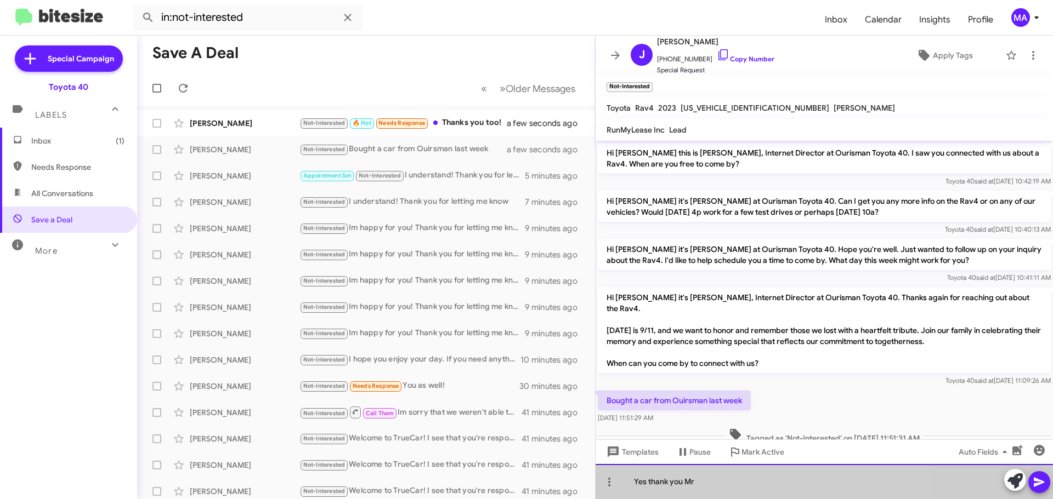
click at [713, 488] on div "Yes thank you Mr" at bounding box center [823, 481] width 457 height 35
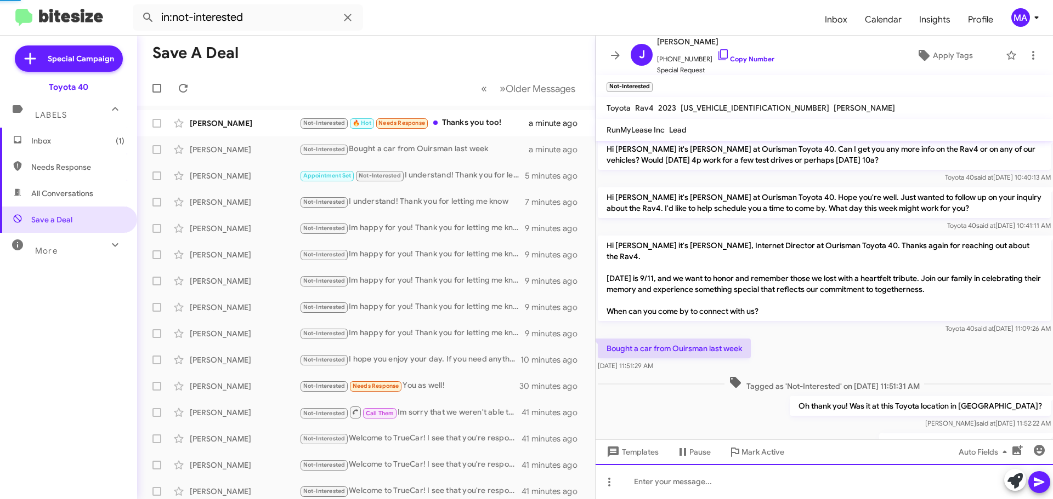
scroll to position [92, 0]
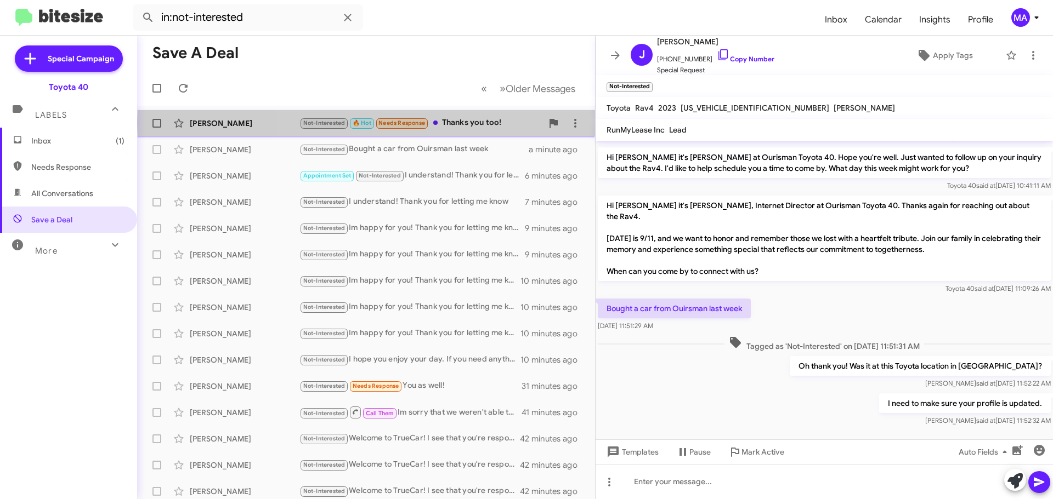
click at [478, 123] on div "Not-Interested 🔥 Hot Needs Response Thanks you too!" at bounding box center [420, 123] width 243 height 13
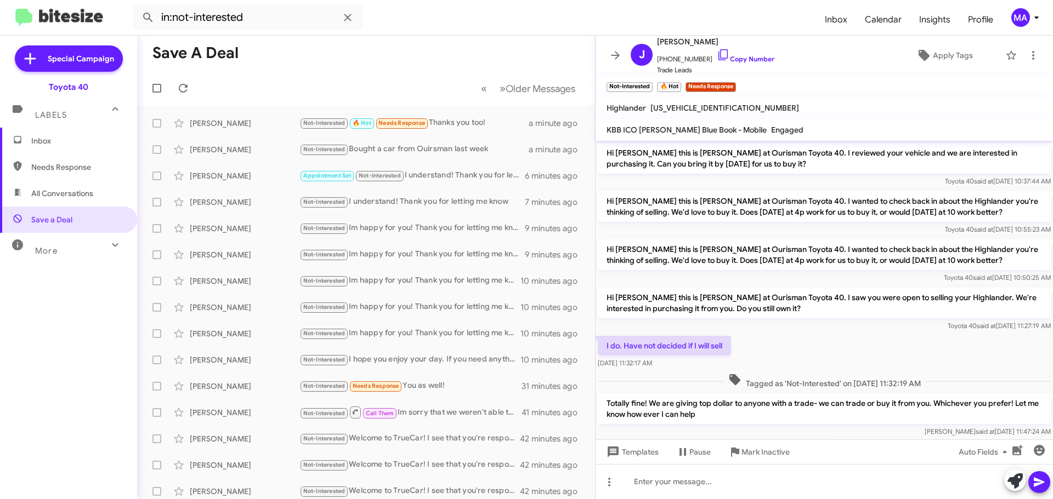
click at [39, 138] on span "Inbox" at bounding box center [77, 140] width 93 height 11
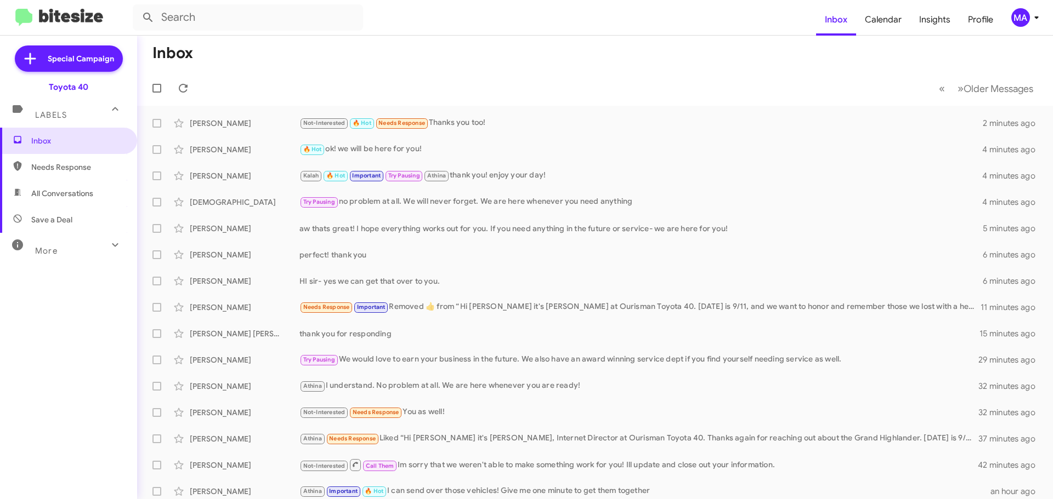
click at [75, 216] on span "Save a Deal" at bounding box center [68, 220] width 137 height 26
type input "in:not-interested"
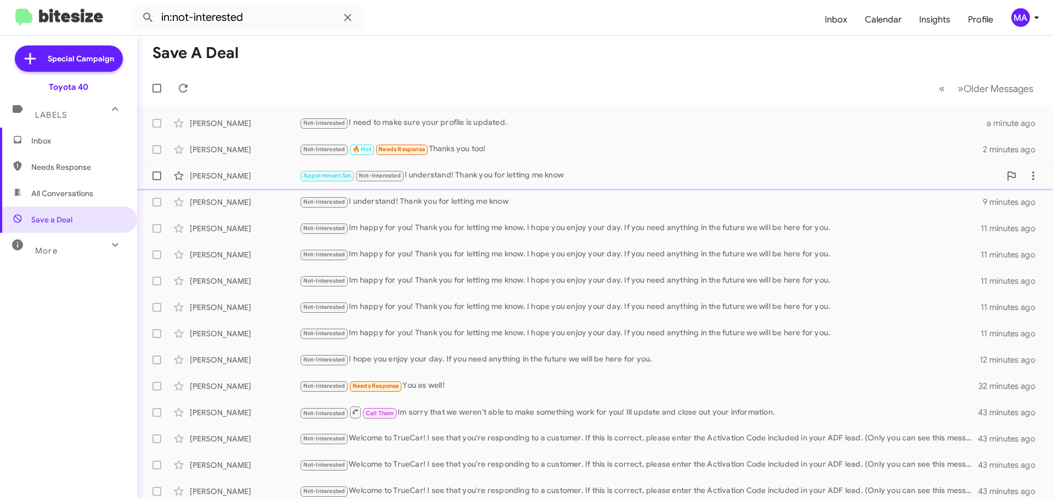
click at [537, 175] on div "Appointment Set Not-Interested I understand! Thank you for letting me know" at bounding box center [649, 175] width 701 height 13
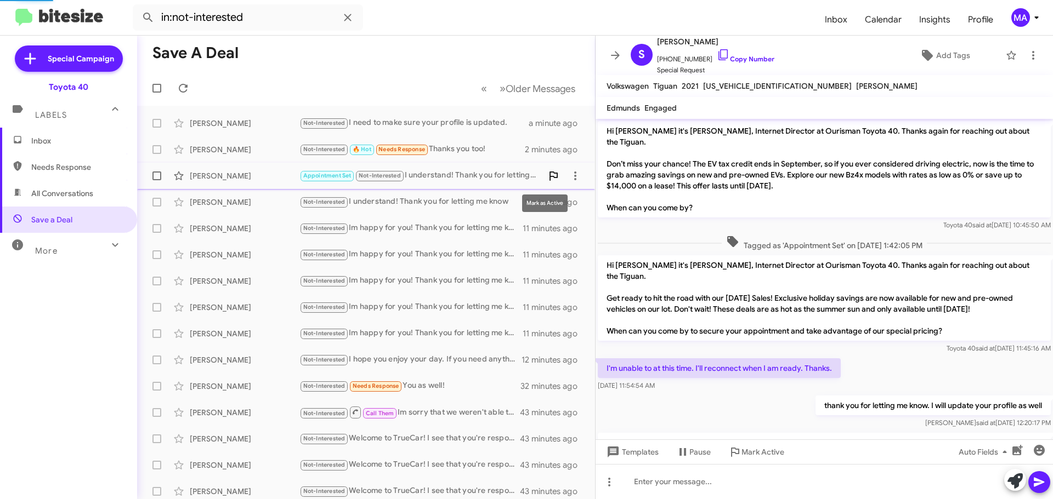
scroll to position [203, 0]
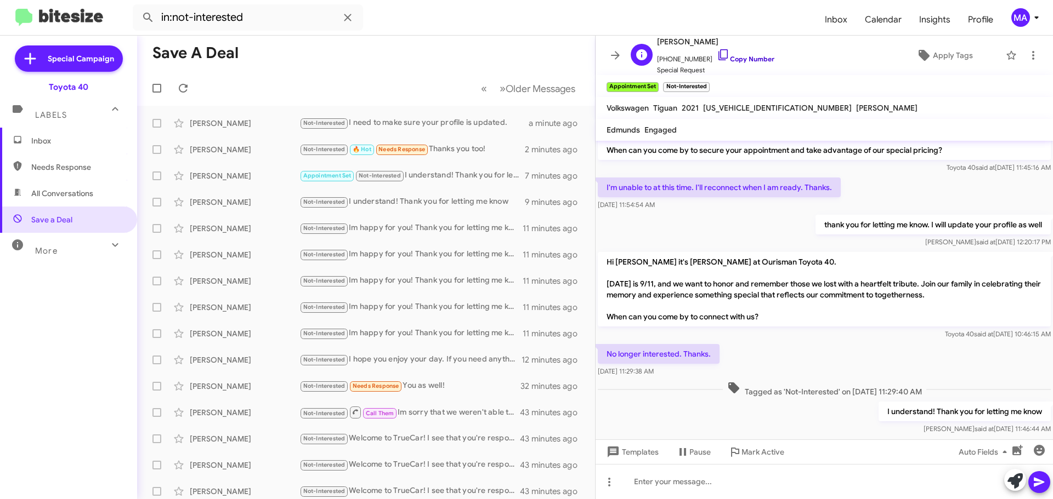
click at [717, 55] on icon at bounding box center [723, 54] width 13 height 13
drag, startPoint x: 673, startPoint y: 375, endPoint x: 604, endPoint y: 359, distance: 71.5
click at [604, 359] on div "No longer interested. Thanks. [DATE] 11:29:38 AM" at bounding box center [659, 360] width 122 height 33
click at [459, 146] on div "Not-Interested 🔥 Hot Needs Response Thanks you too!" at bounding box center [420, 149] width 243 height 13
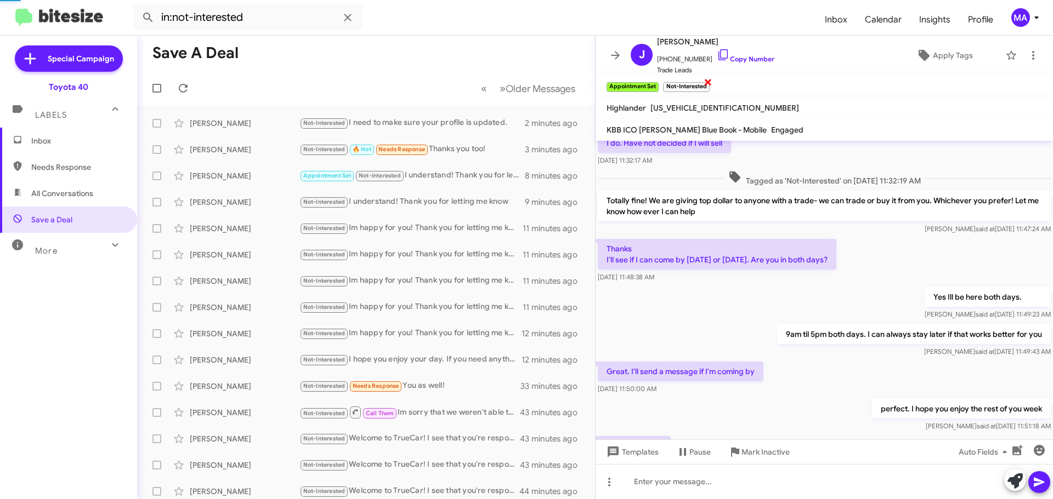
scroll to position [270, 0]
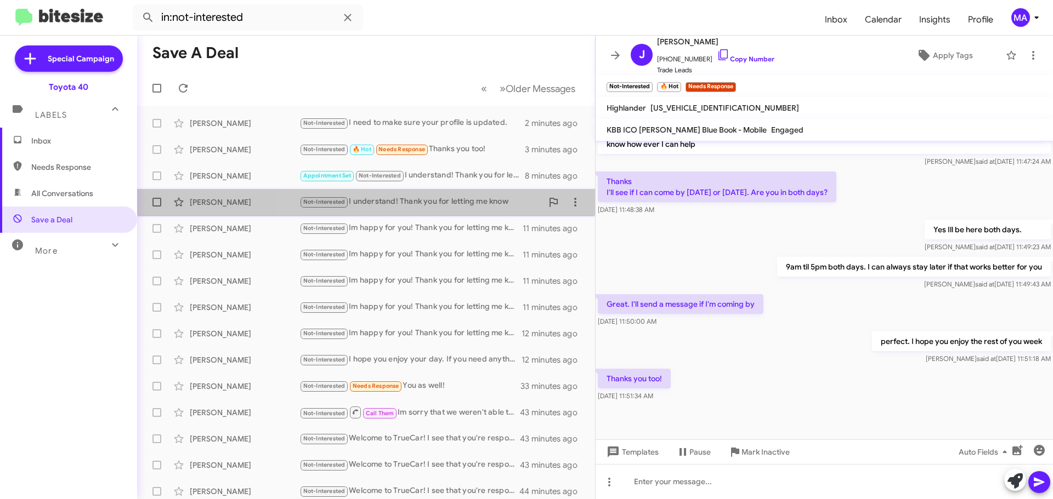
click at [453, 196] on div "Not-Interested I understand! Thank you for letting me know" at bounding box center [420, 202] width 243 height 13
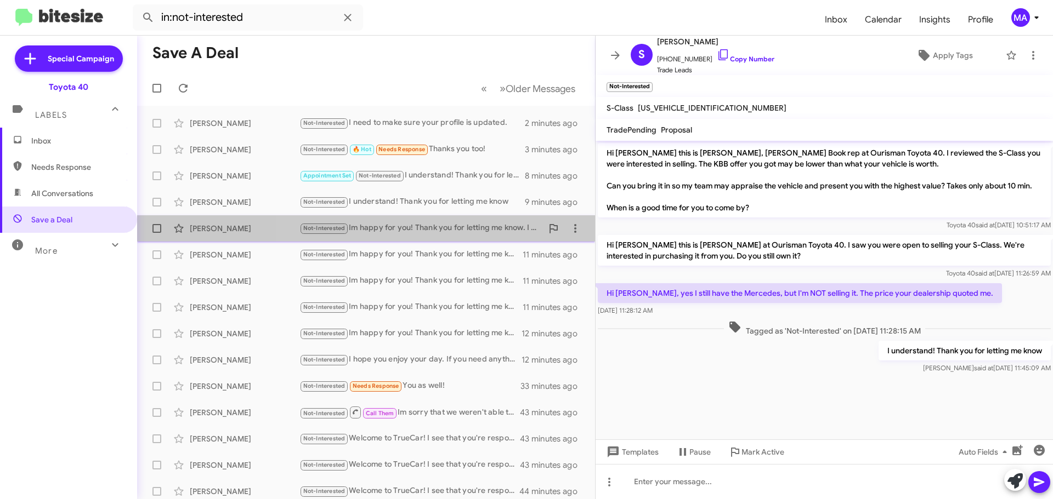
click at [459, 230] on div "Not-Interested Im happy for you! Thank you for letting me know. I hope you enjo…" at bounding box center [420, 228] width 243 height 13
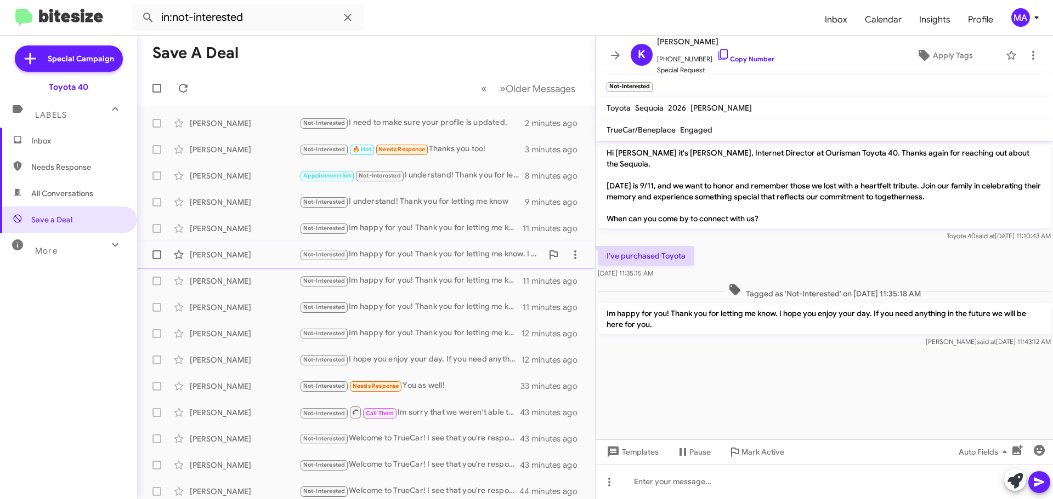
click at [439, 251] on div "Not-Interested Im happy for you! Thank you for letting me know. I hope you enjo…" at bounding box center [420, 254] width 243 height 13
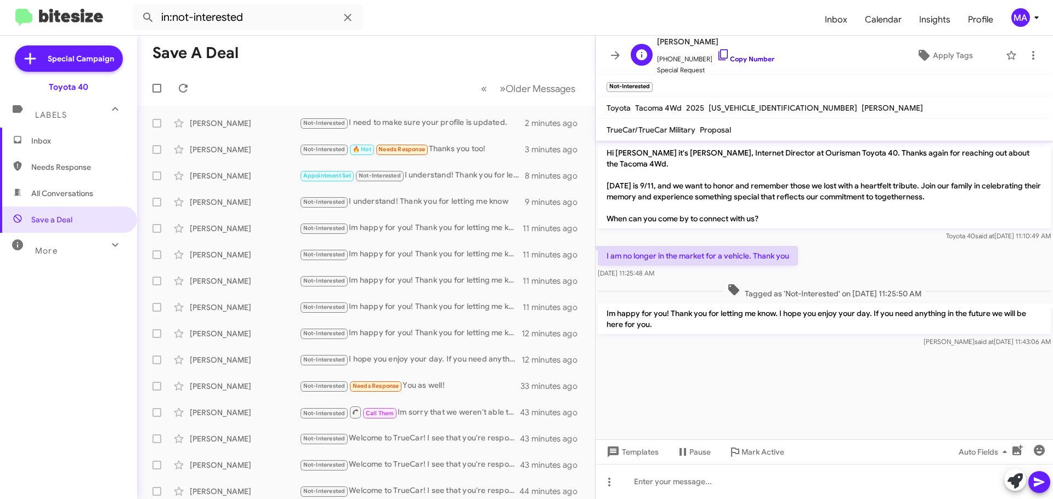
click at [717, 54] on icon at bounding box center [723, 54] width 13 height 13
drag, startPoint x: 797, startPoint y: 258, endPoint x: 604, endPoint y: 255, distance: 193.0
click at [604, 255] on p "I am no longer in the market for a vehicle. Thank you" at bounding box center [698, 256] width 200 height 20
click at [53, 147] on span "Inbox" at bounding box center [68, 141] width 137 height 26
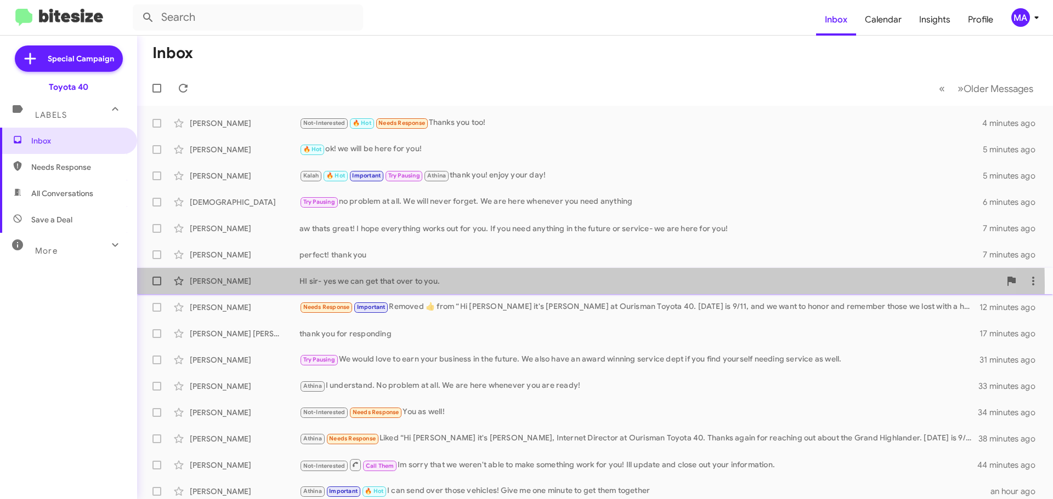
click at [403, 286] on div "HI sir- yes we can get that over to you." at bounding box center [649, 281] width 701 height 11
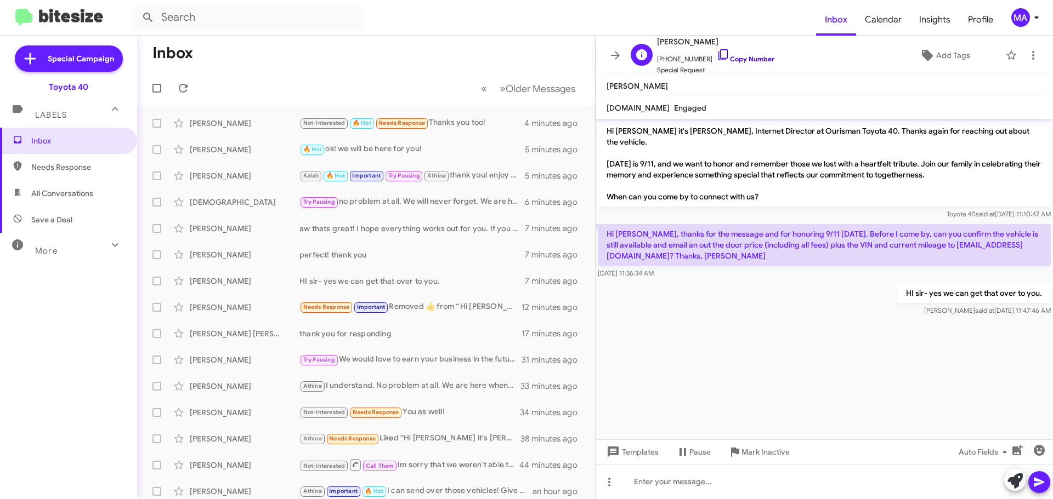
click at [717, 54] on icon at bounding box center [723, 54] width 13 height 13
click at [76, 214] on span "Save a Deal" at bounding box center [68, 220] width 137 height 26
type input "in:not-interested"
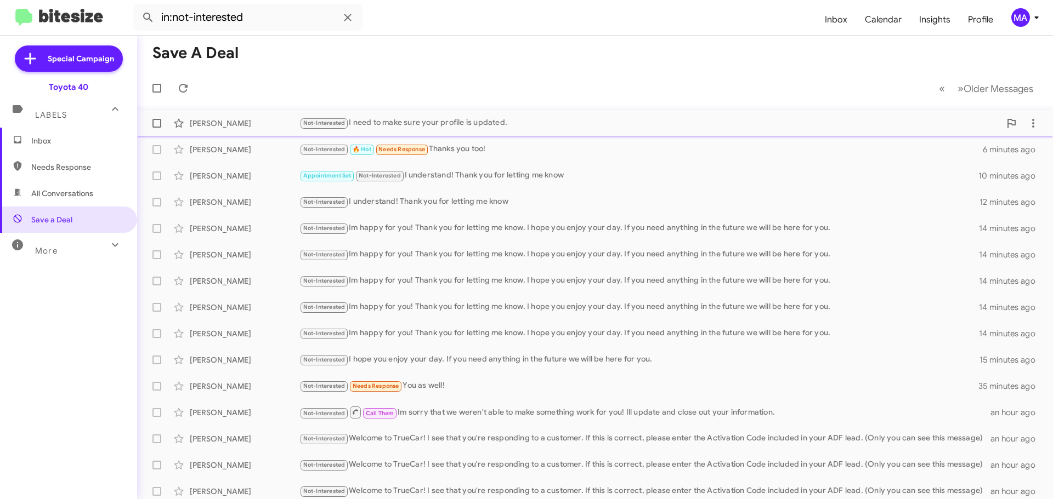
click at [521, 121] on div "Not-Interested I need to make sure your profile is updated." at bounding box center [649, 123] width 701 height 13
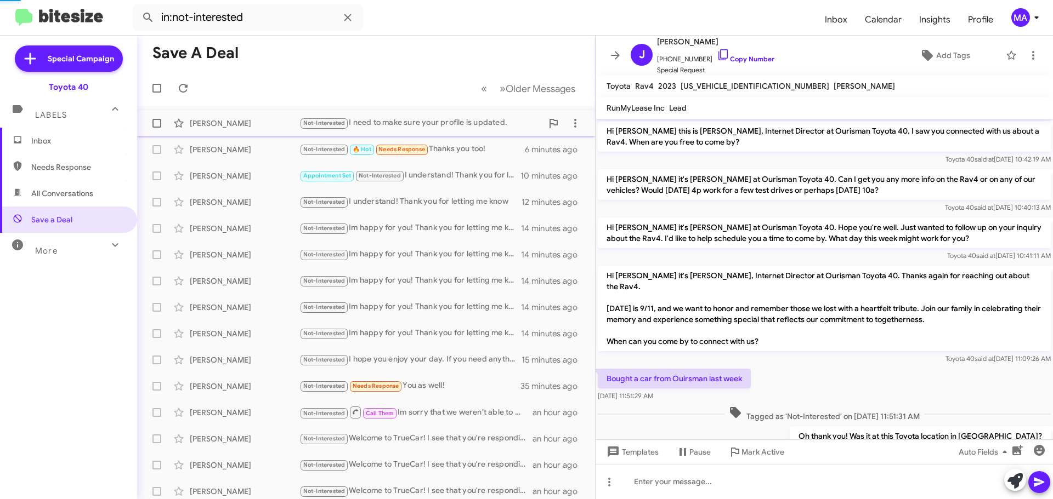
scroll to position [70, 0]
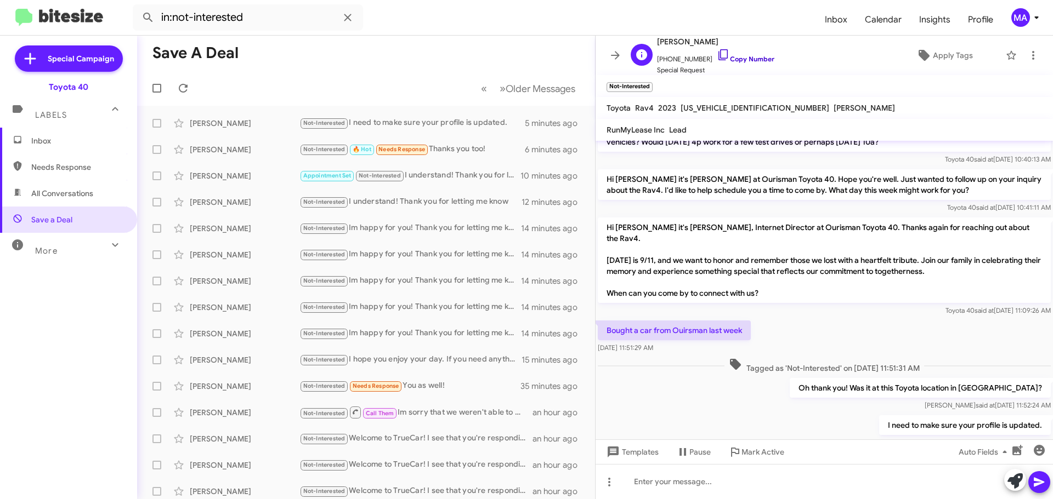
click at [717, 59] on icon at bounding box center [723, 54] width 13 height 13
click at [27, 142] on span "Inbox" at bounding box center [68, 141] width 137 height 26
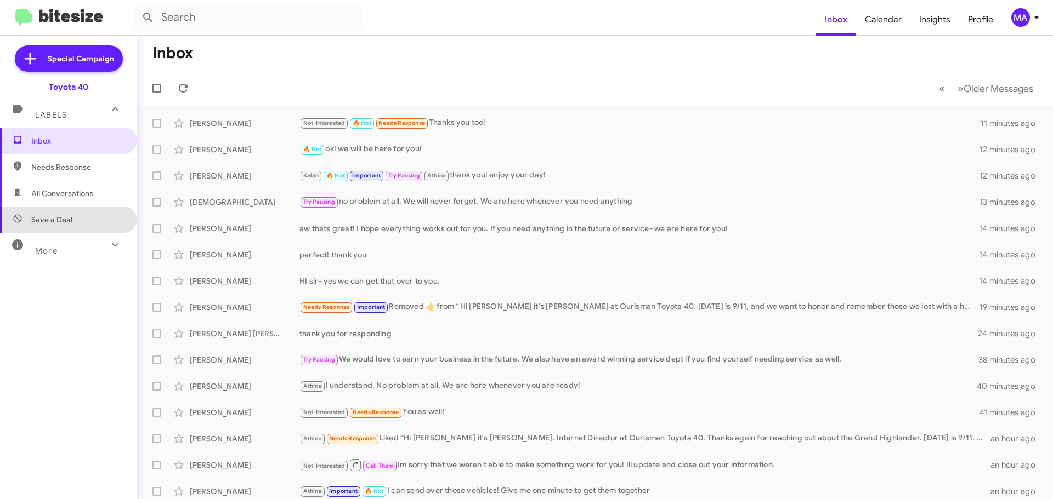
click at [73, 215] on span "Save a Deal" at bounding box center [68, 220] width 137 height 26
type input "in:not-interested"
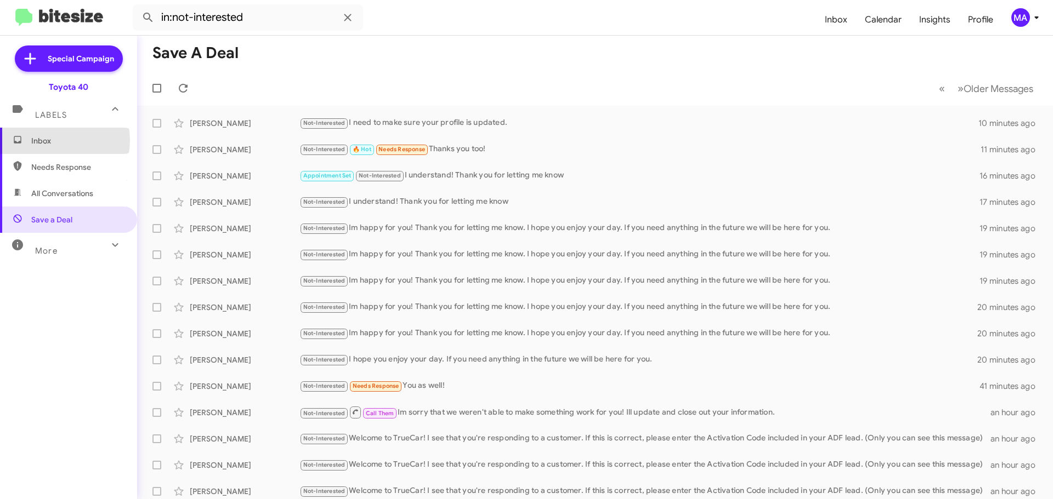
click at [53, 140] on span "Inbox" at bounding box center [77, 140] width 93 height 11
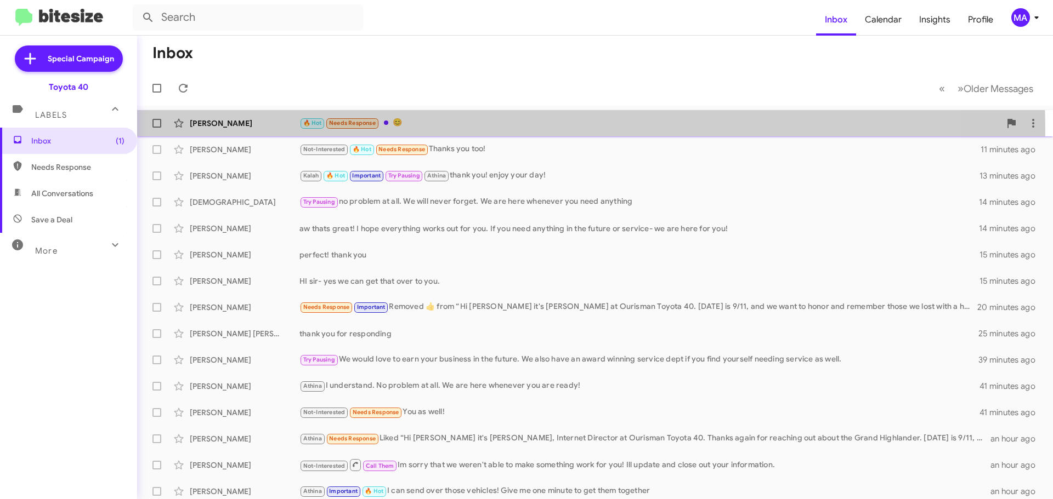
click at [446, 131] on div "[PERSON_NAME] 🔥 Hot Needs Response 😊 a few seconds ago" at bounding box center [595, 123] width 898 height 22
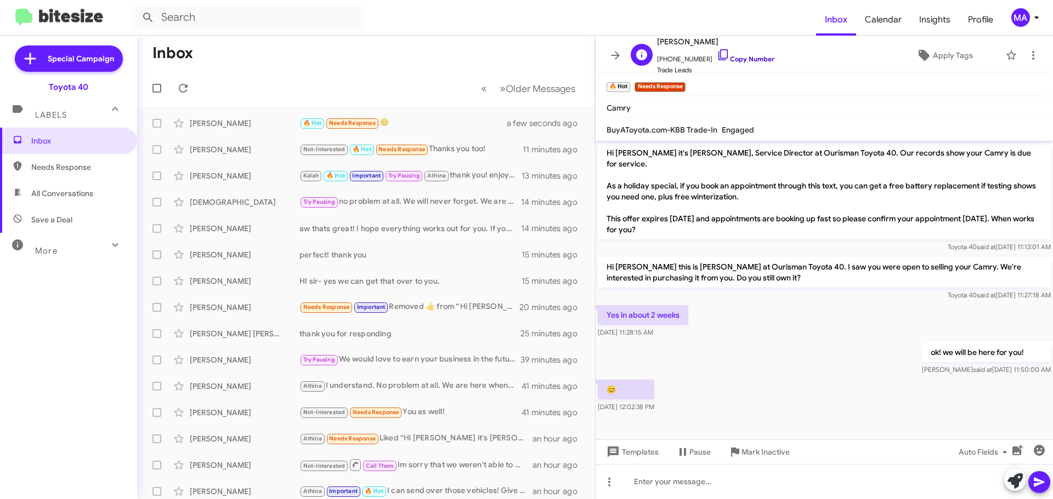
click at [718, 54] on icon at bounding box center [723, 54] width 13 height 13
click at [717, 56] on icon at bounding box center [723, 54] width 13 height 13
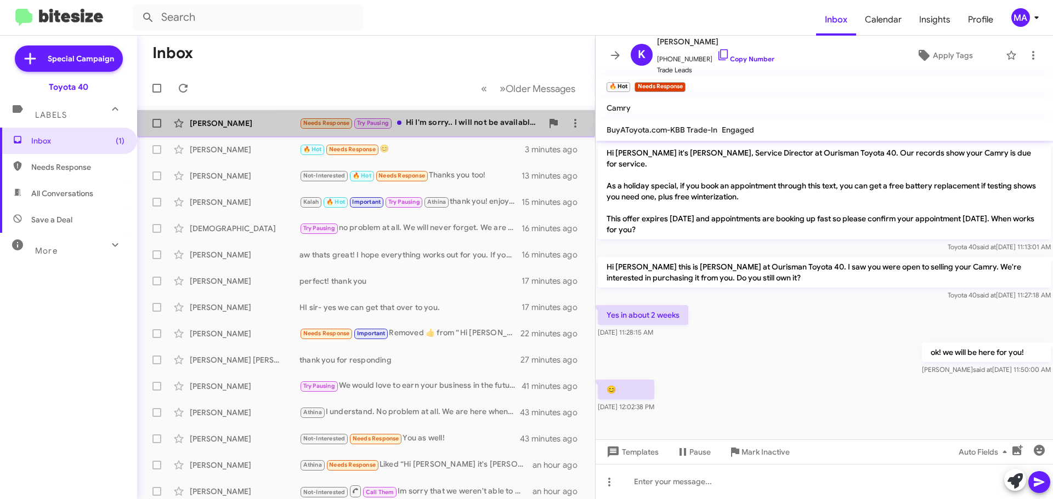
click at [477, 119] on div "Needs Response Try Pausing Hi I'm sorry.. I will not be available until the wee…" at bounding box center [420, 123] width 243 height 13
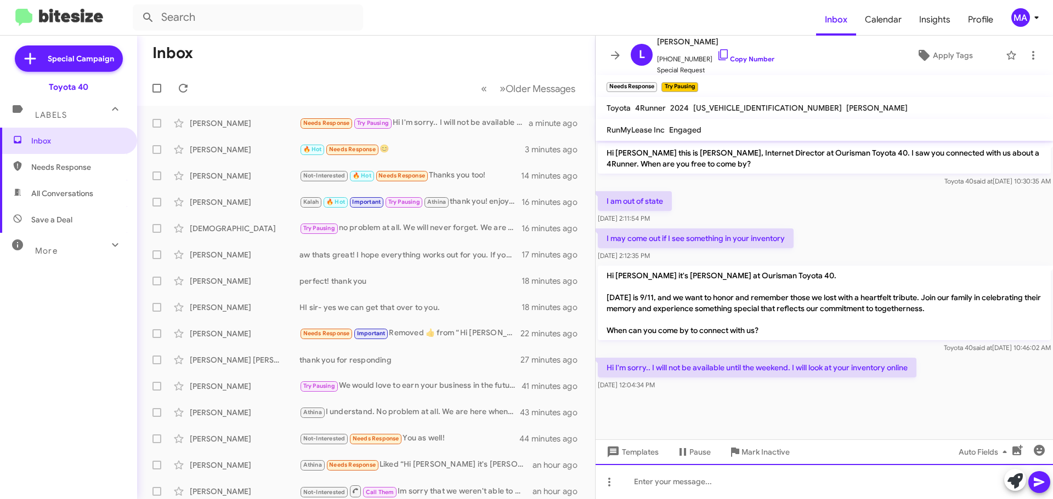
click at [660, 488] on div at bounding box center [823, 481] width 457 height 35
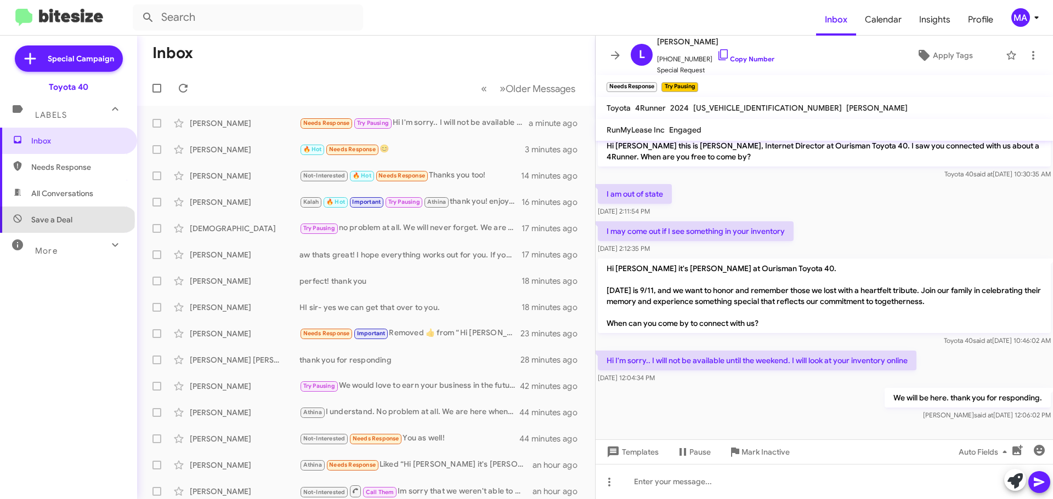
click at [67, 220] on span "Save a Deal" at bounding box center [51, 219] width 41 height 11
type input "in:not-interested"
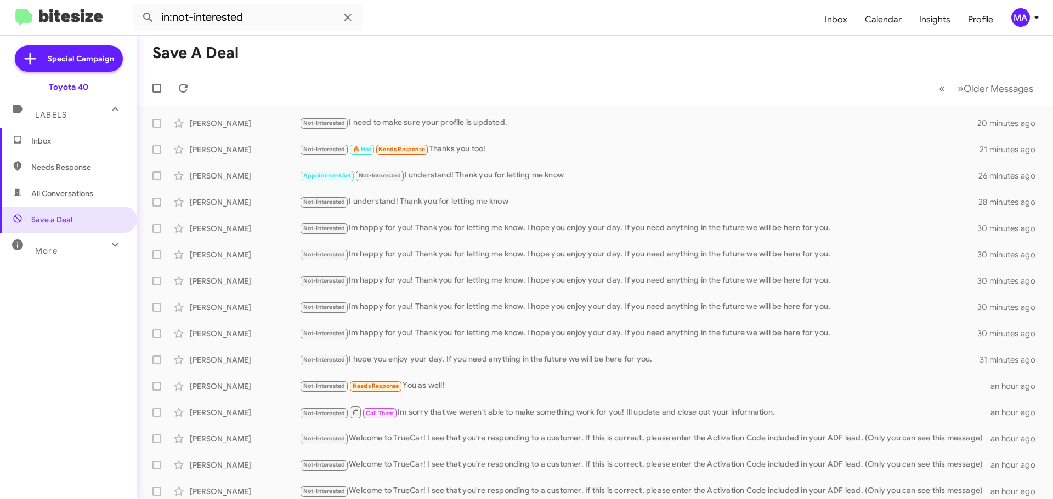
click at [525, 59] on mat-toolbar-row "Save a Deal" at bounding box center [595, 53] width 916 height 35
click at [465, 65] on mat-toolbar-row "Save a Deal" at bounding box center [595, 53] width 916 height 35
click at [77, 140] on span "Inbox (1)" at bounding box center [77, 140] width 93 height 11
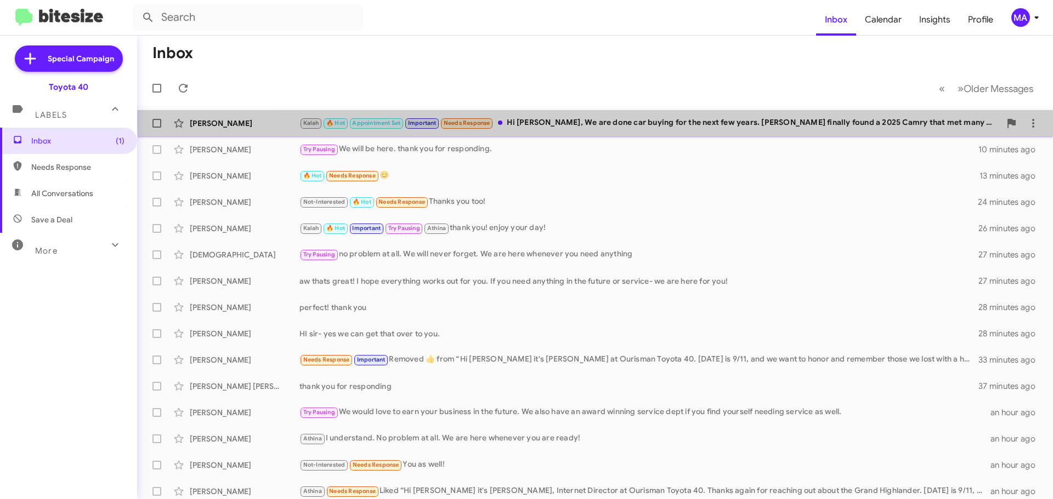
click at [650, 121] on div "Kalah 🔥 Hot Appointment Set Important Needs Response Hi [PERSON_NAME], We are d…" at bounding box center [649, 123] width 701 height 13
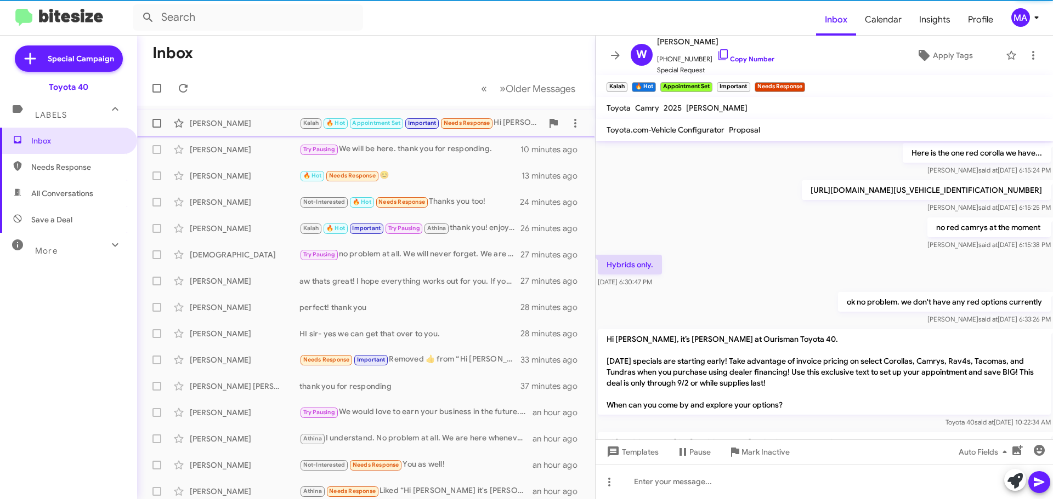
scroll to position [853, 0]
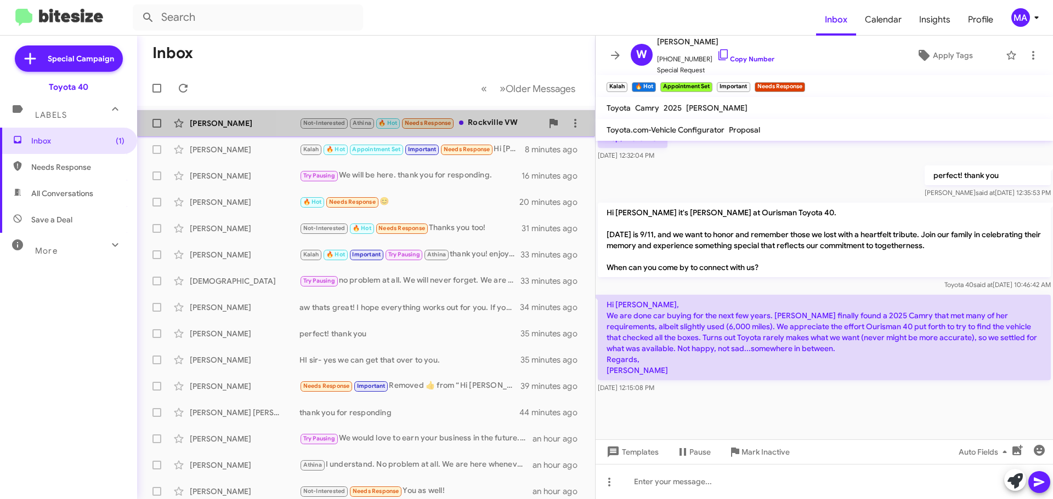
click at [498, 120] on div "Not-Interested Athina 🔥 Hot Needs Response Rockville VW" at bounding box center [420, 123] width 243 height 13
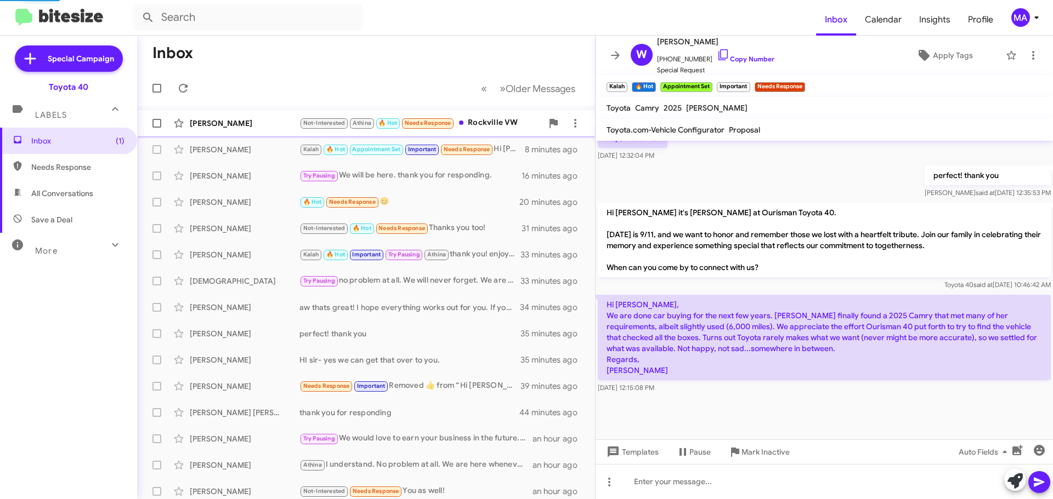
scroll to position [155, 0]
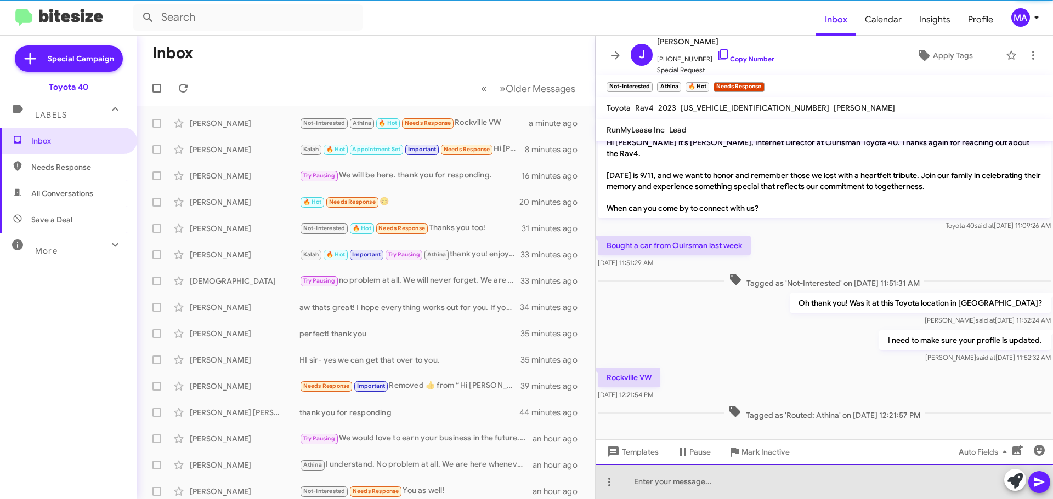
click at [708, 487] on div at bounding box center [823, 481] width 457 height 35
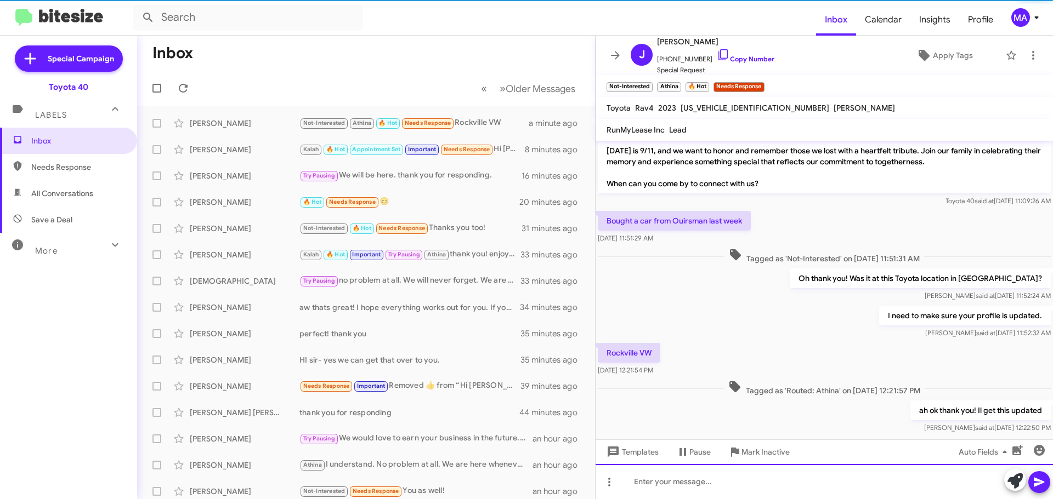
scroll to position [195, 0]
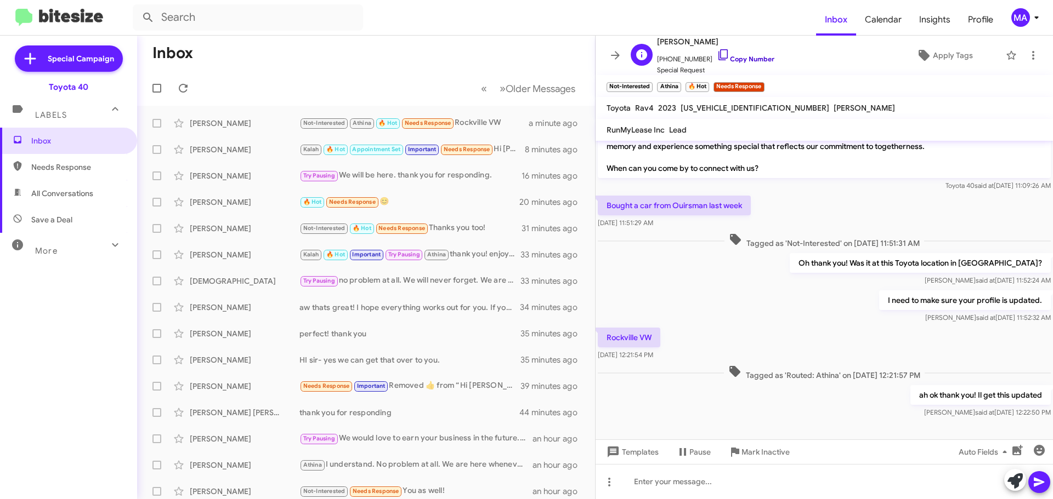
click at [717, 57] on icon at bounding box center [723, 54] width 13 height 13
click at [745, 452] on span "Mark Inactive" at bounding box center [765, 452] width 48 height 20
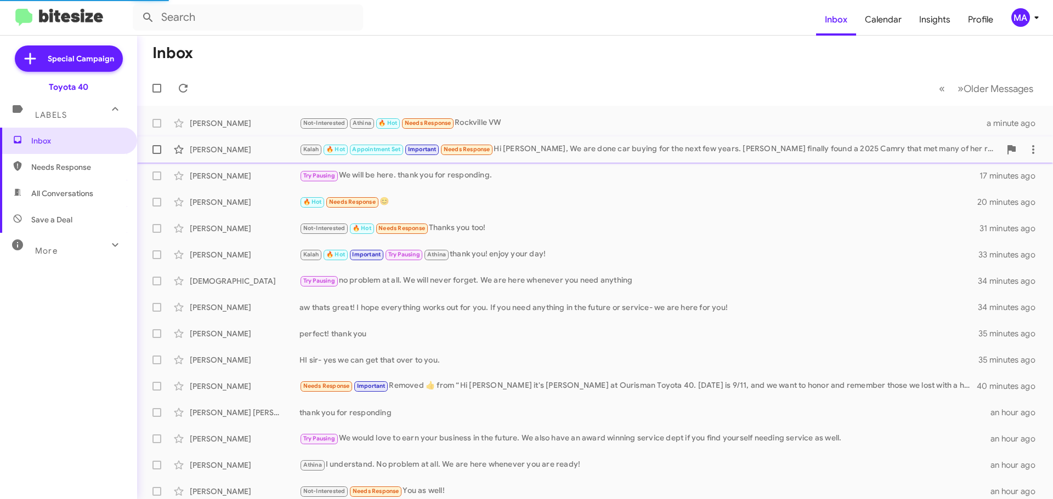
click at [581, 146] on div "Kalah 🔥 Hot Appointment Set Important Needs Response Hi [PERSON_NAME], We are d…" at bounding box center [649, 149] width 701 height 13
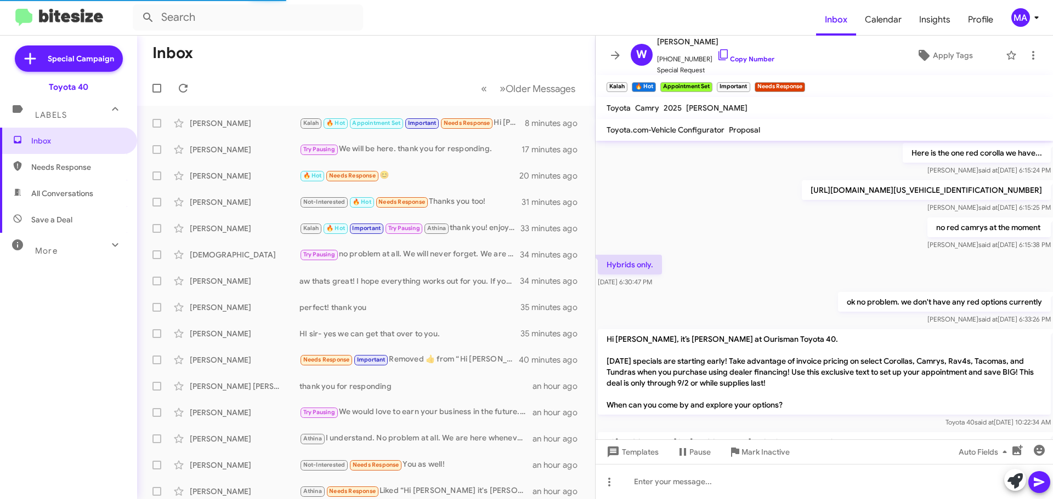
scroll to position [853, 0]
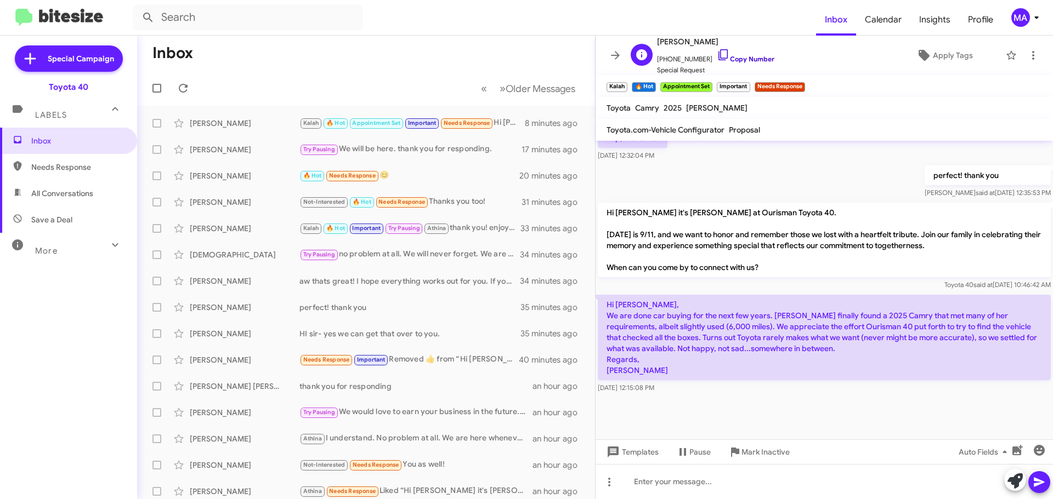
click at [717, 55] on icon at bounding box center [723, 54] width 13 height 13
drag, startPoint x: 651, startPoint y: 391, endPoint x: 604, endPoint y: 314, distance: 90.7
click at [604, 314] on div "Hi [PERSON_NAME], We are done car buying for the next few years. [PERSON_NAME] …" at bounding box center [824, 344] width 453 height 99
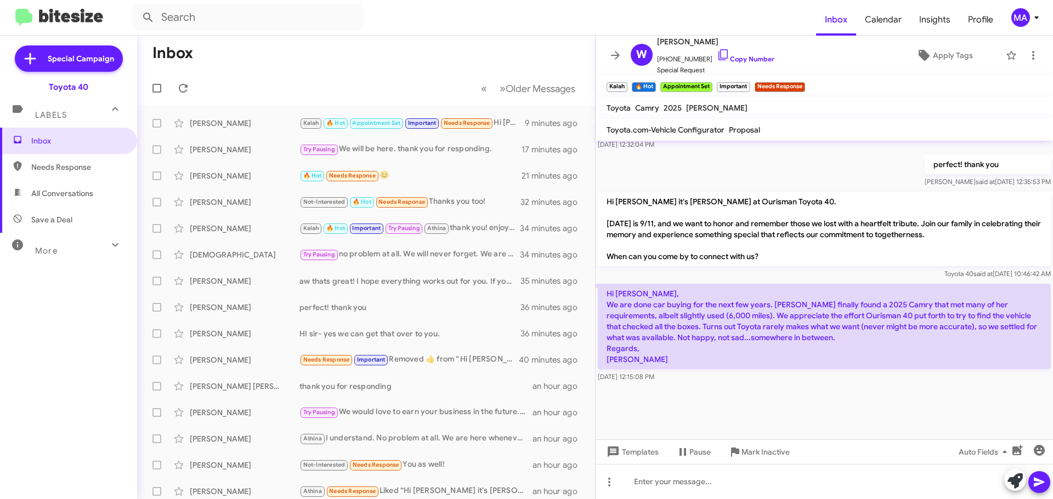
scroll to position [874, 0]
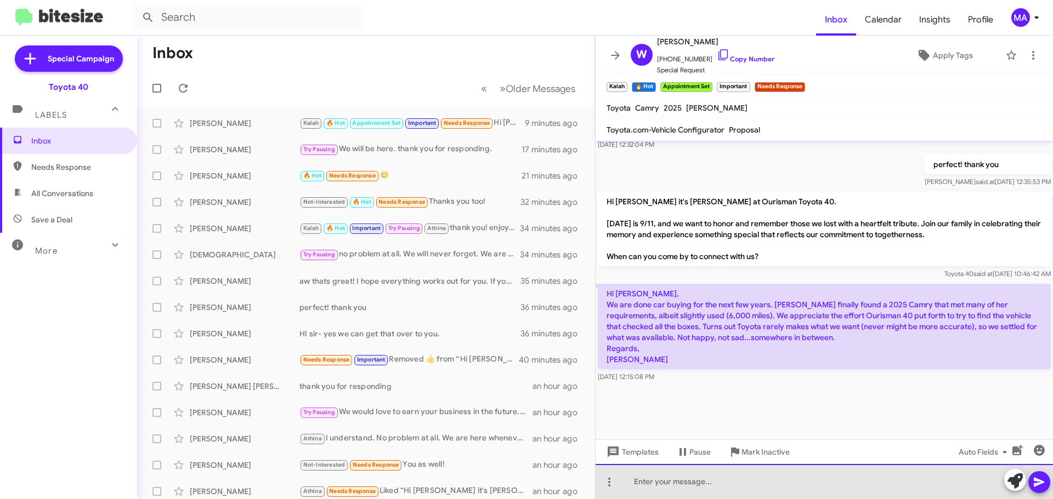
click at [694, 489] on div at bounding box center [823, 481] width 457 height 35
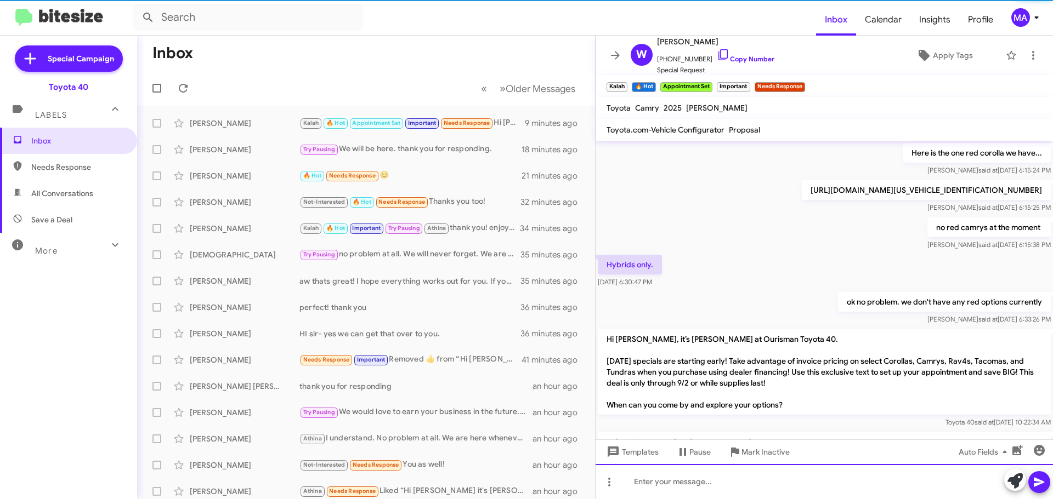
scroll to position [55, 0]
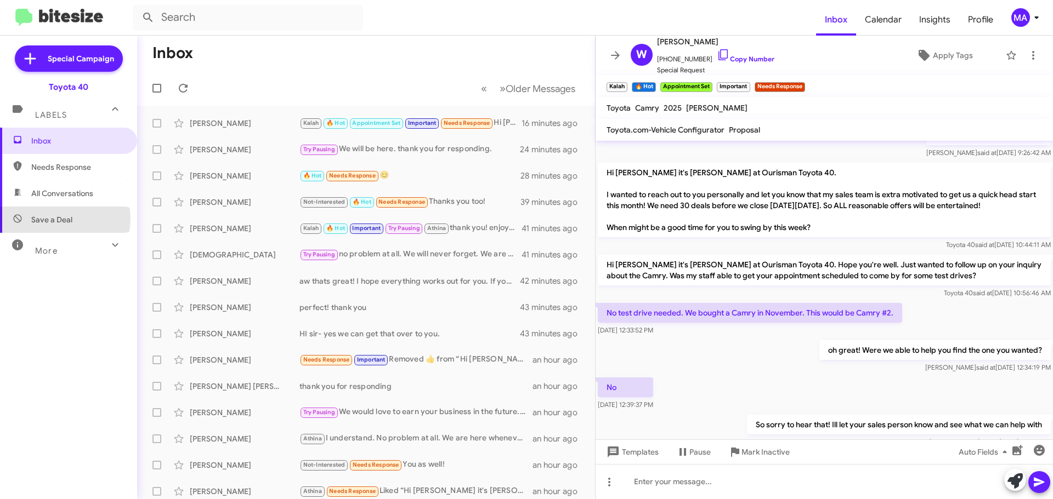
click at [60, 219] on span "Save a Deal" at bounding box center [51, 219] width 41 height 11
type input "in:not-interested"
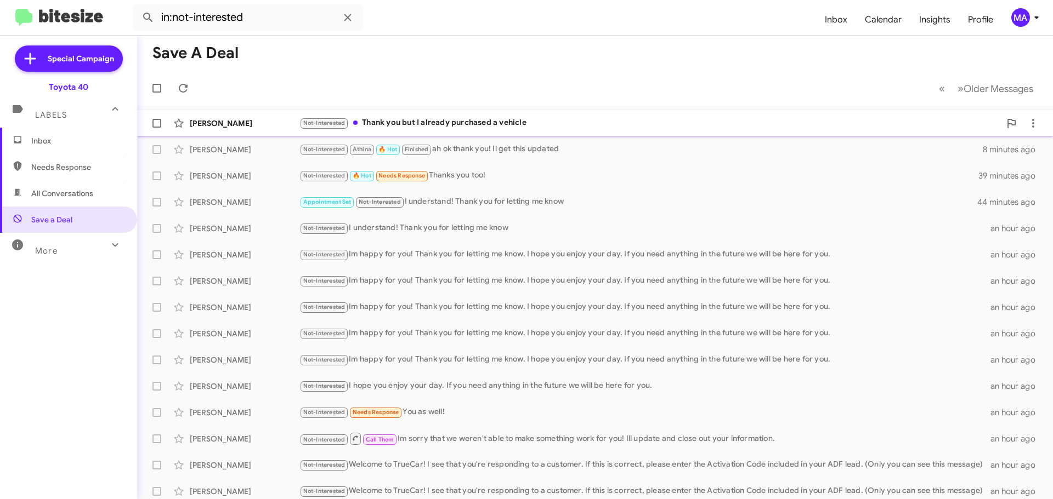
click at [468, 118] on div "Not-Interested Thank you but I already purchased a vehicle" at bounding box center [649, 123] width 701 height 13
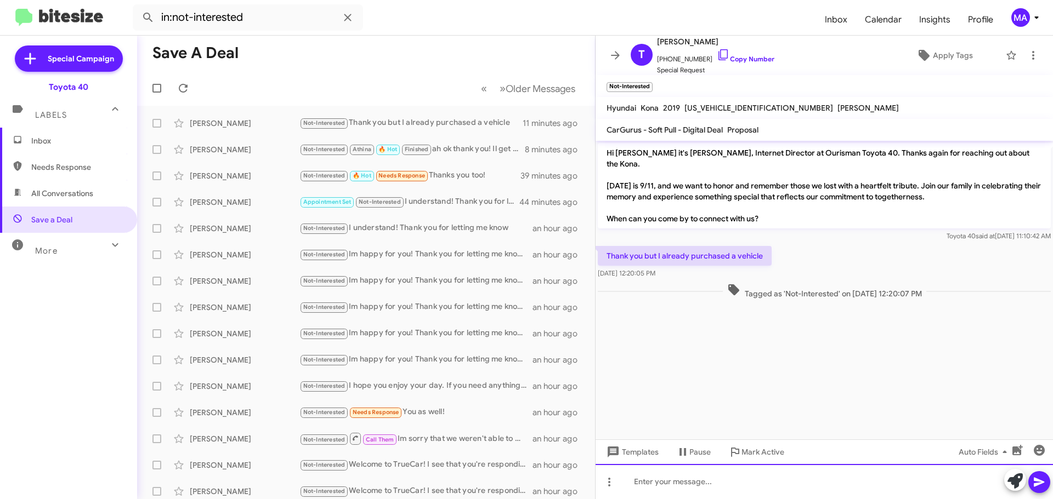
click at [672, 484] on div at bounding box center [823, 481] width 457 height 35
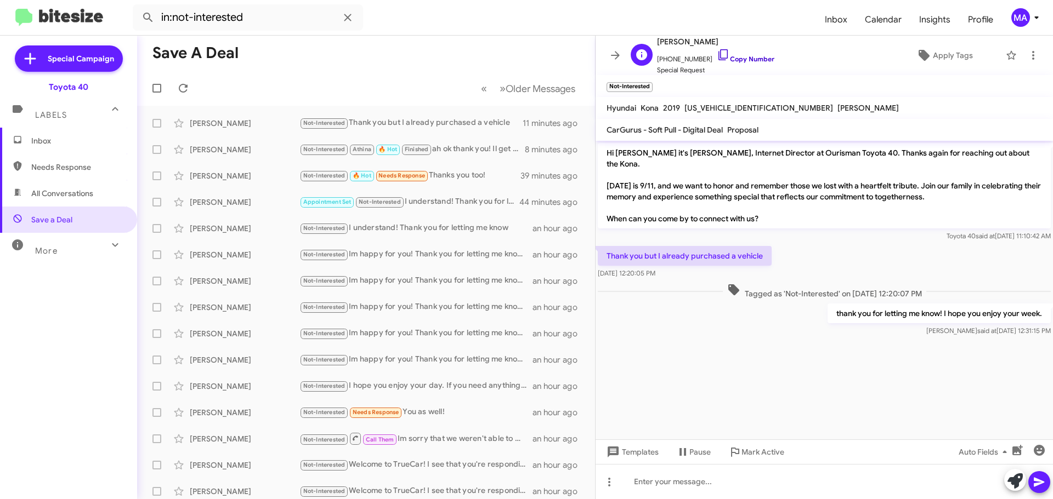
click at [717, 57] on icon at bounding box center [723, 54] width 13 height 13
click at [55, 150] on span "Inbox" at bounding box center [68, 141] width 137 height 26
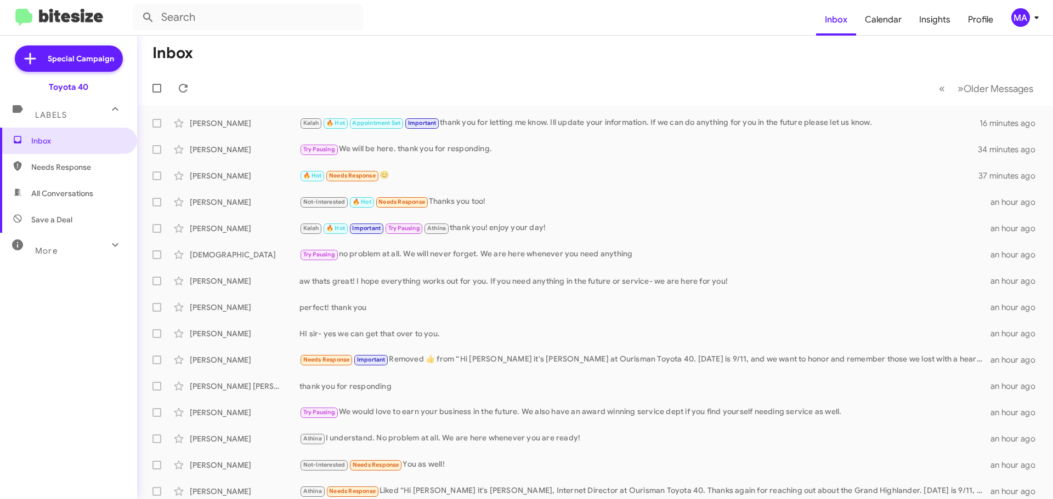
click at [93, 204] on span "All Conversations" at bounding box center [68, 193] width 137 height 26
type input "in:all-conversations"
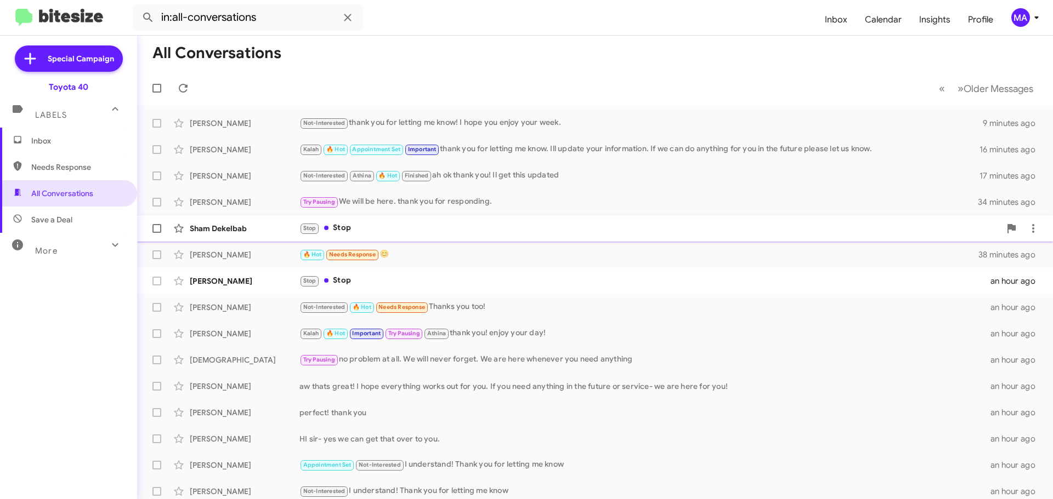
click at [354, 227] on div "Stop Stop" at bounding box center [649, 228] width 701 height 13
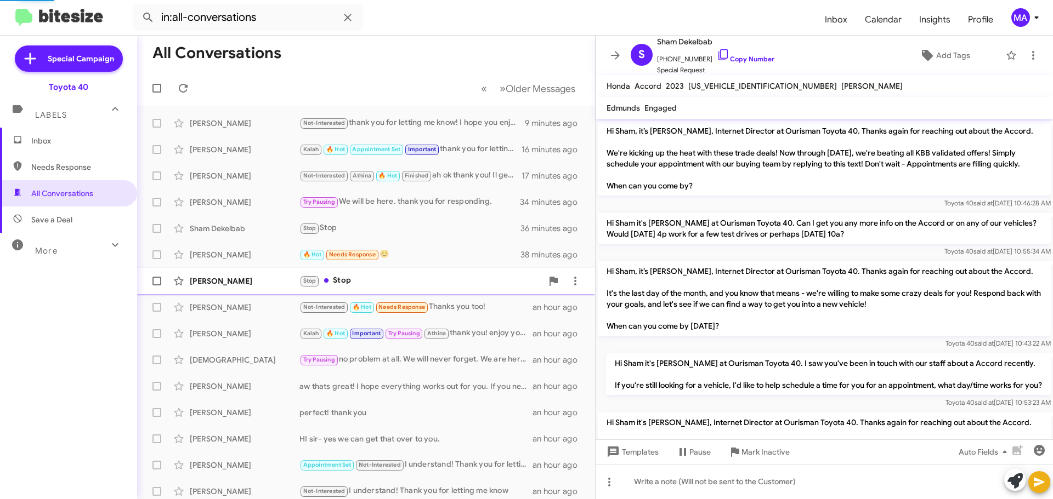
scroll to position [554, 0]
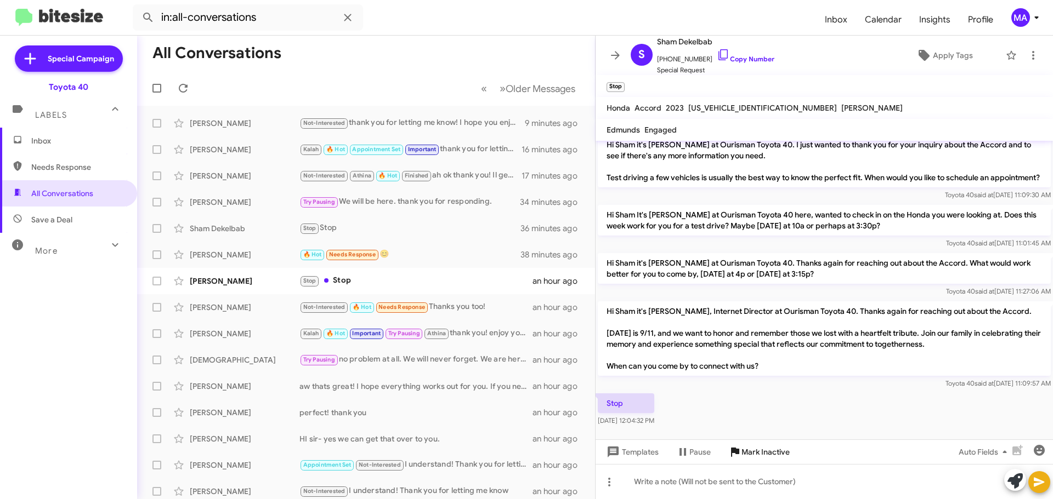
click at [748, 447] on span "Mark Inactive" at bounding box center [765, 452] width 48 height 20
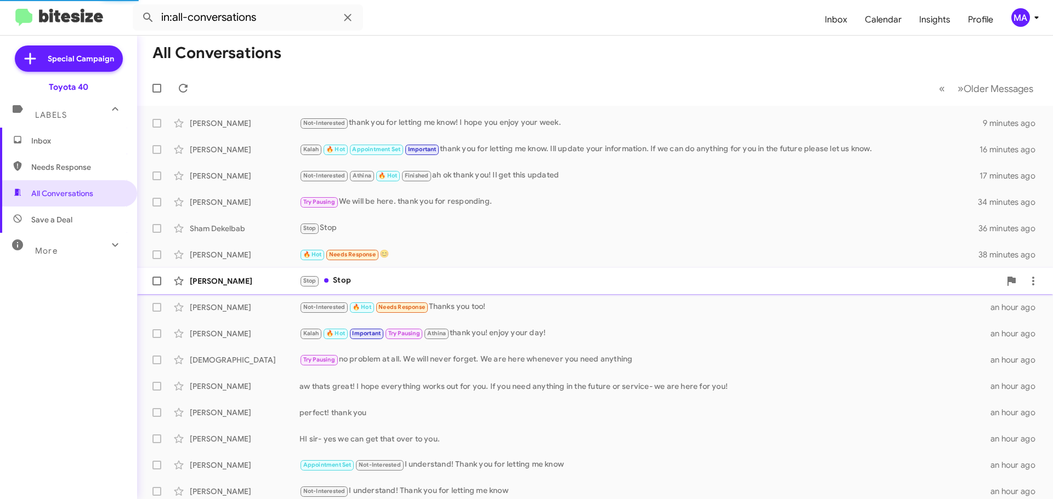
click at [379, 272] on div "[PERSON_NAME] Stop Stop an hour ago" at bounding box center [595, 281] width 898 height 22
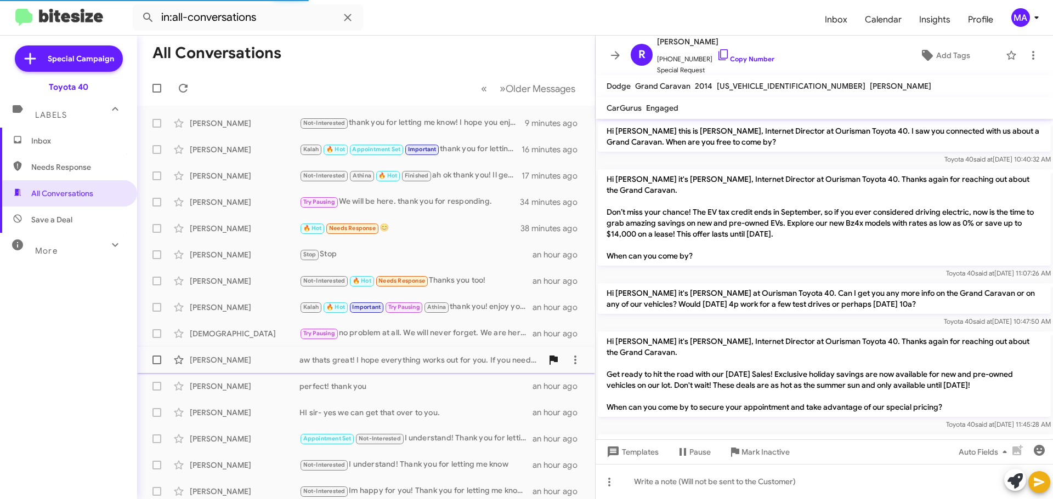
scroll to position [336, 0]
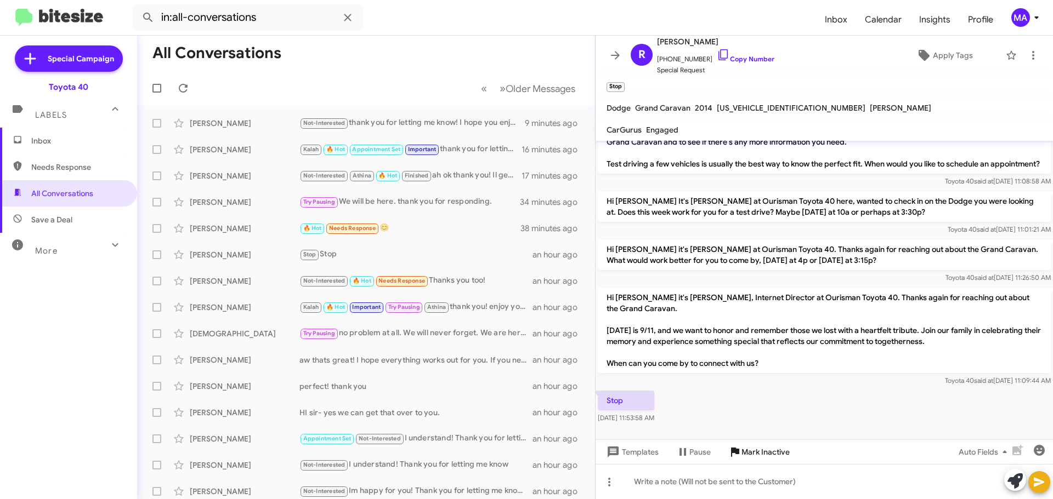
click at [767, 448] on span "Mark Inactive" at bounding box center [765, 452] width 48 height 20
